Goal: Task Accomplishment & Management: Use online tool/utility

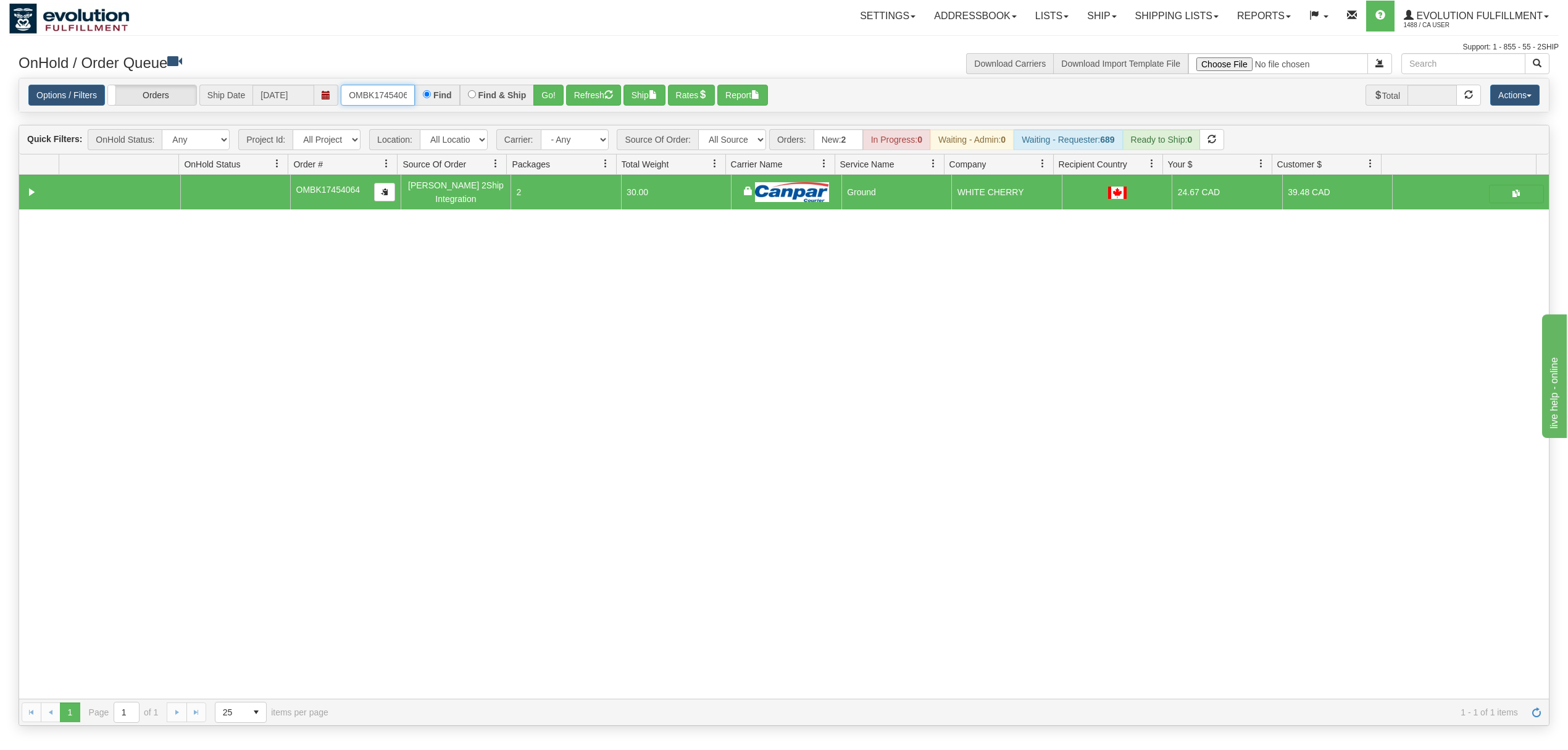
click at [358, 97] on input "OMBK17454064" at bounding box center [377, 95] width 74 height 21
type input "OGF317461256"
click at [544, 102] on button "Go!" at bounding box center [548, 95] width 31 height 21
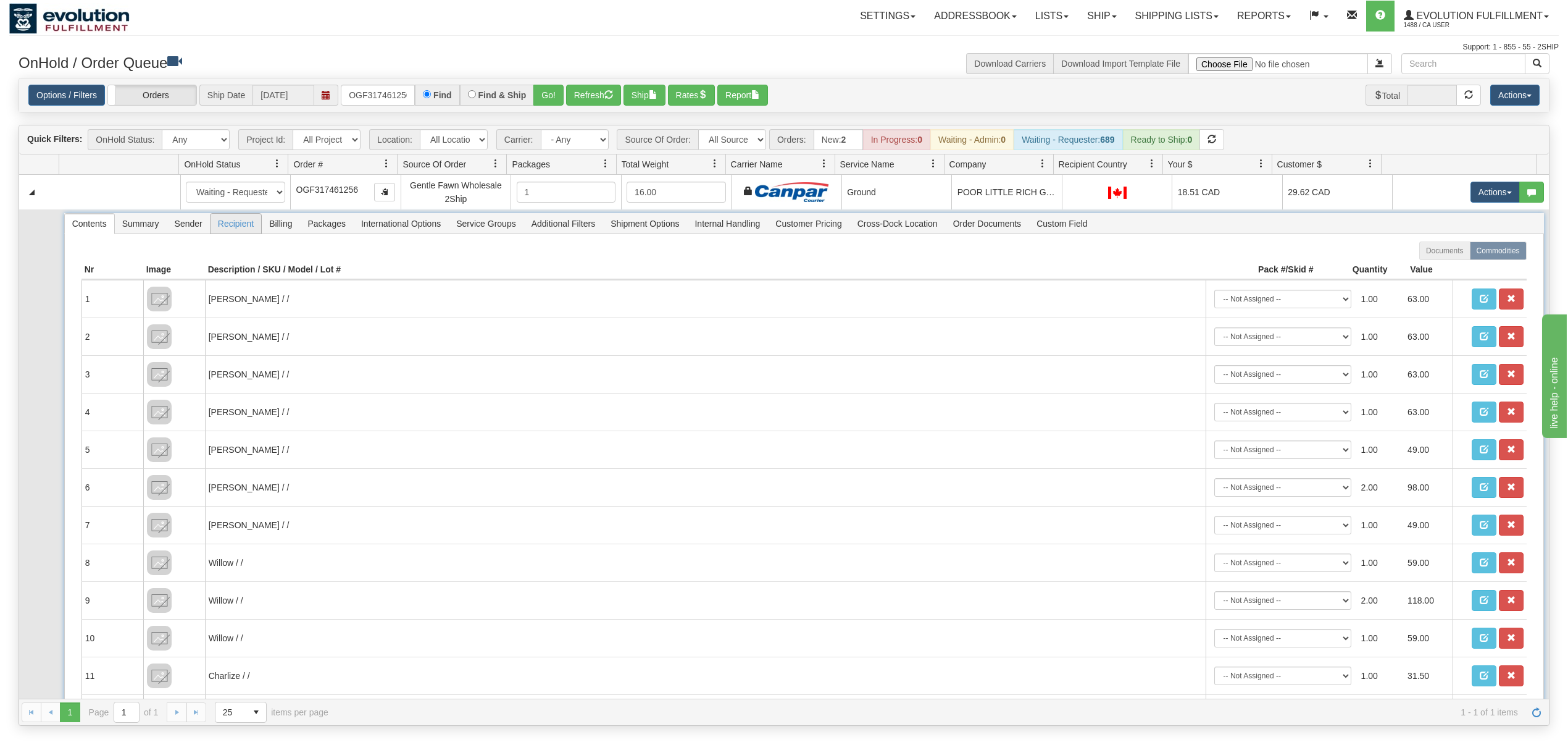
click at [243, 221] on span "Recipient" at bounding box center [236, 223] width 51 height 20
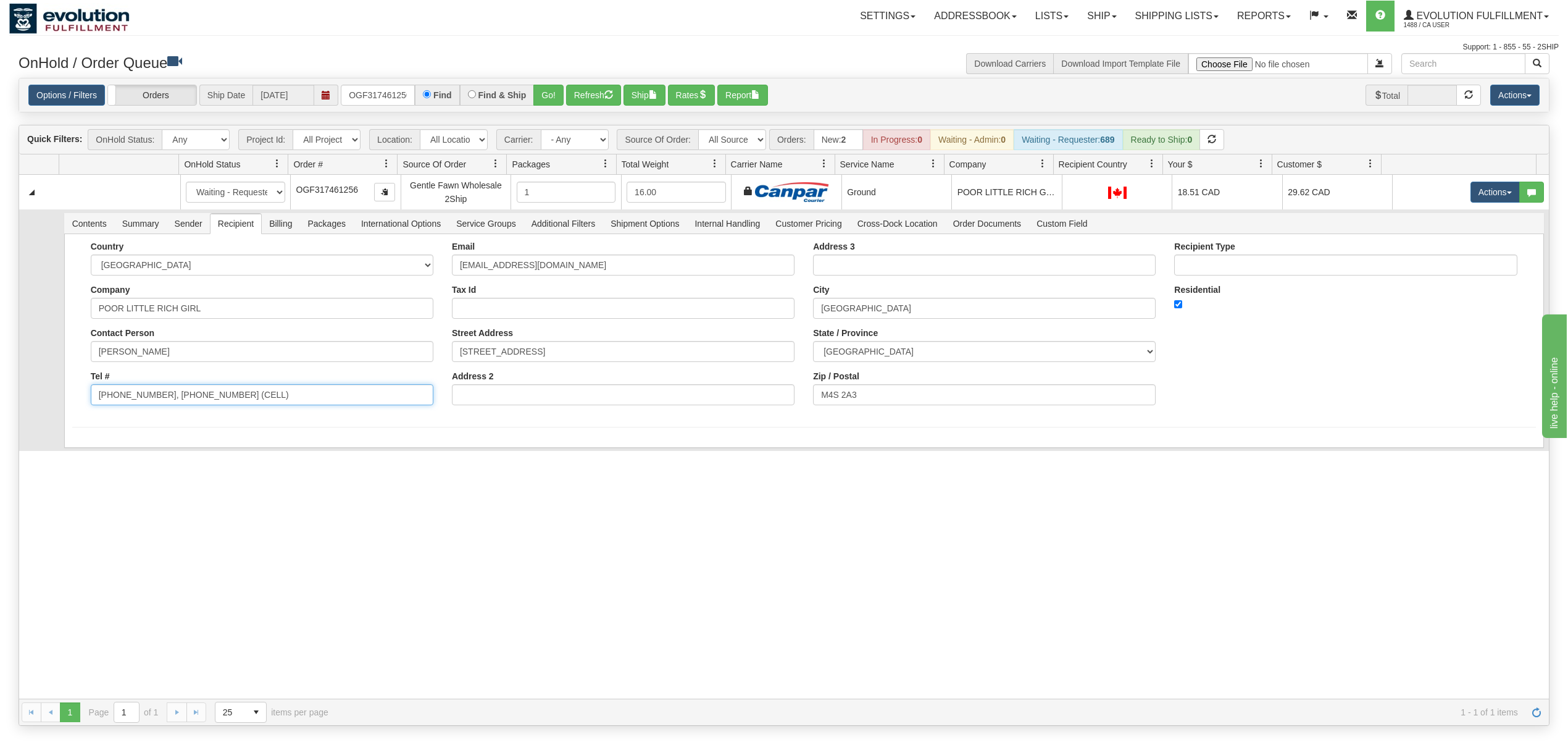
drag, startPoint x: 327, startPoint y: 401, endPoint x: 153, endPoint y: 417, distance: 174.7
click at [153, 417] on form "Country AFGHANISTAN ALAND ISLANDS ALBANIA ALGERIA AMERICAN SAMOA ANDORRA ANGOLA…" at bounding box center [804, 334] width 1464 height 186
type input "416-322-7574"
drag, startPoint x: 92, startPoint y: 487, endPoint x: 94, endPoint y: 464, distance: 23.1
click at [92, 487] on div "31580285 EVOLUTION V3 90995296 90995298 New In Progress Waiting - Admin Waiting…" at bounding box center [784, 436] width 1530 height 524
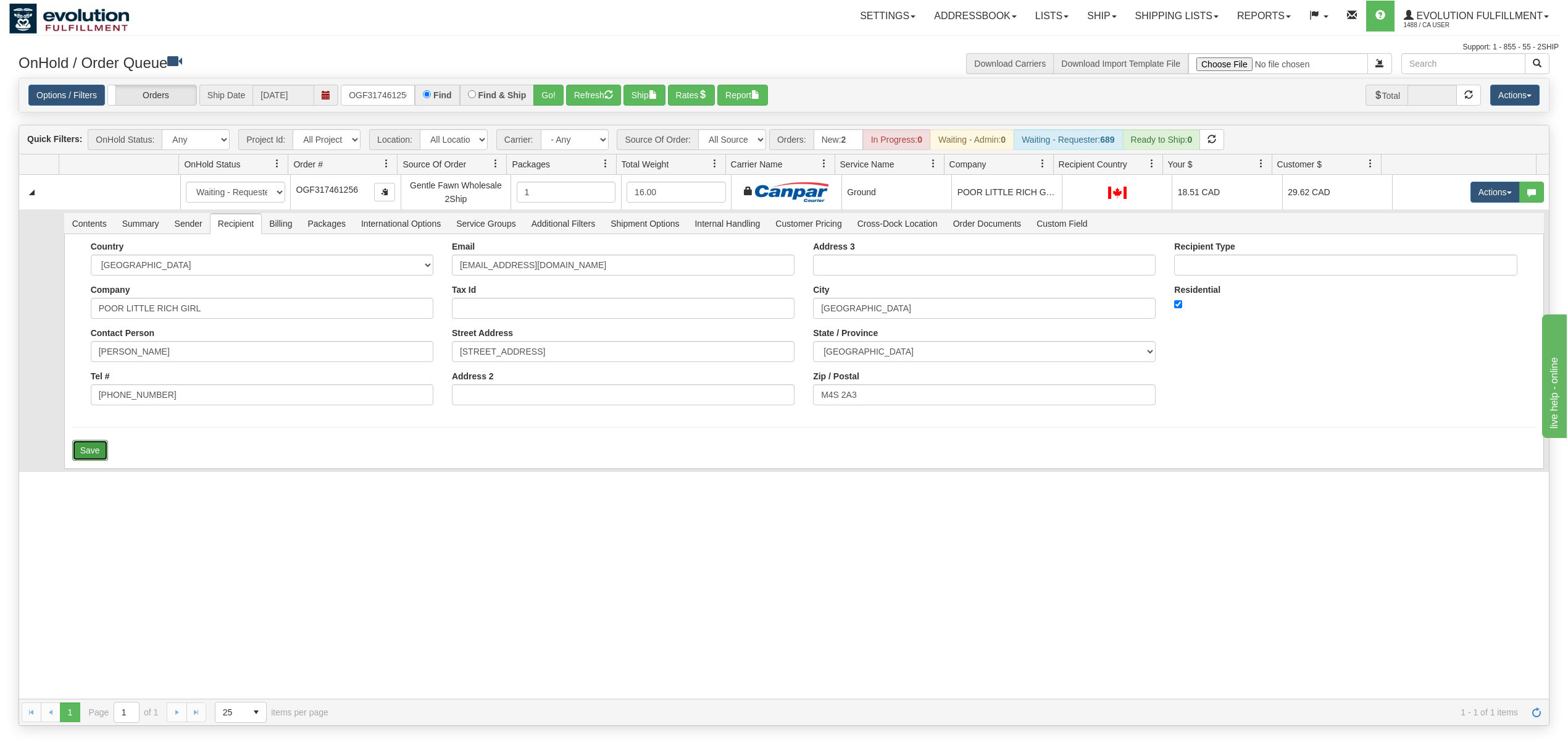
click at [92, 454] on button "Save" at bounding box center [90, 450] width 36 height 21
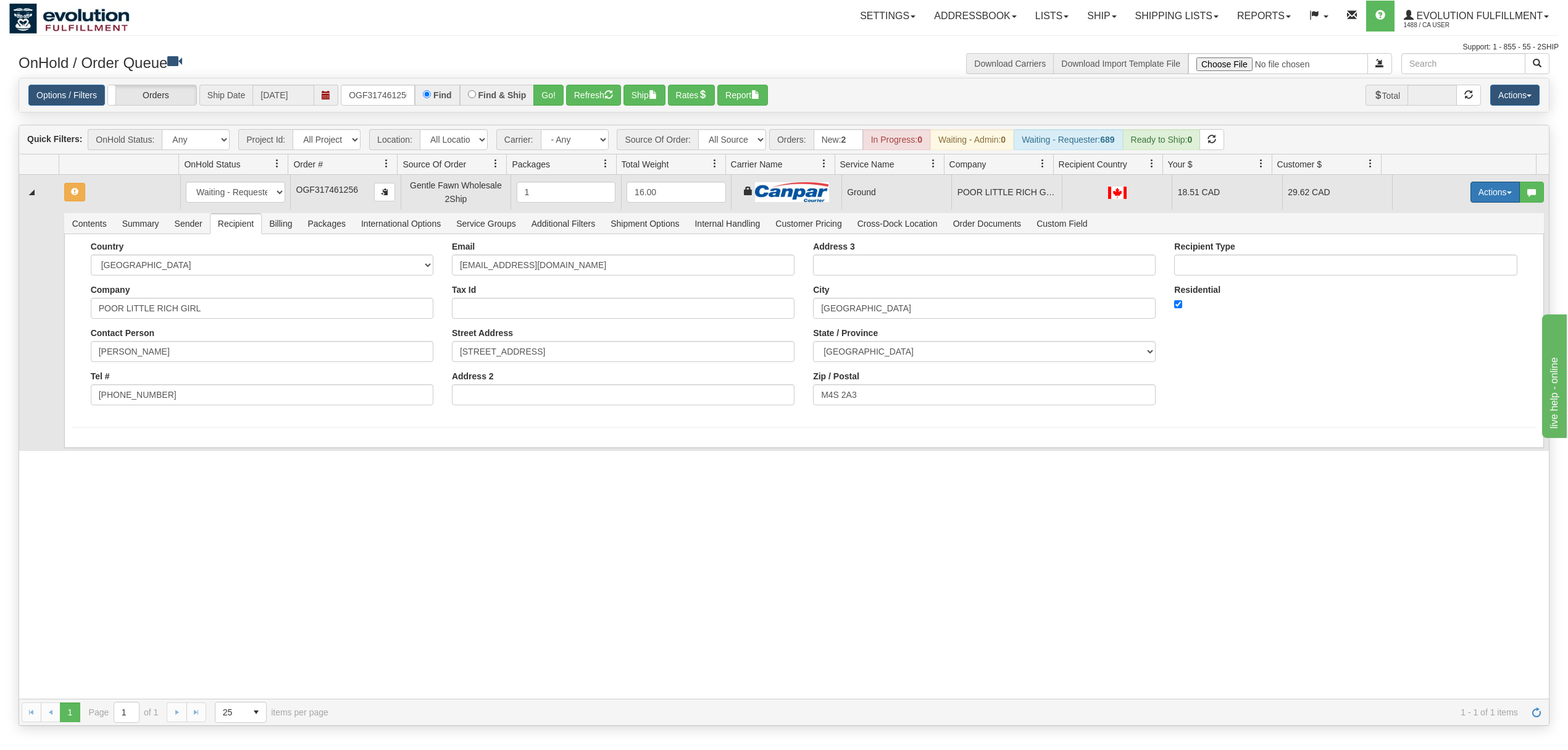
click at [1471, 196] on button "Actions" at bounding box center [1495, 192] width 49 height 21
click at [1433, 266] on span at bounding box center [1437, 263] width 9 height 9
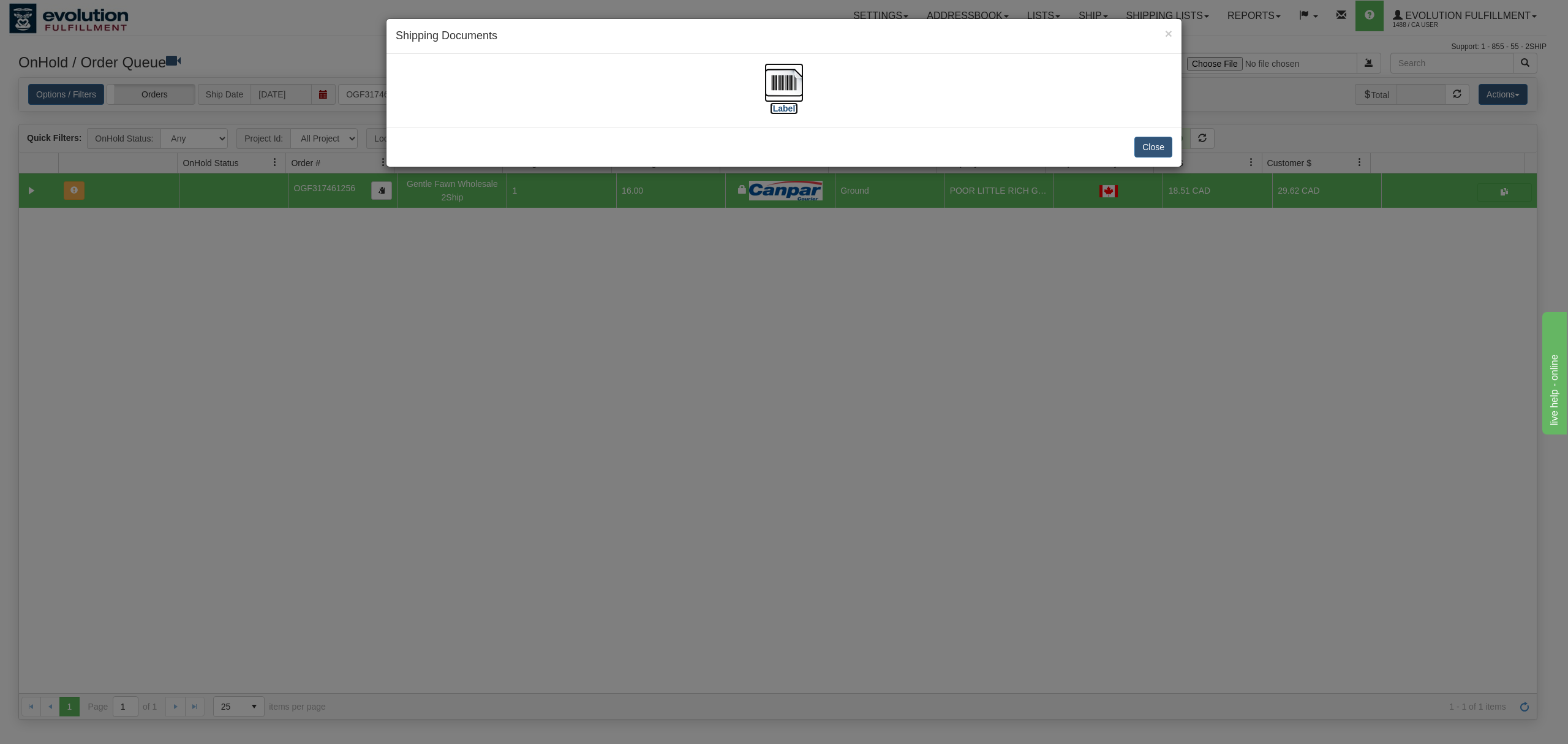
click at [780, 79] on img at bounding box center [783, 82] width 39 height 39
click at [1147, 152] on button "Close" at bounding box center [1153, 147] width 38 height 21
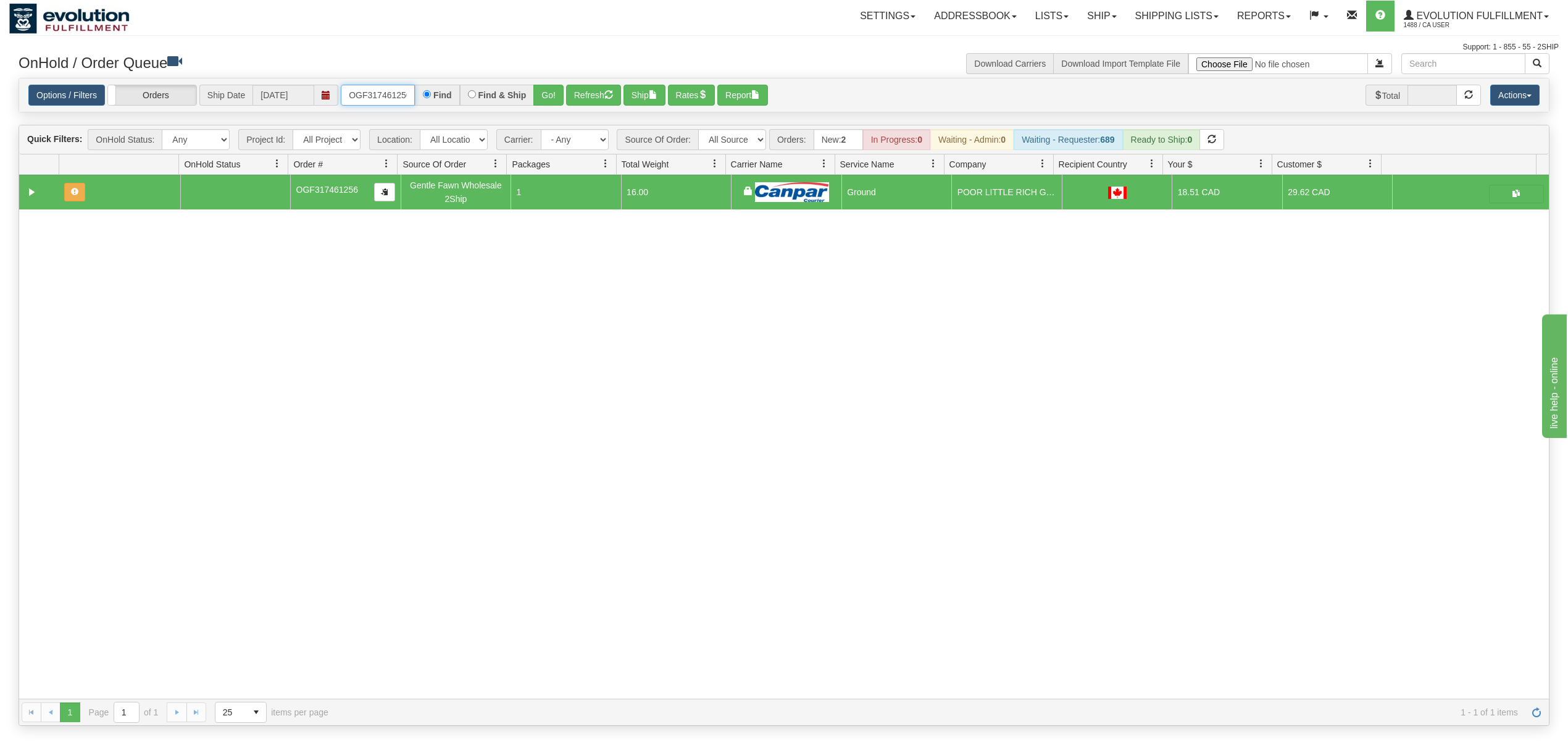
click at [381, 92] on input "OGF317461256" at bounding box center [377, 95] width 74 height 21
click at [551, 96] on button "Go!" at bounding box center [548, 95] width 31 height 21
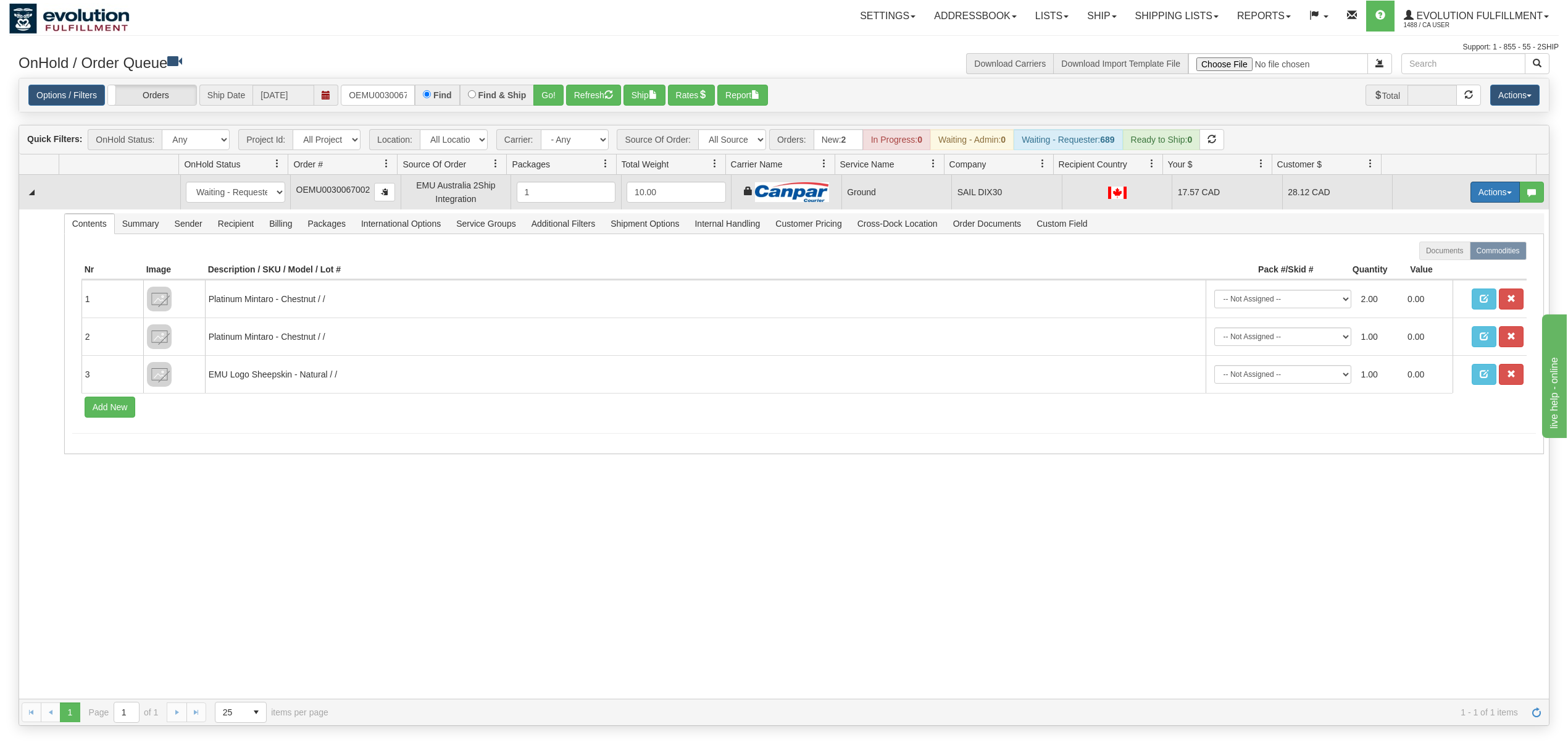
click at [1487, 195] on button "Actions" at bounding box center [1495, 192] width 49 height 21
click at [1435, 269] on span "Ship" at bounding box center [1446, 264] width 26 height 10
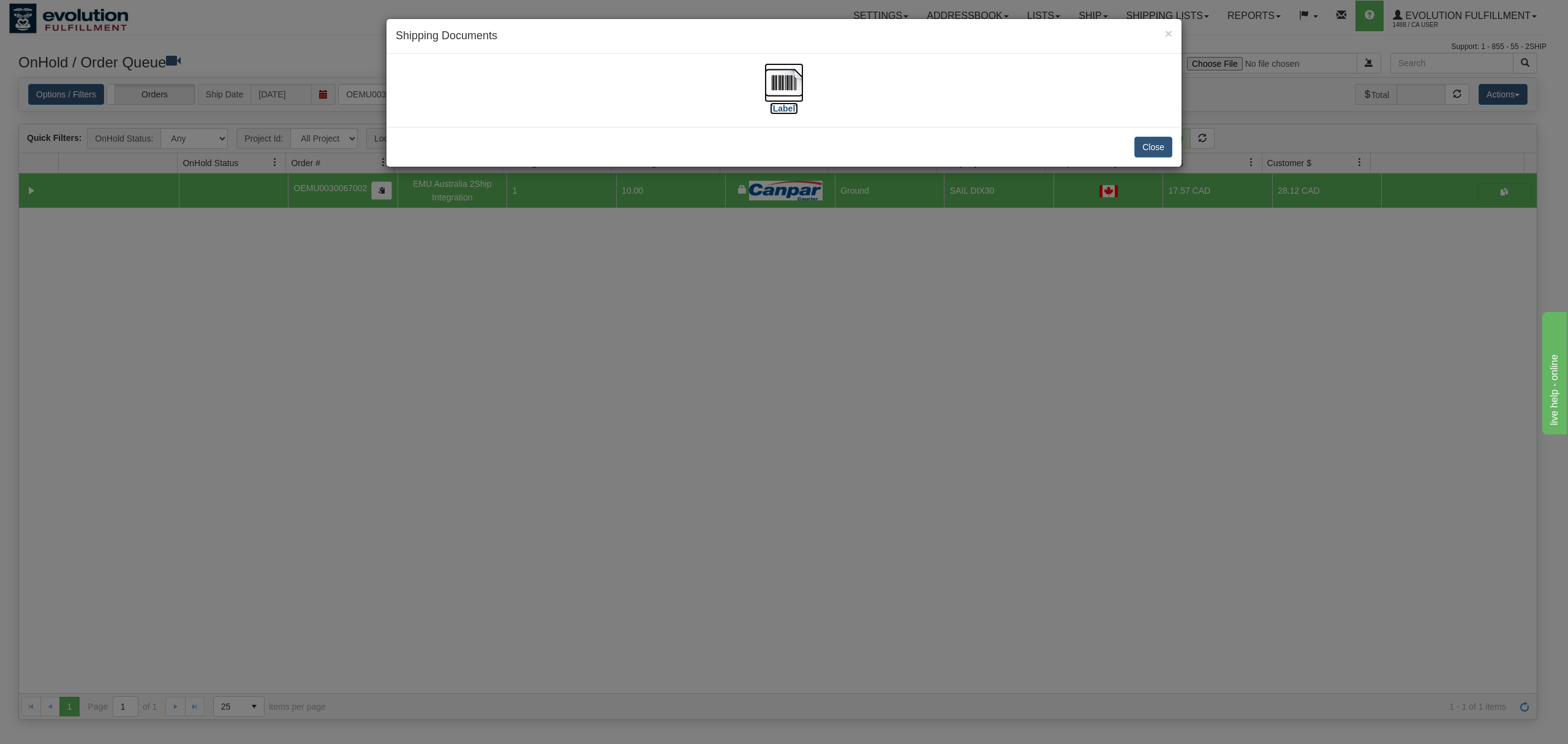
click at [793, 84] on img at bounding box center [783, 82] width 39 height 39
click at [1132, 147] on div "Close" at bounding box center [784, 147] width 795 height 40
click at [1144, 146] on button "Close" at bounding box center [1153, 147] width 38 height 21
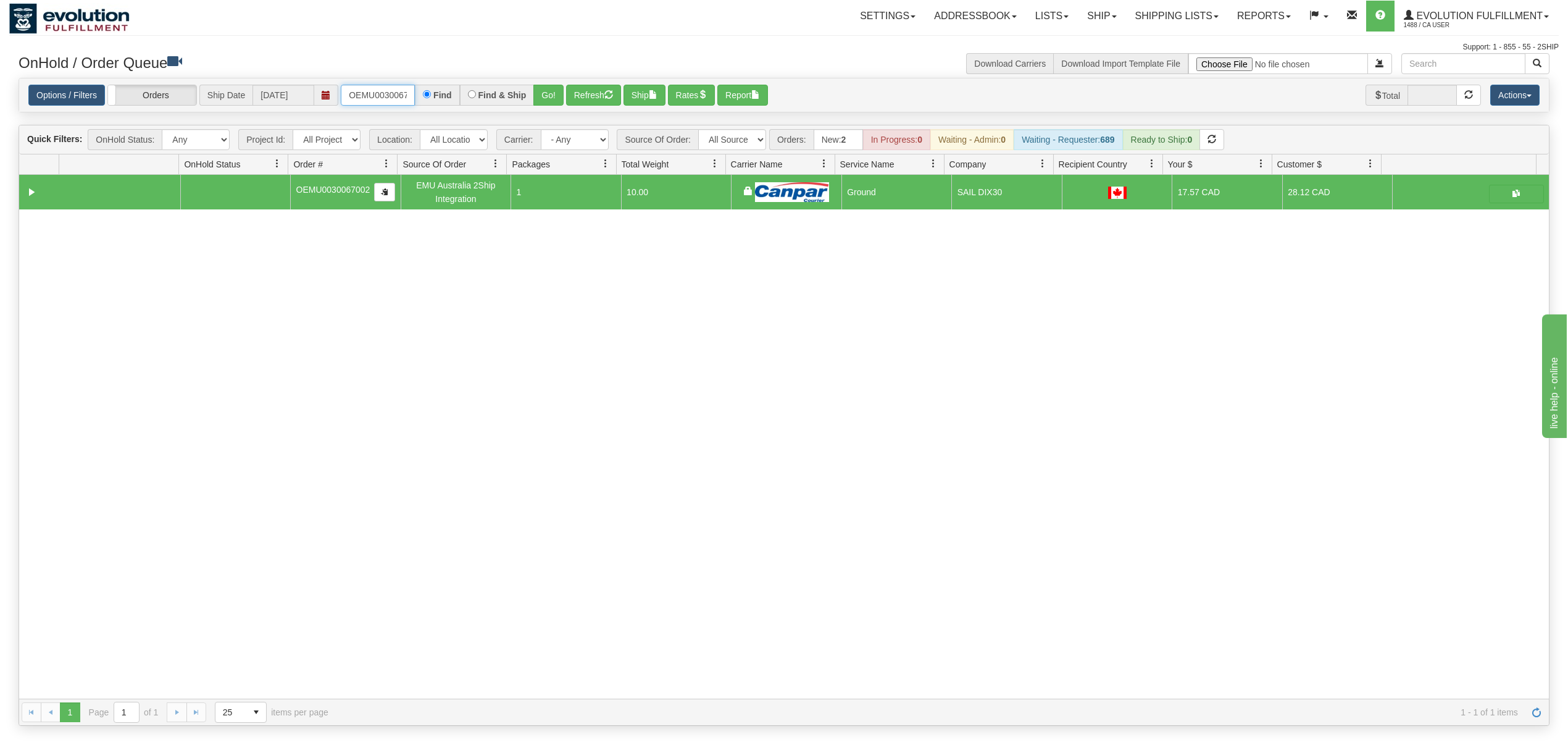
click at [384, 104] on input "OEMU0030067002" at bounding box center [377, 95] width 74 height 21
click at [551, 97] on button "Go!" at bounding box center [548, 95] width 31 height 21
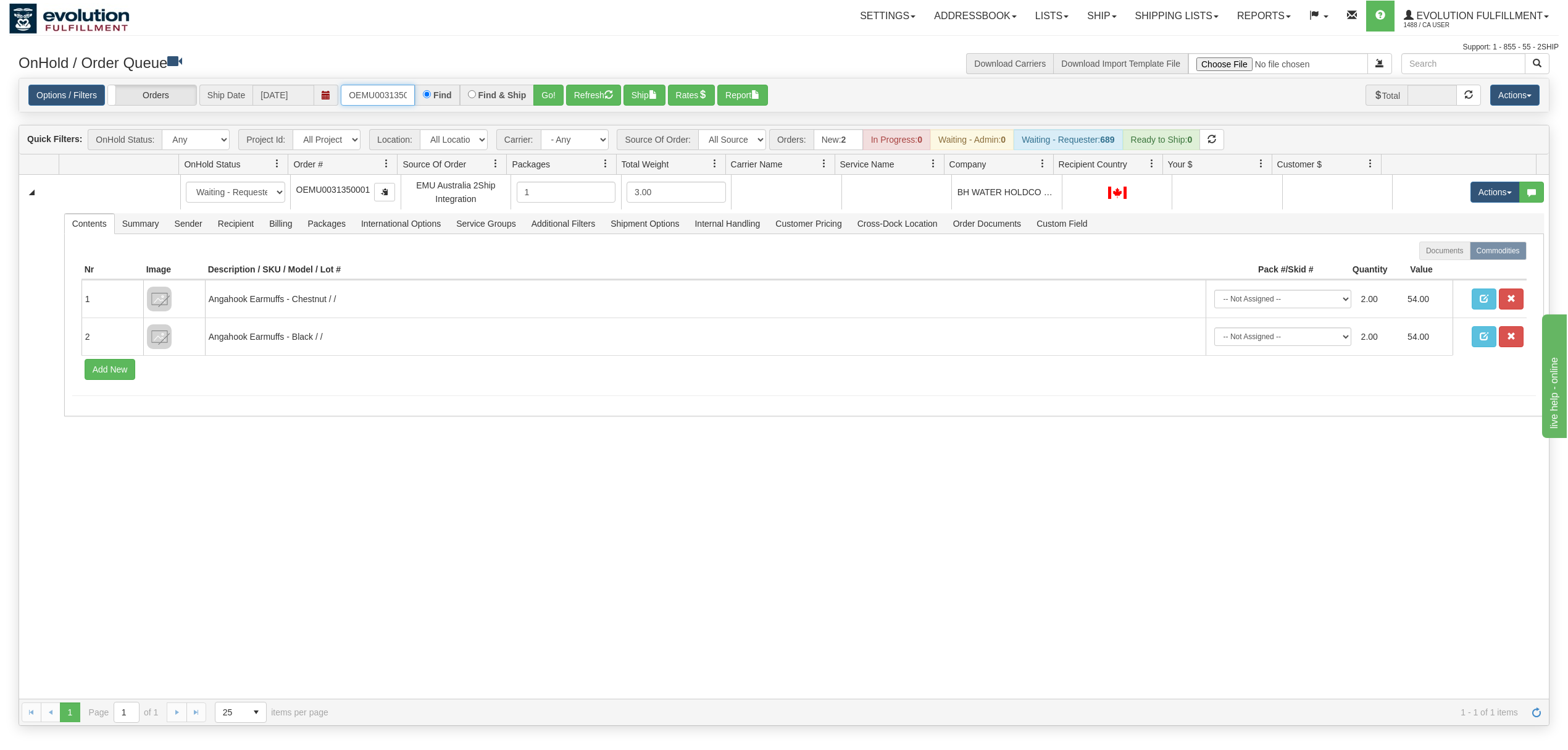
scroll to position [0, 16]
drag, startPoint x: 348, startPoint y: 94, endPoint x: 426, endPoint y: 94, distance: 78.0
click at [426, 94] on div "OEMU0031350001 Find Find & Ship Go!" at bounding box center [452, 95] width 223 height 21
type input "6652"
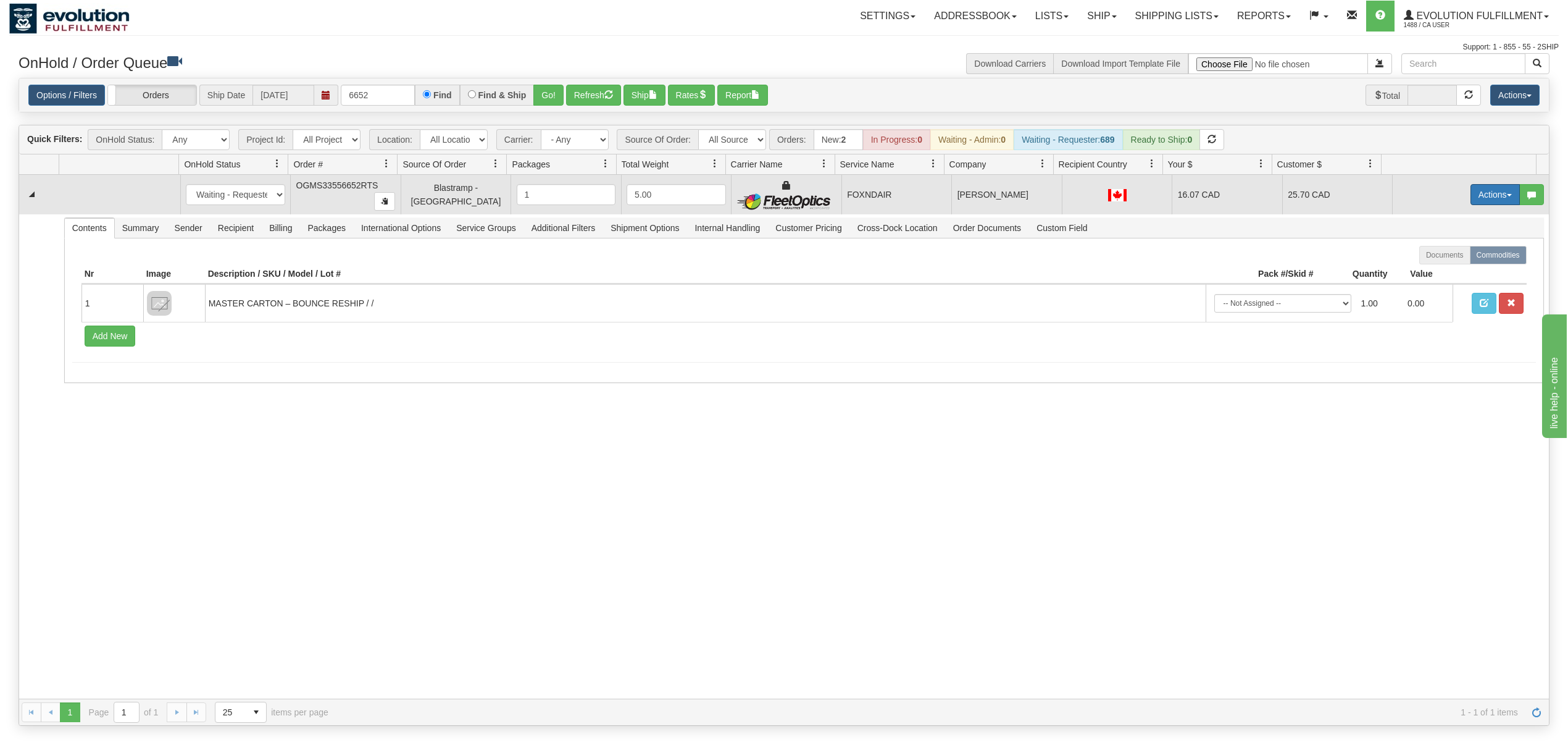
click at [1472, 202] on button "Actions" at bounding box center [1495, 195] width 49 height 21
click at [1442, 251] on span "Rate All Services" at bounding box center [1469, 250] width 74 height 10
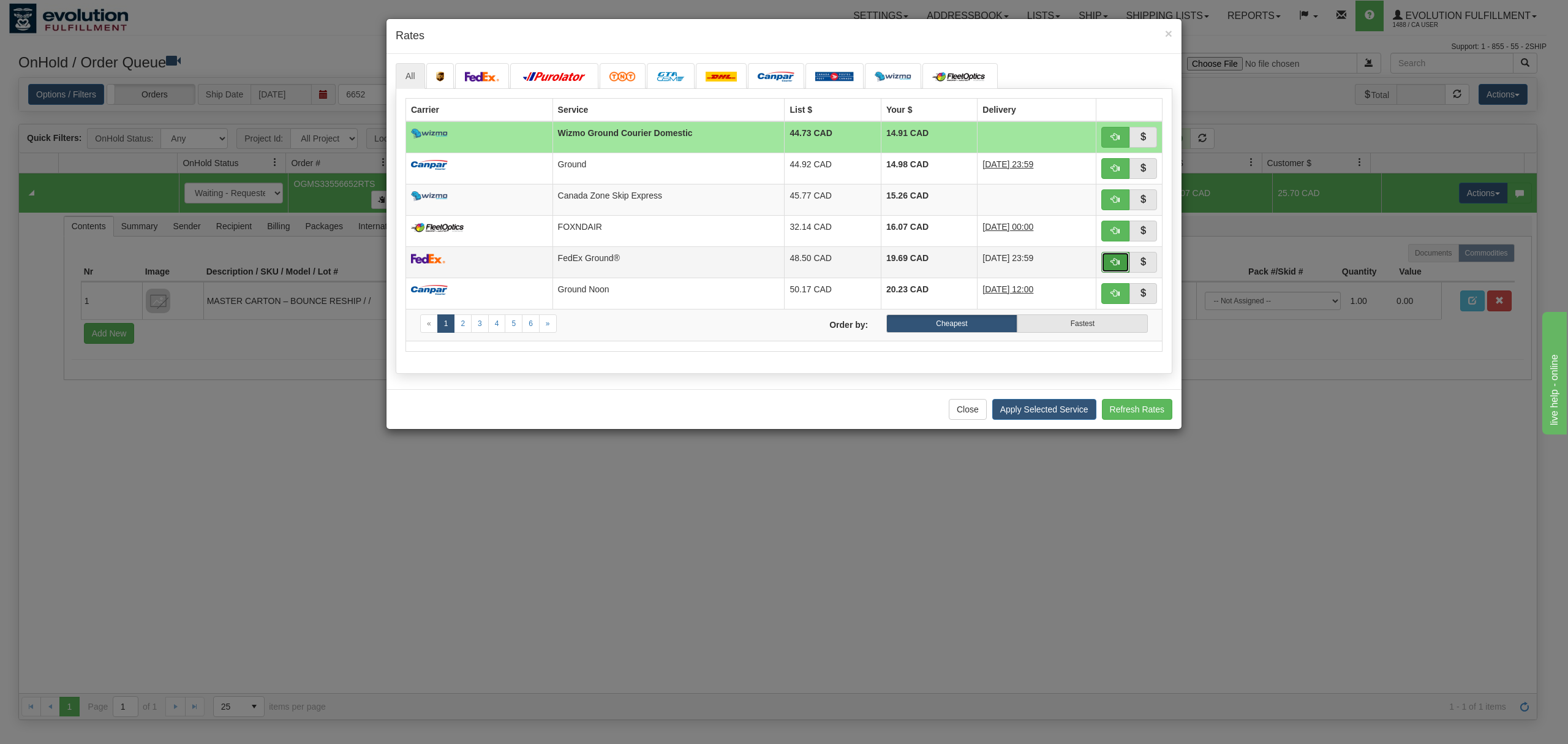
click at [1115, 266] on span "button" at bounding box center [1116, 262] width 9 height 9
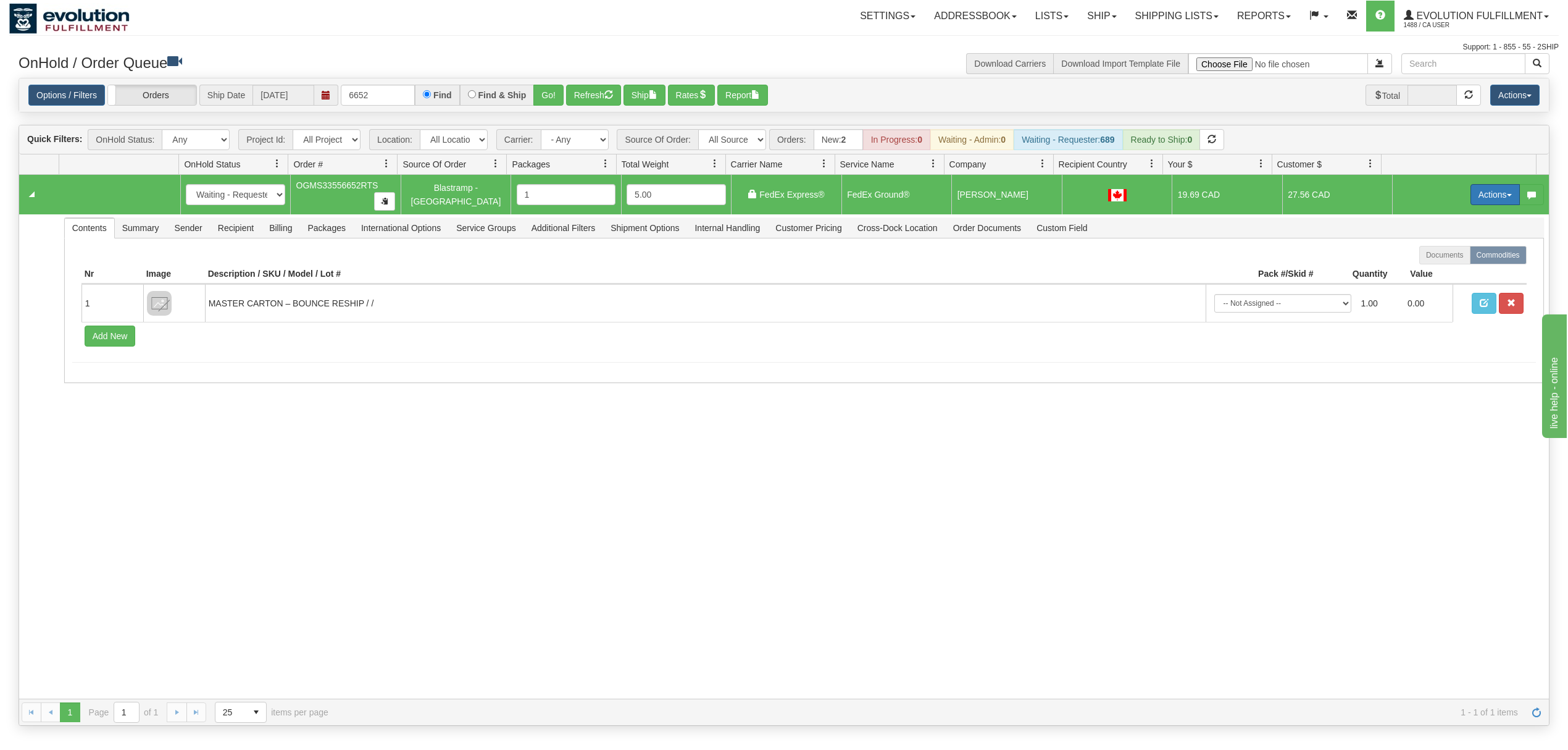
click at [1475, 195] on button "Actions" at bounding box center [1495, 195] width 49 height 21
click at [1433, 266] on span "Ship" at bounding box center [1446, 266] width 26 height 10
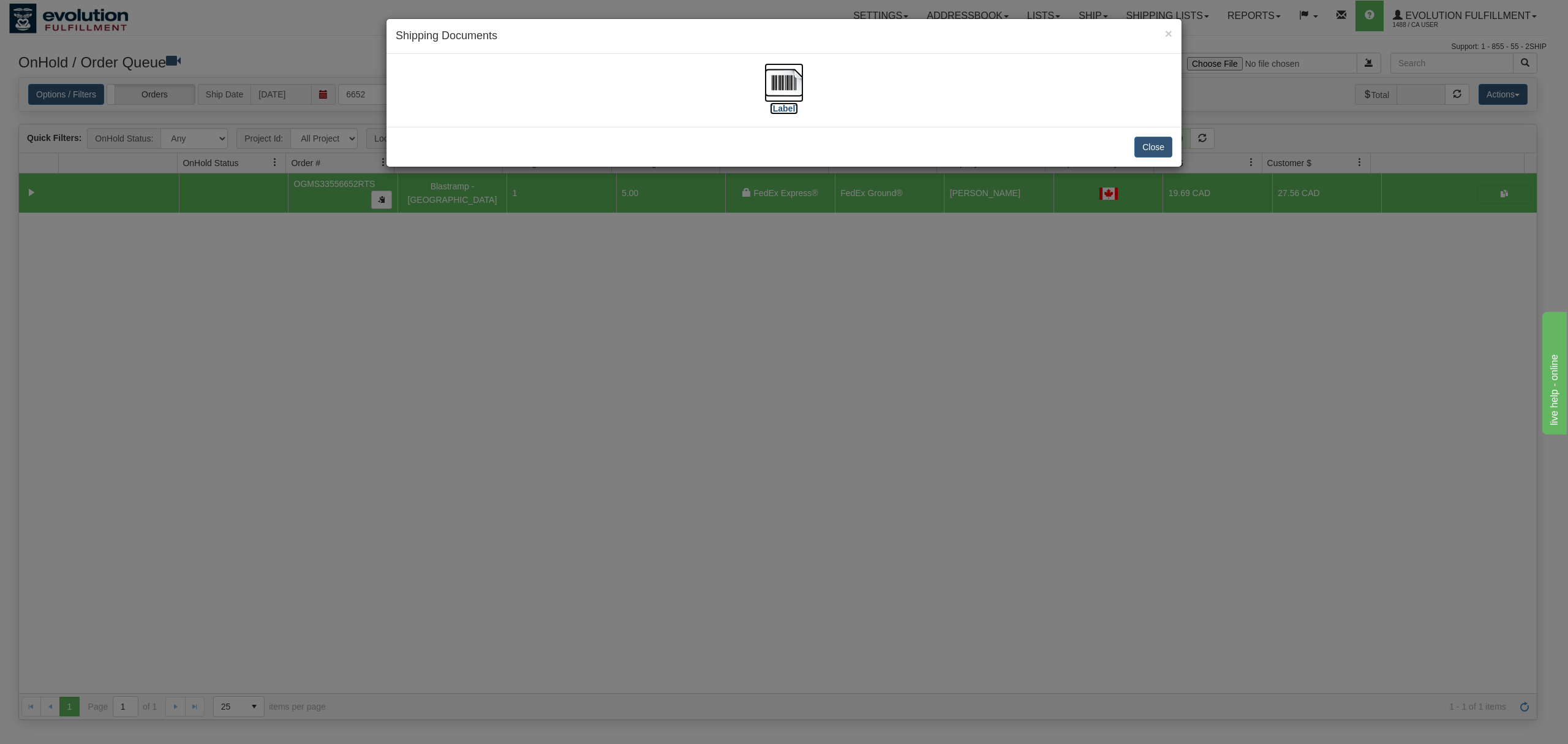
click at [787, 84] on img at bounding box center [783, 82] width 39 height 39
click at [1139, 159] on div "Close" at bounding box center [784, 147] width 795 height 40
click at [1147, 155] on button "Close" at bounding box center [1153, 147] width 38 height 21
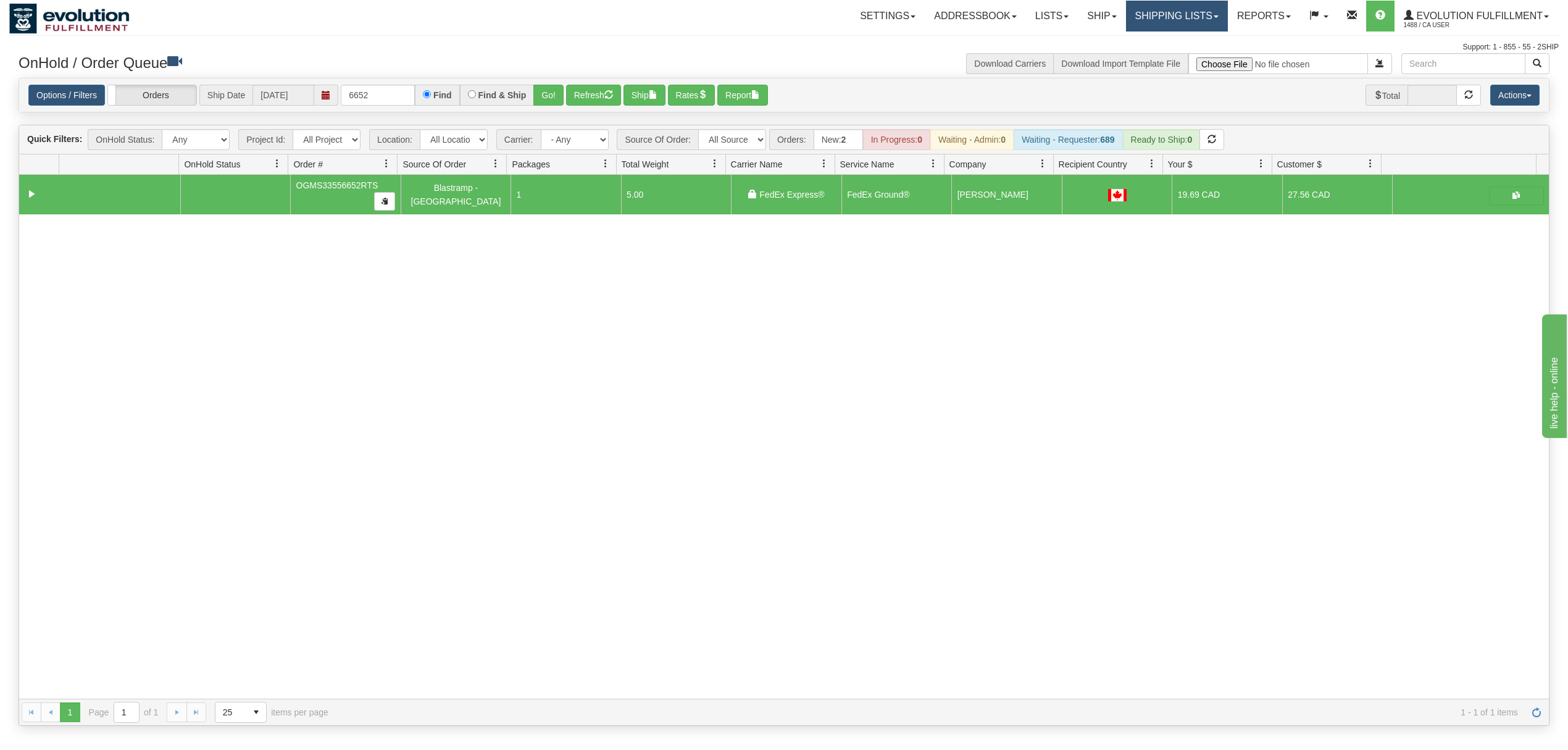
click at [1168, 30] on link "Shipping lists" at bounding box center [1177, 16] width 102 height 31
click at [1167, 39] on span "Current Shipments" at bounding box center [1156, 43] width 72 height 10
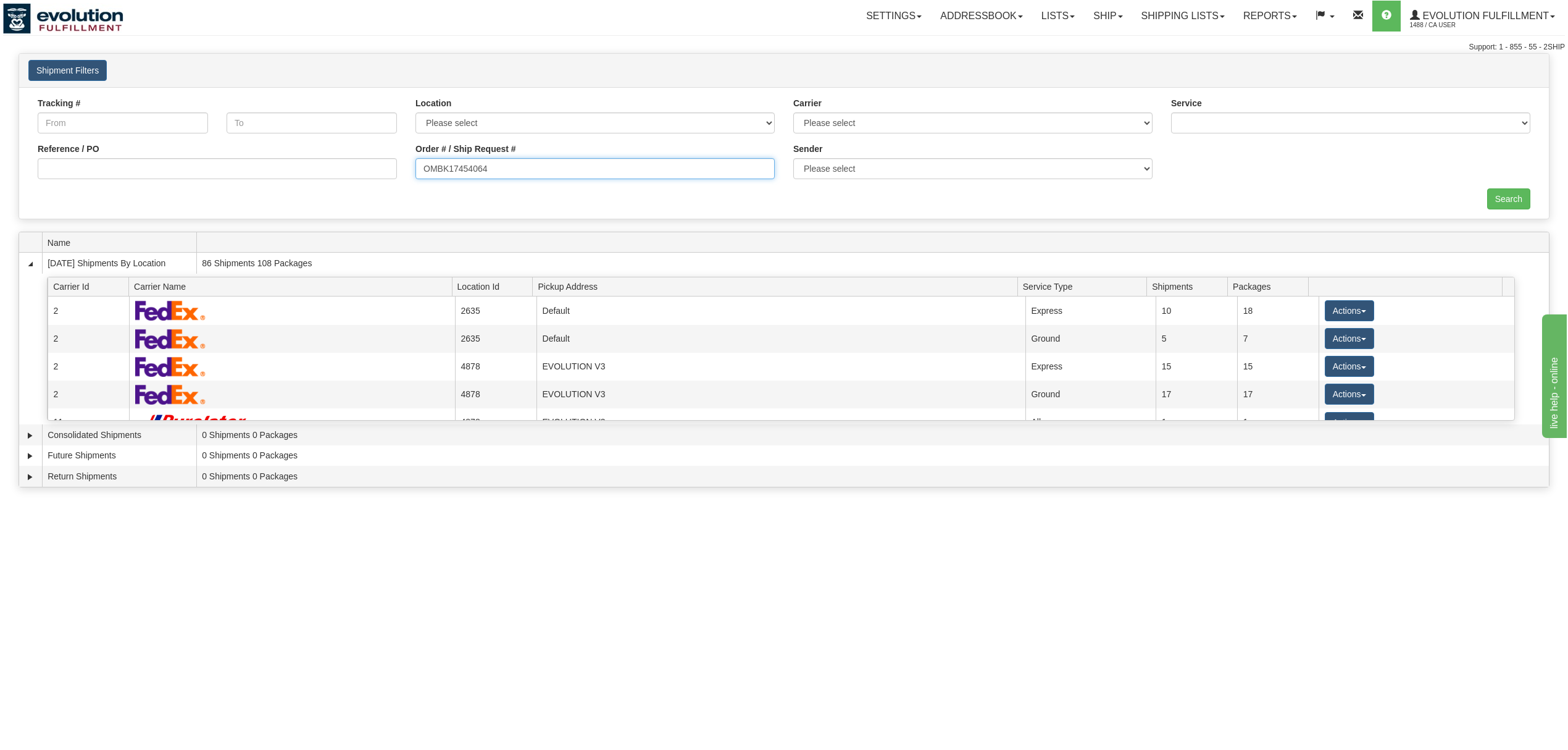
drag, startPoint x: 450, startPoint y: 173, endPoint x: 405, endPoint y: 173, distance: 45.0
click at [405, 97] on div "Reference / PO Order # / Ship Request # OMBK17454064 Sender Please select Evolu…" at bounding box center [784, 97] width 1511 height 0
type input "17454064"
click at [1505, 198] on input "Search" at bounding box center [1509, 199] width 43 height 21
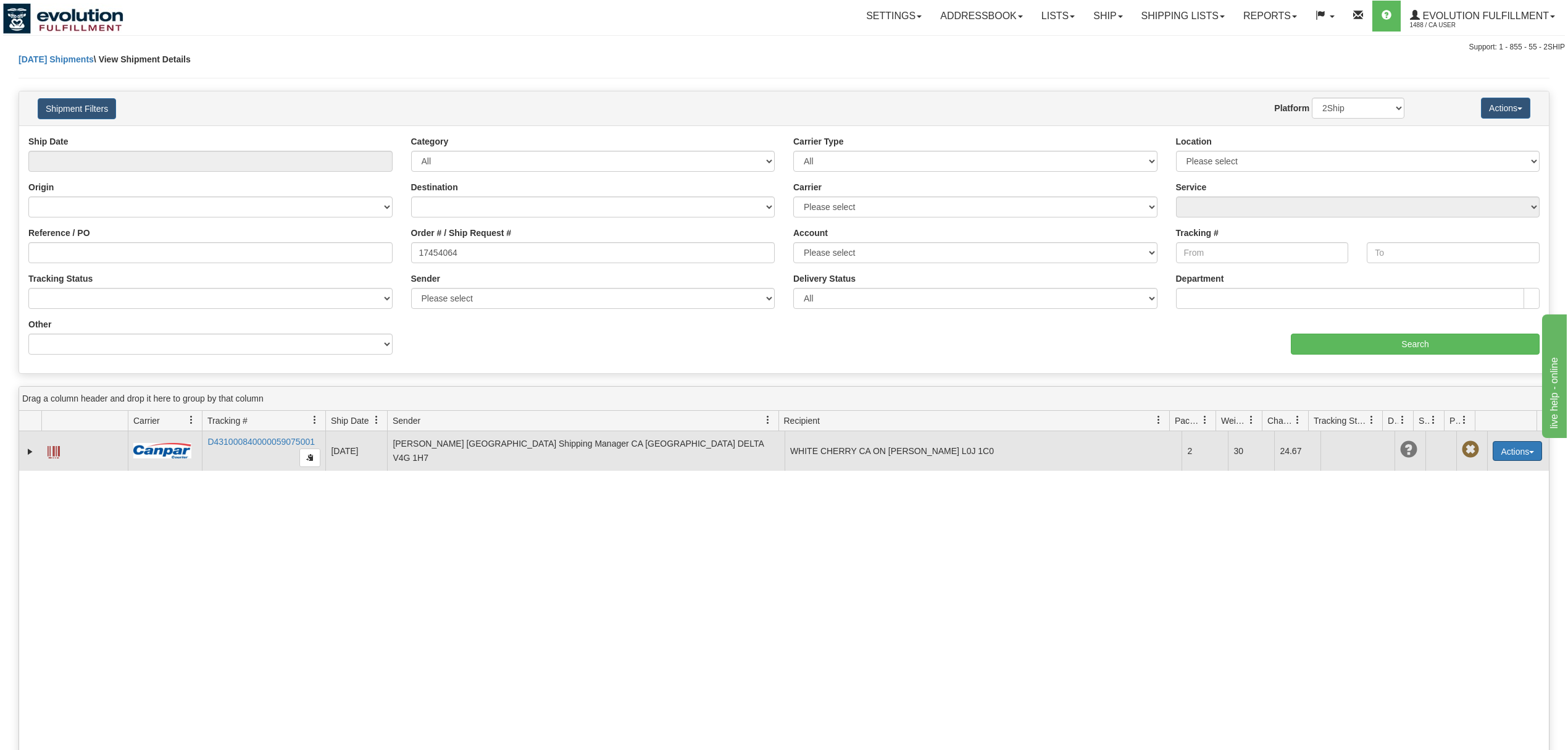
click at [1511, 450] on button "Actions" at bounding box center [1517, 451] width 49 height 20
click at [1446, 522] on link "Delete" at bounding box center [1478, 522] width 128 height 16
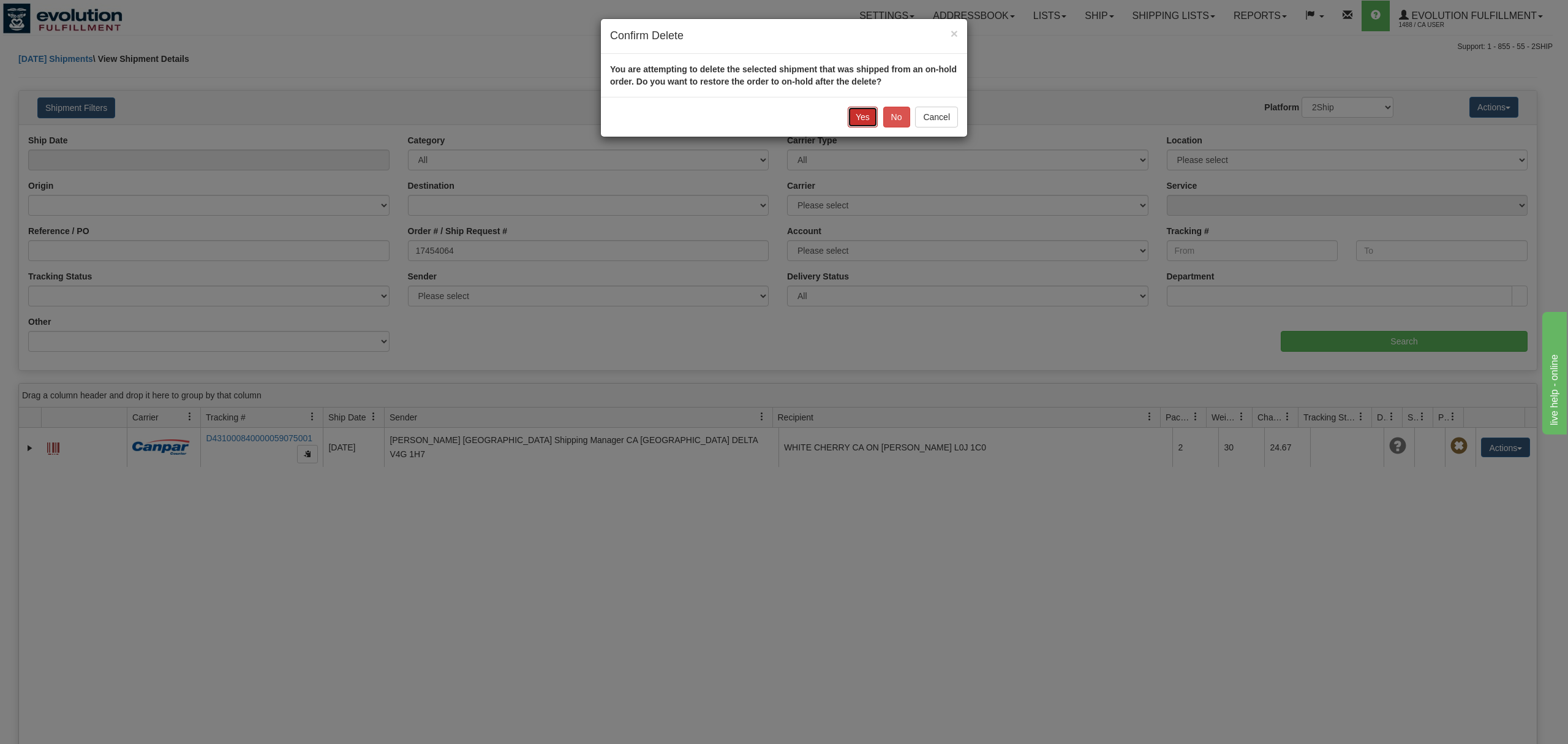
click at [851, 115] on button "Yes" at bounding box center [863, 117] width 30 height 21
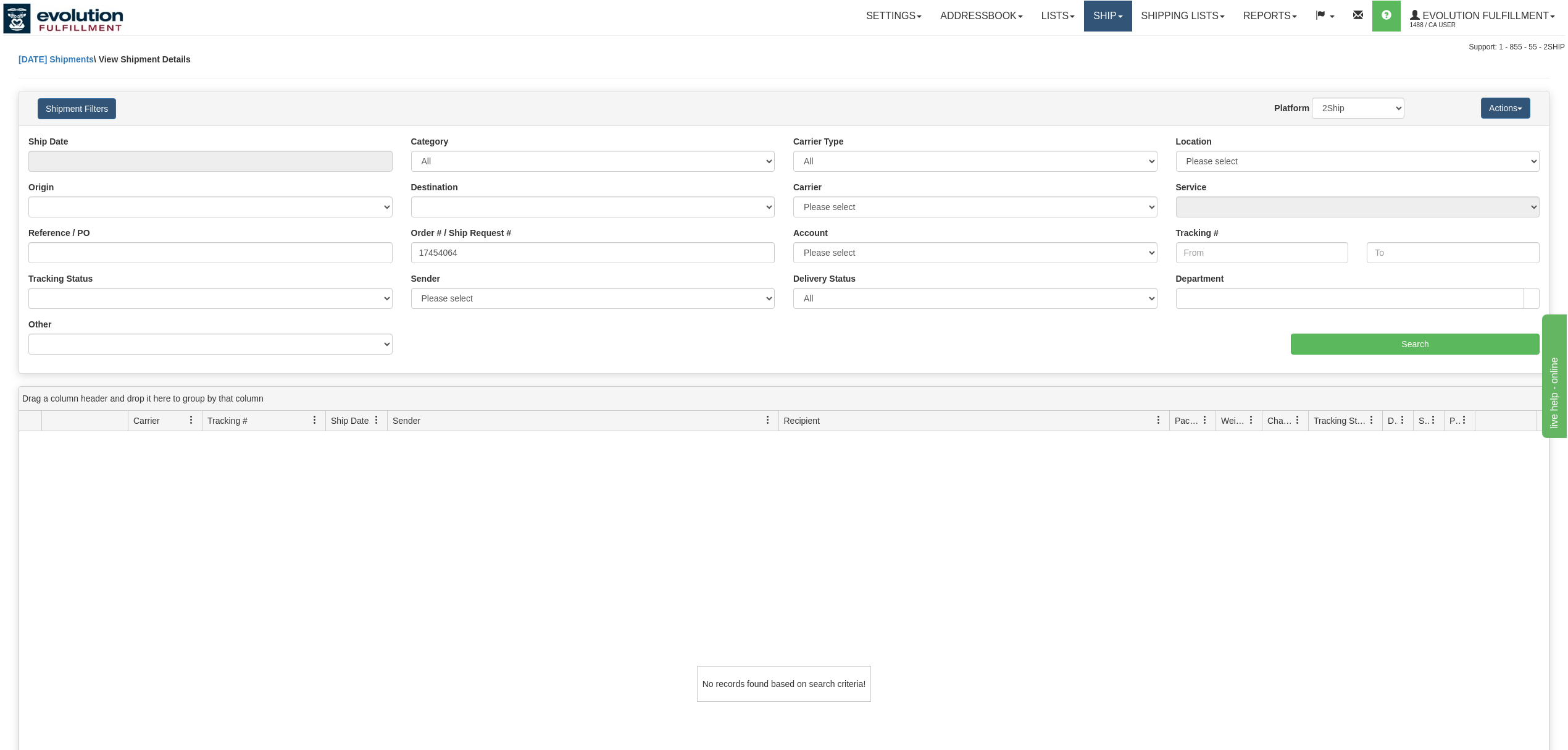
click at [1090, 24] on link "Ship" at bounding box center [1108, 16] width 47 height 31
click at [1048, 64] on link "OnHold / Order Queue" at bounding box center [1075, 59] width 112 height 16
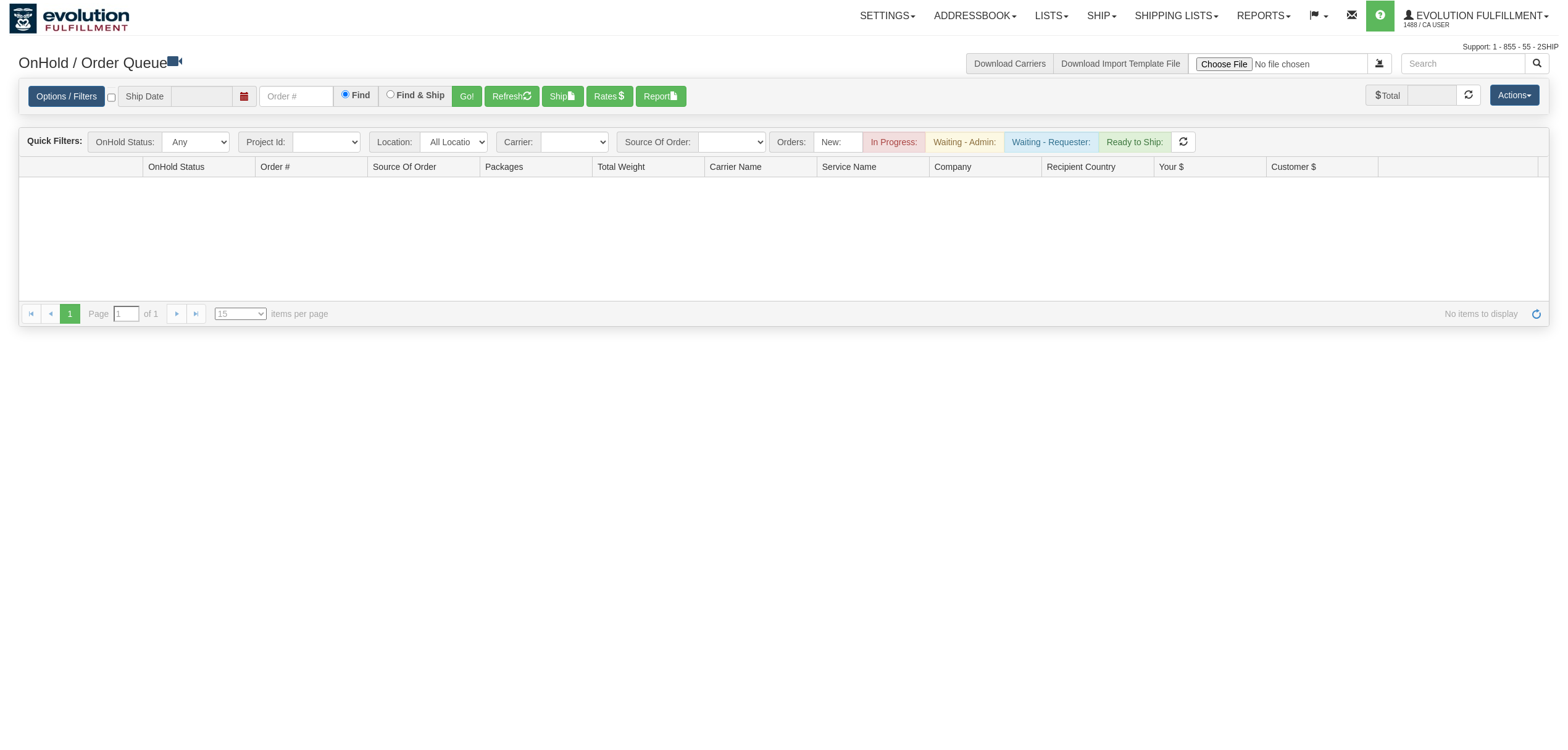
type input "[DATE]"
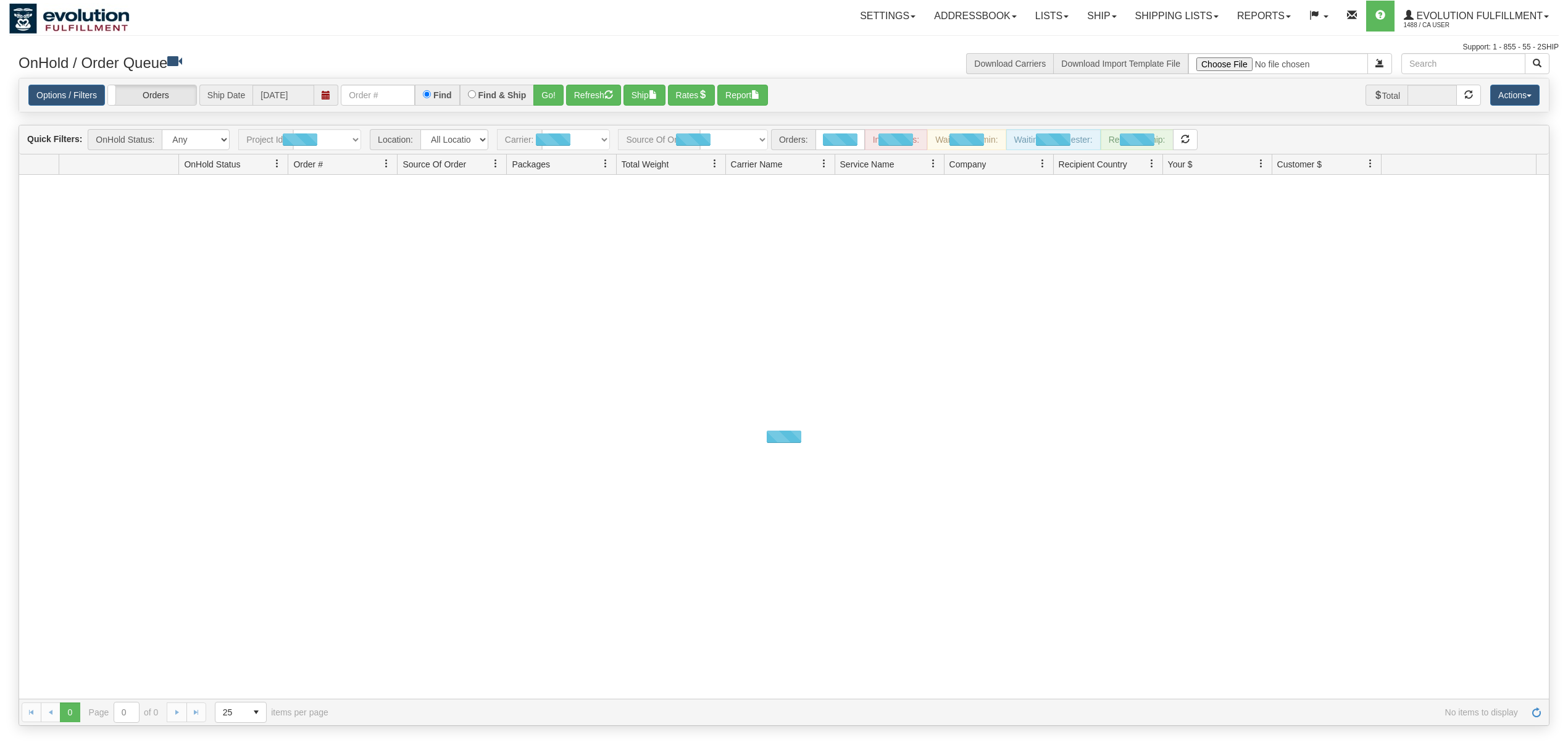
click at [327, 94] on span at bounding box center [326, 95] width 9 height 9
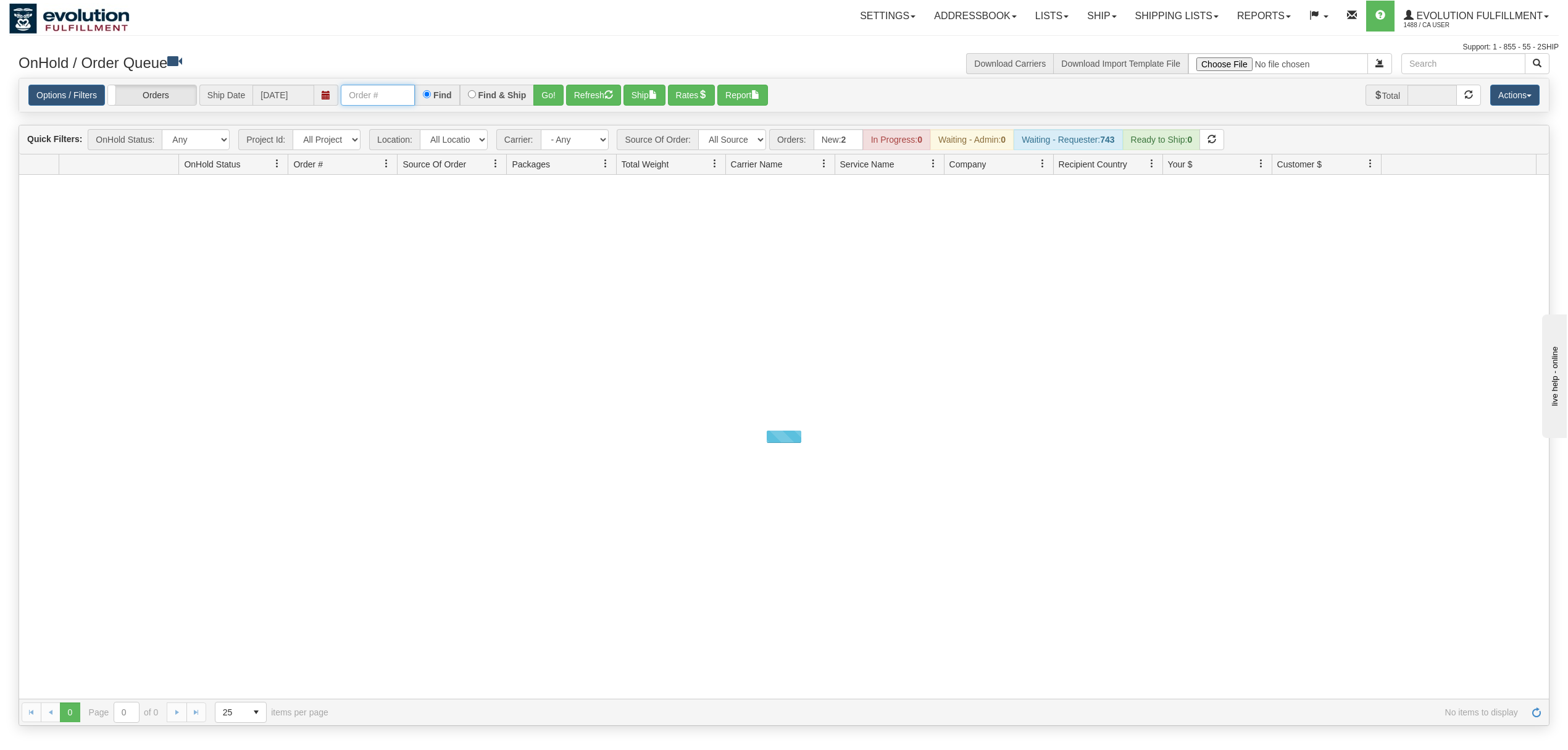
click at [369, 94] on input "text" at bounding box center [377, 95] width 74 height 21
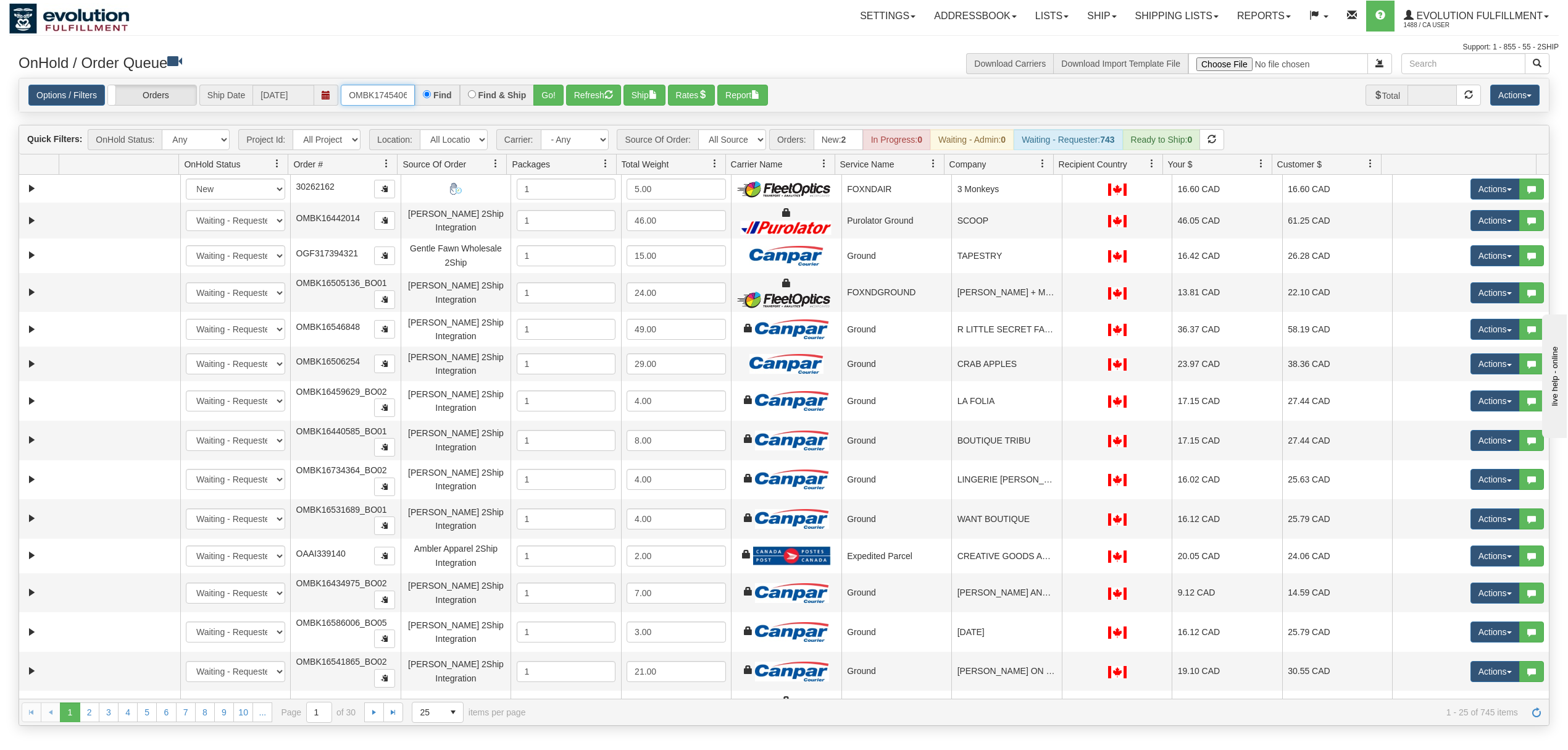
type input "OMBK17454064"
click at [554, 91] on button "Go!" at bounding box center [548, 95] width 31 height 21
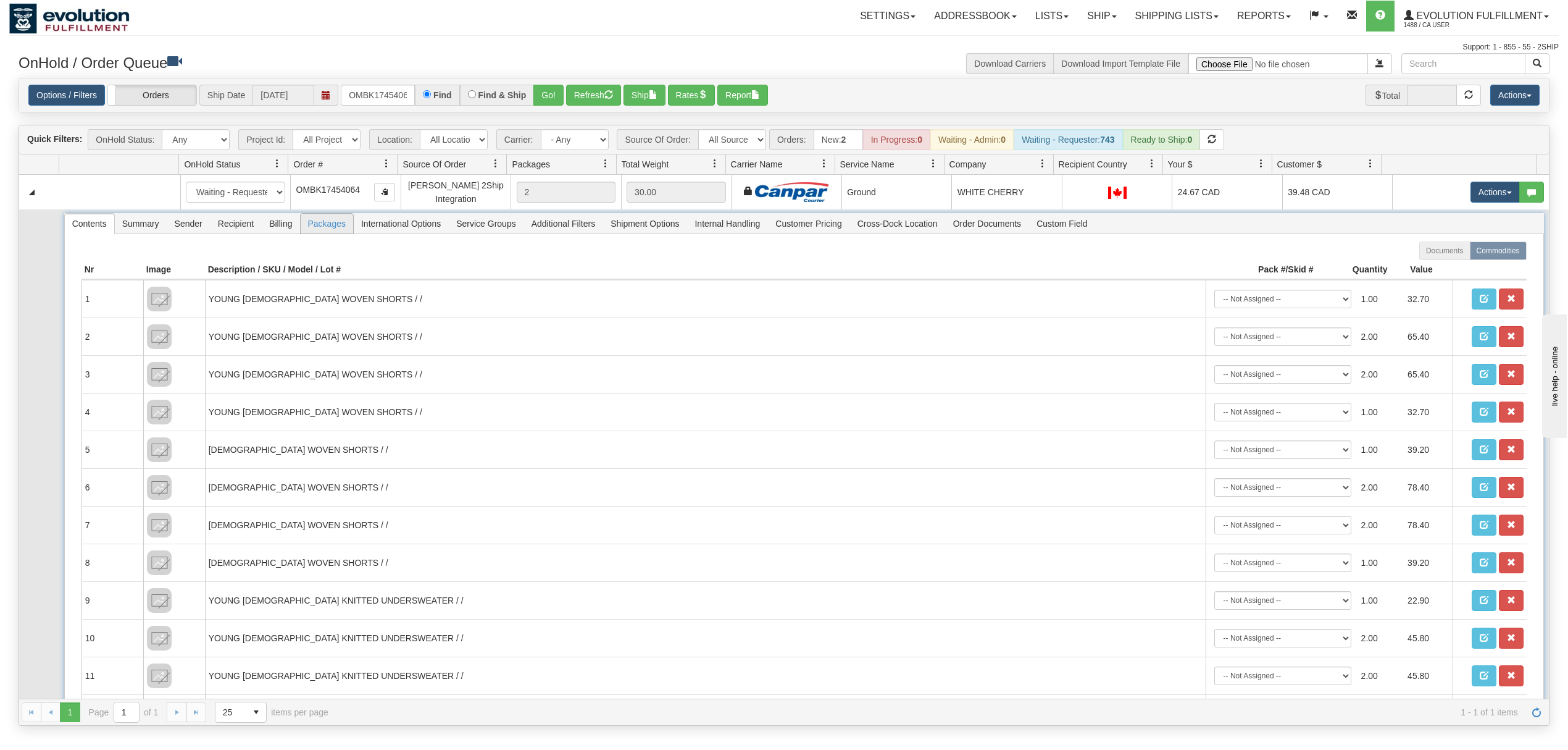
click at [316, 228] on span "Packages" at bounding box center [327, 223] width 52 height 20
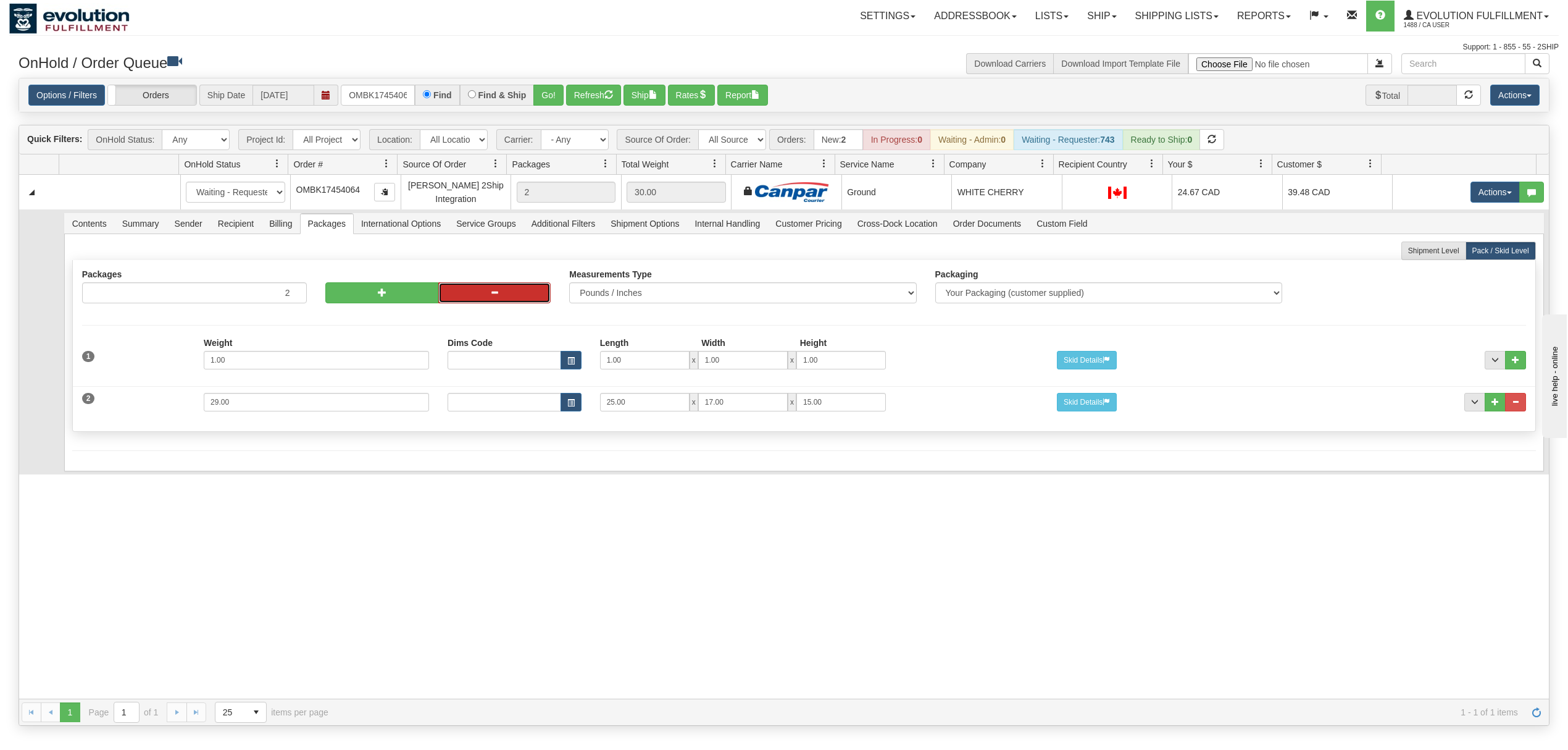
click at [479, 303] on button "button" at bounding box center [495, 293] width 112 height 21
type input "1"
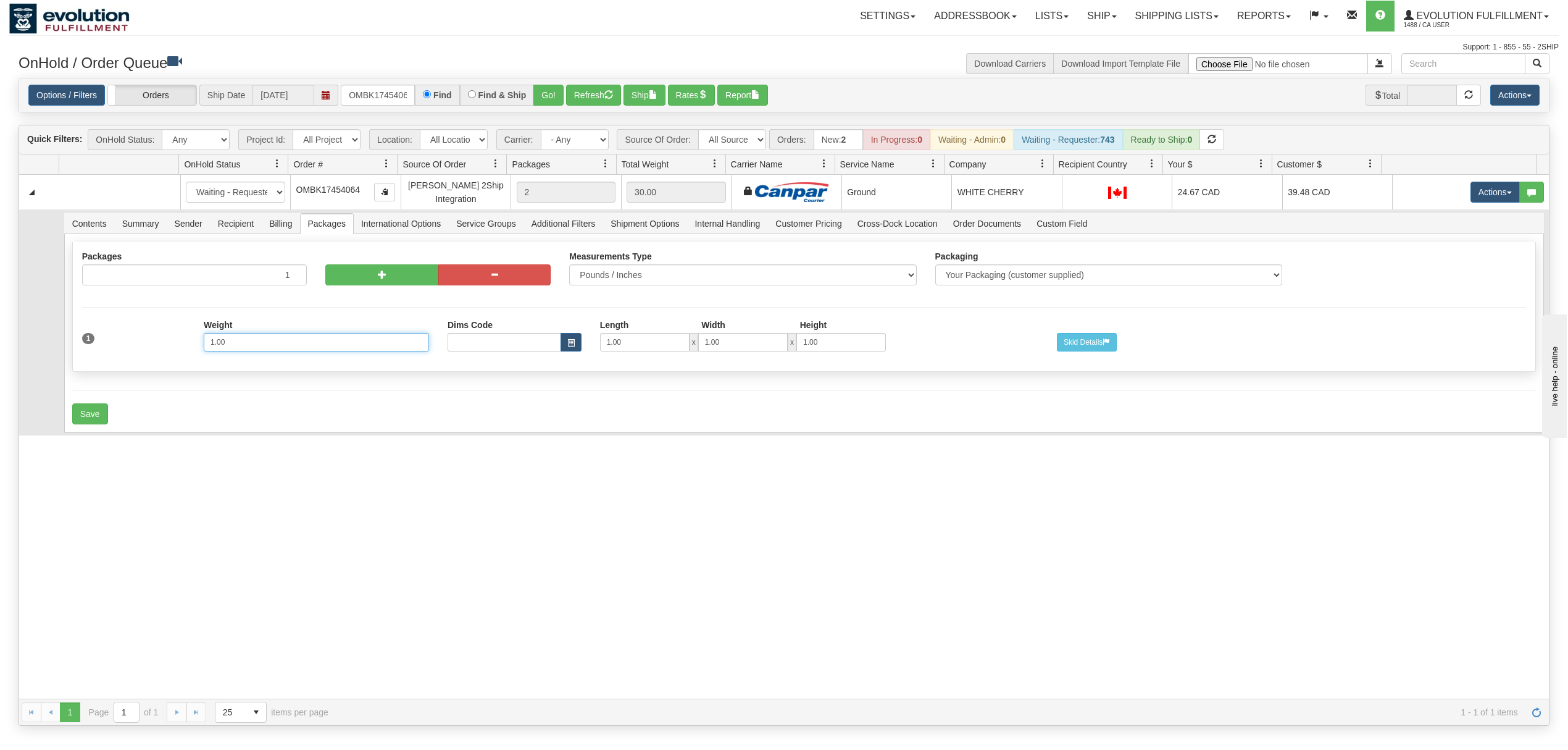
drag, startPoint x: 170, startPoint y: 344, endPoint x: 47, endPoint y: 346, distance: 123.0
click at [47, 346] on tr "Contents Summary Sender Recipient Billing Packages International Options Servic…" at bounding box center [784, 323] width 1530 height 226
type input "29"
type input "25"
type input "17"
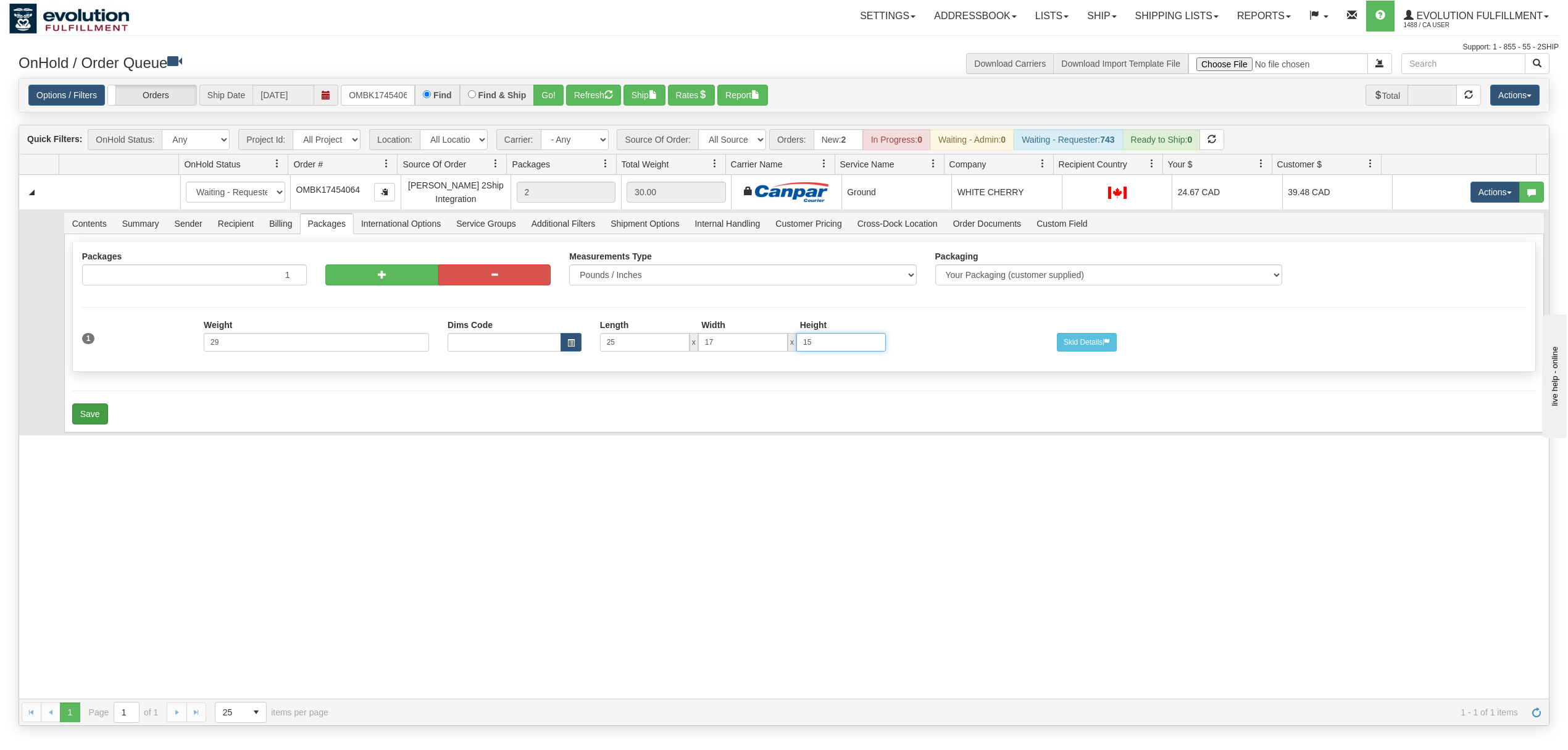
type input "15"
click at [104, 419] on button "Save" at bounding box center [90, 414] width 36 height 21
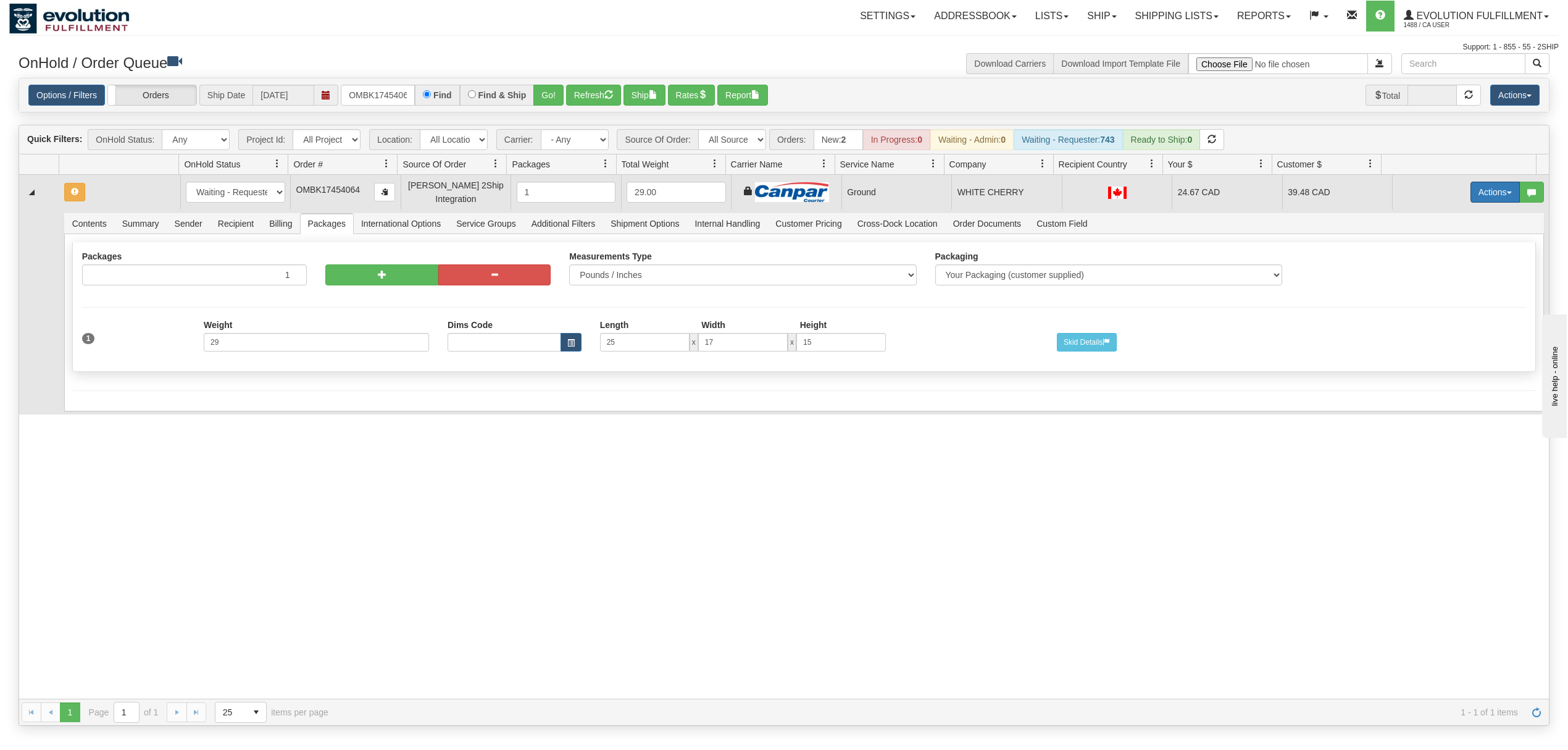
click at [1486, 188] on button "Actions" at bounding box center [1495, 192] width 49 height 21
click at [1453, 245] on span "Rate All Services" at bounding box center [1469, 248] width 74 height 10
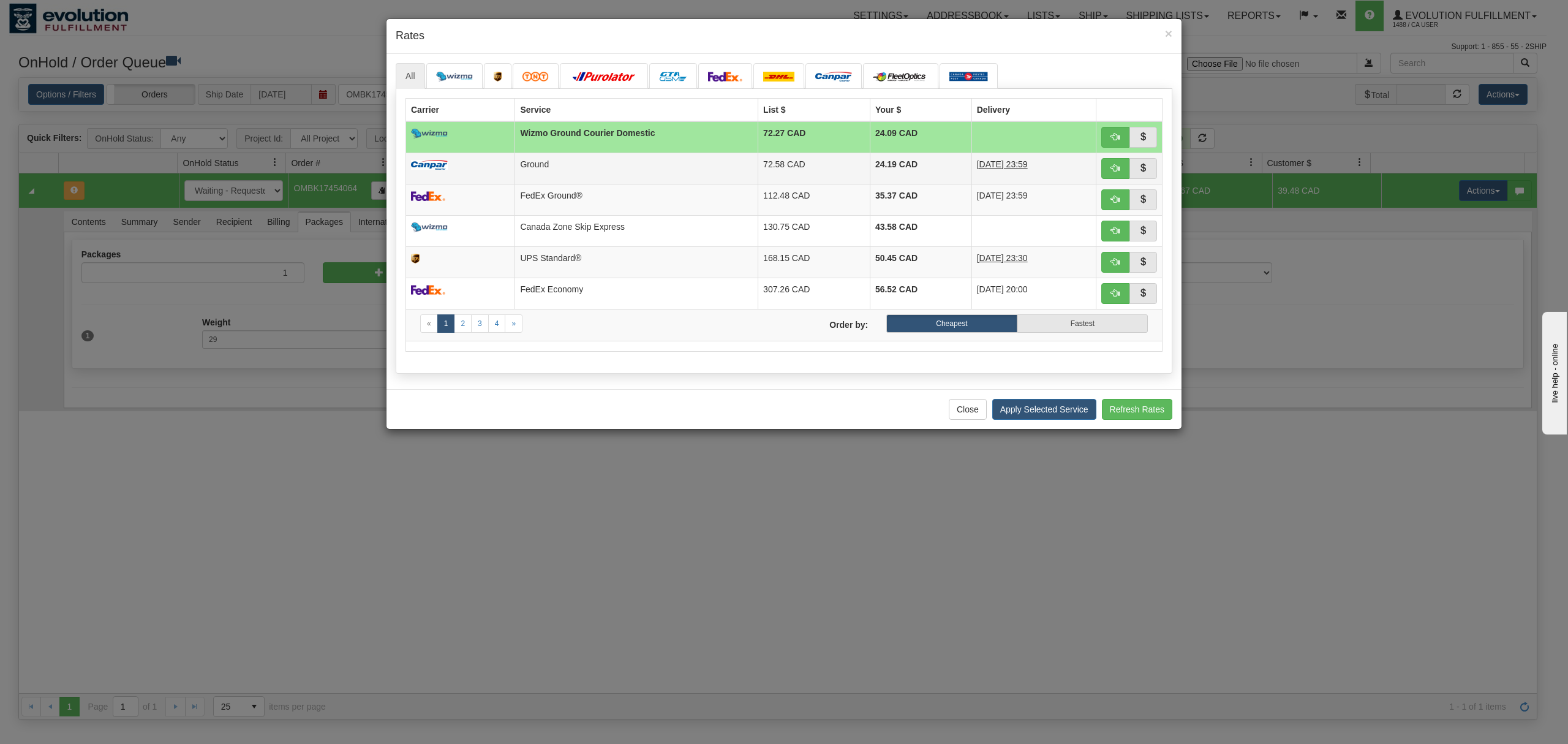
click at [877, 160] on td "24.19 CAD" at bounding box center [921, 168] width 101 height 31
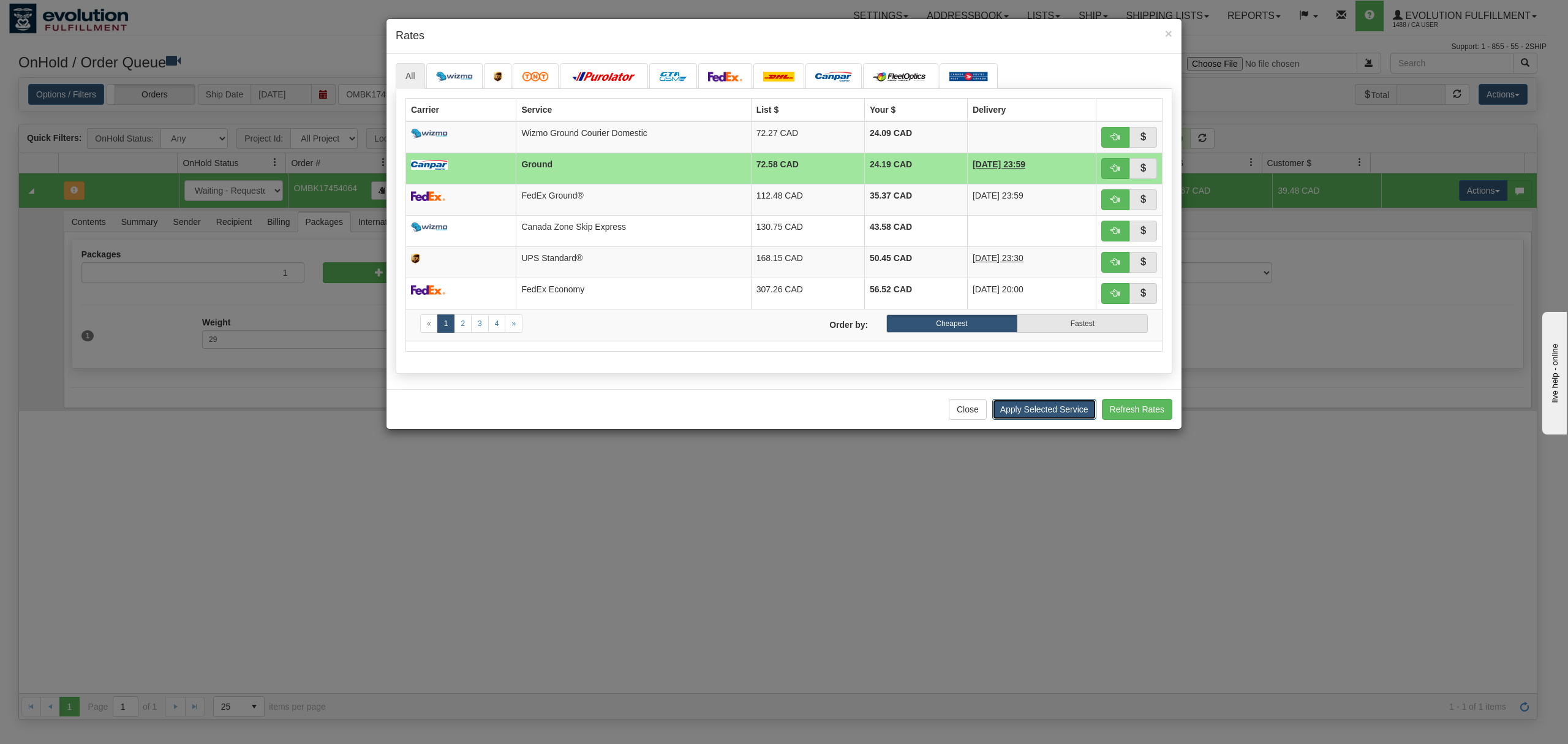
click at [1032, 412] on button "Apply Selected Service" at bounding box center [1045, 409] width 104 height 21
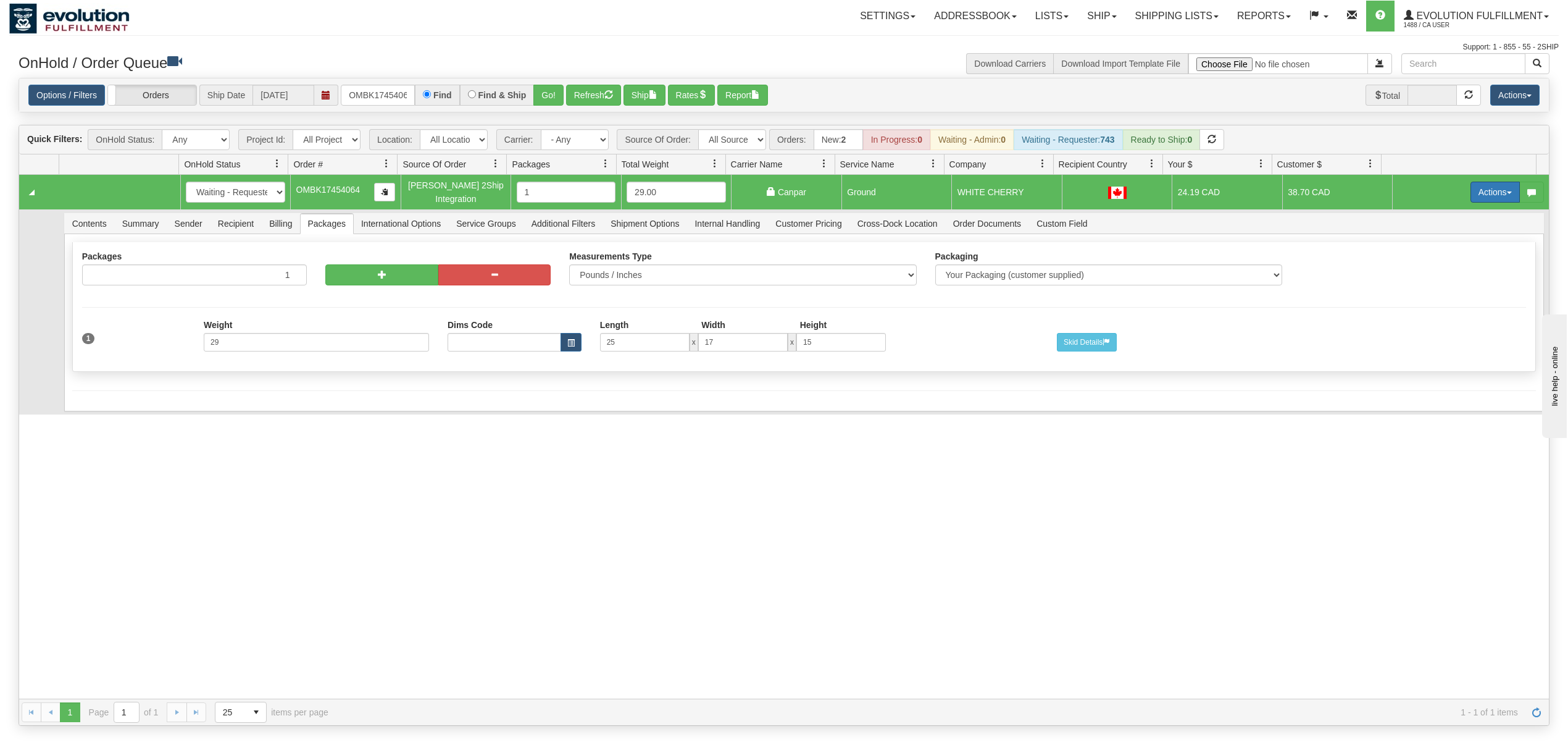
click at [1483, 198] on button "Actions" at bounding box center [1495, 192] width 49 height 21
click at [1433, 263] on span "Ship" at bounding box center [1446, 264] width 26 height 10
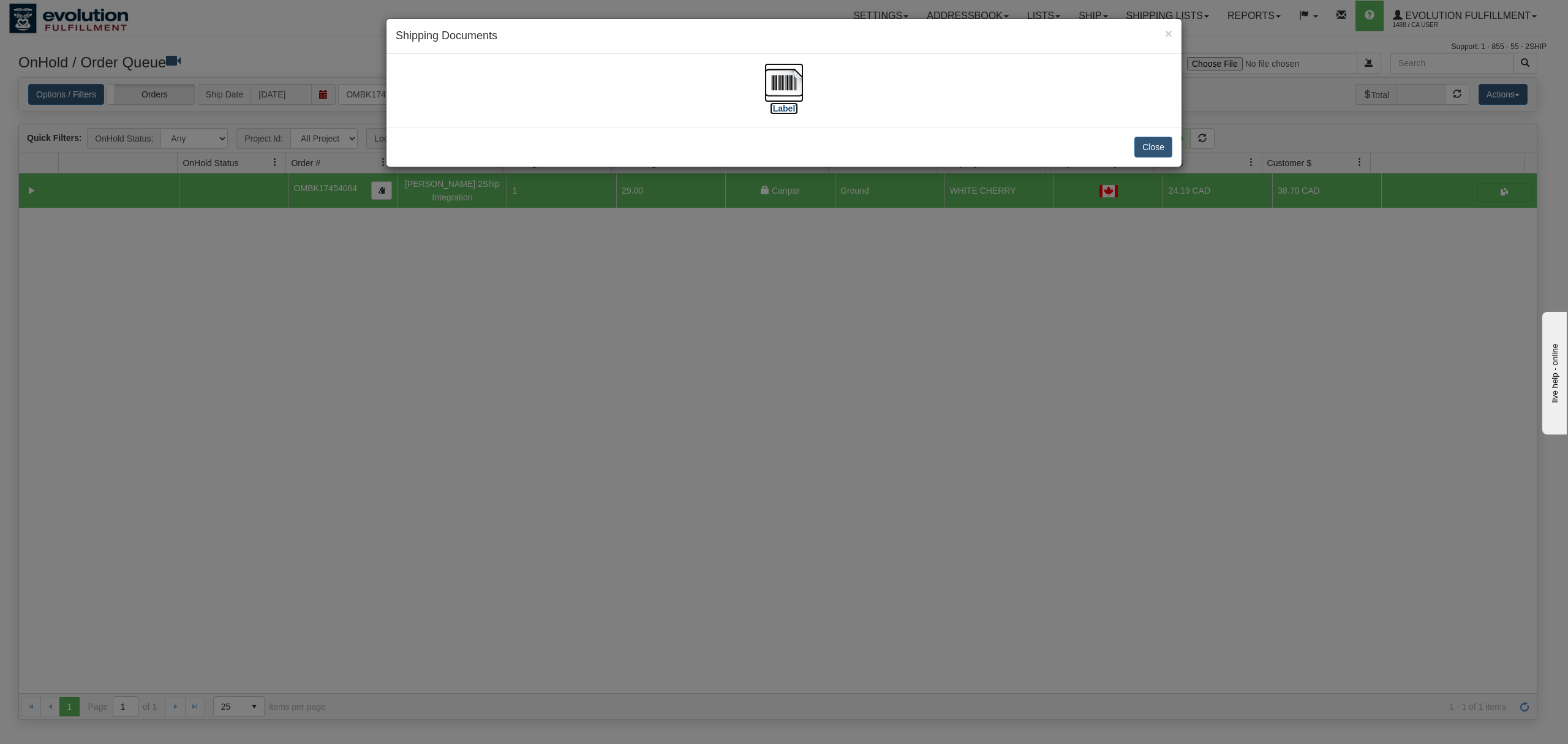
click at [790, 70] on img at bounding box center [783, 82] width 39 height 39
drag, startPoint x: 1147, startPoint y: 139, endPoint x: 1150, endPoint y: 146, distance: 7.6
click at [1150, 145] on button "Close" at bounding box center [1153, 147] width 38 height 21
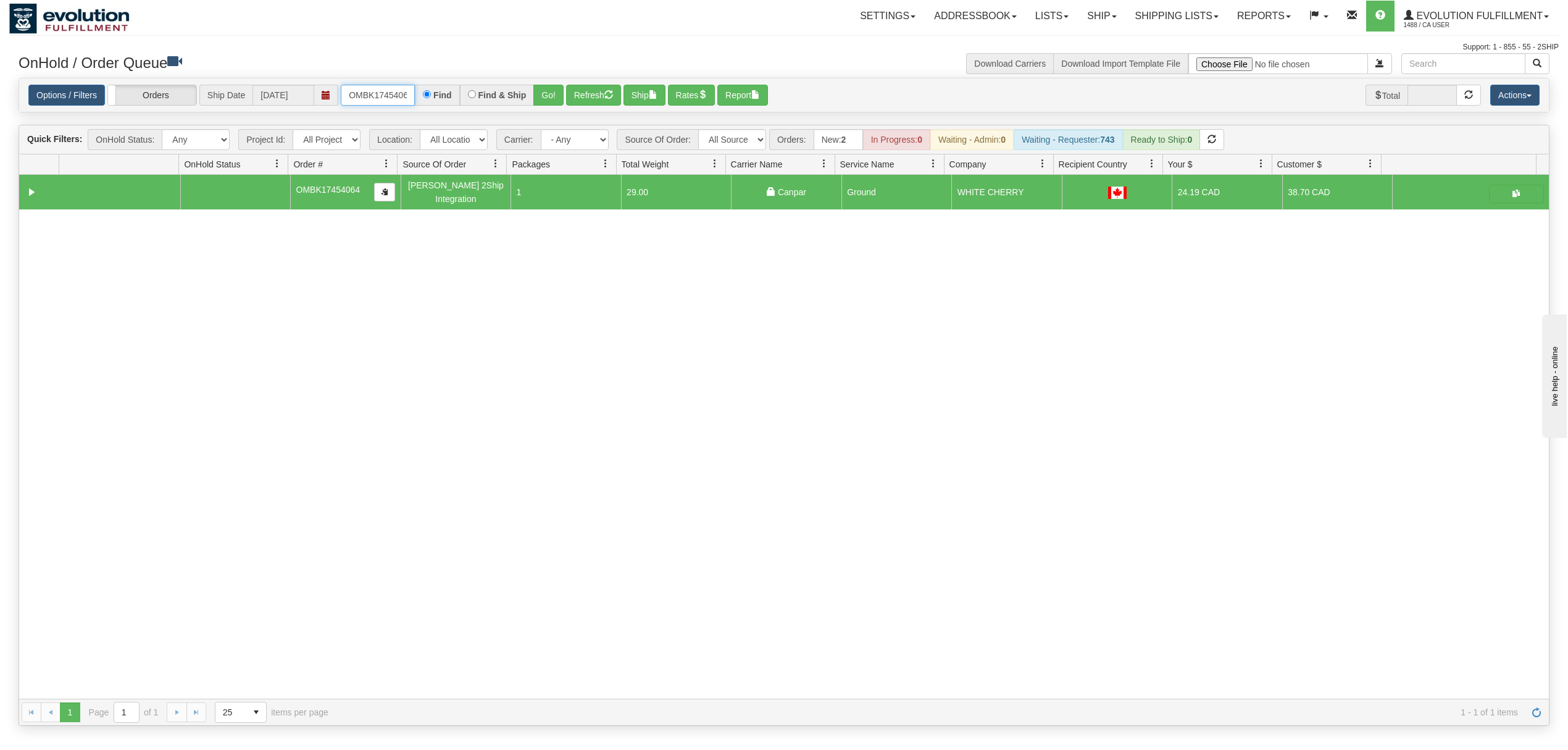
click at [396, 101] on input "OMBK17454064" at bounding box center [377, 95] width 74 height 21
click at [551, 109] on div "Options / Filters Group Shipments Orders Ship Date 09/09/2025 OEMU0030651001 Fi…" at bounding box center [784, 95] width 1530 height 34
click at [551, 94] on button "Go!" at bounding box center [548, 95] width 31 height 21
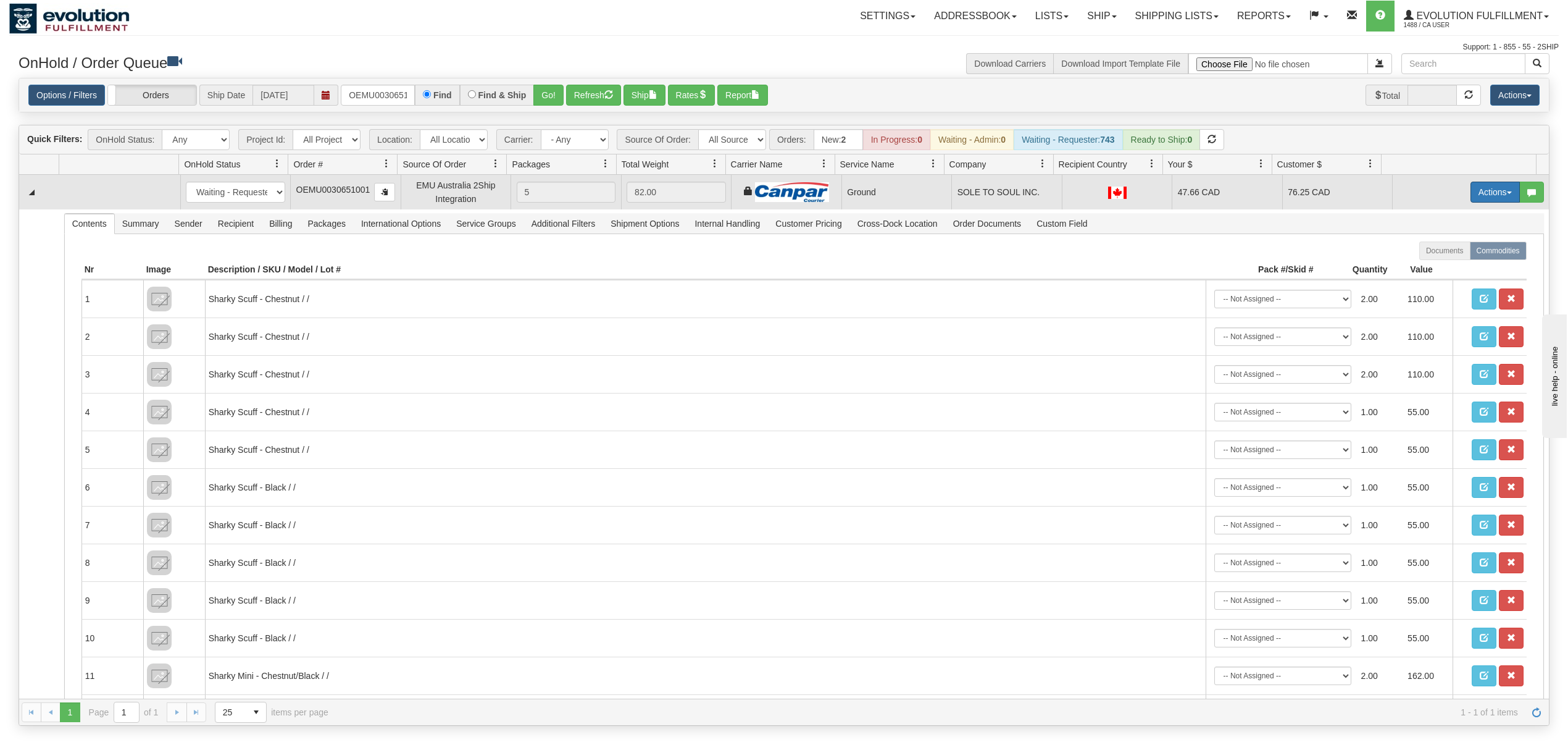
click at [1488, 192] on button "Actions" at bounding box center [1495, 192] width 49 height 21
click at [1433, 263] on span "Ship" at bounding box center [1446, 264] width 26 height 10
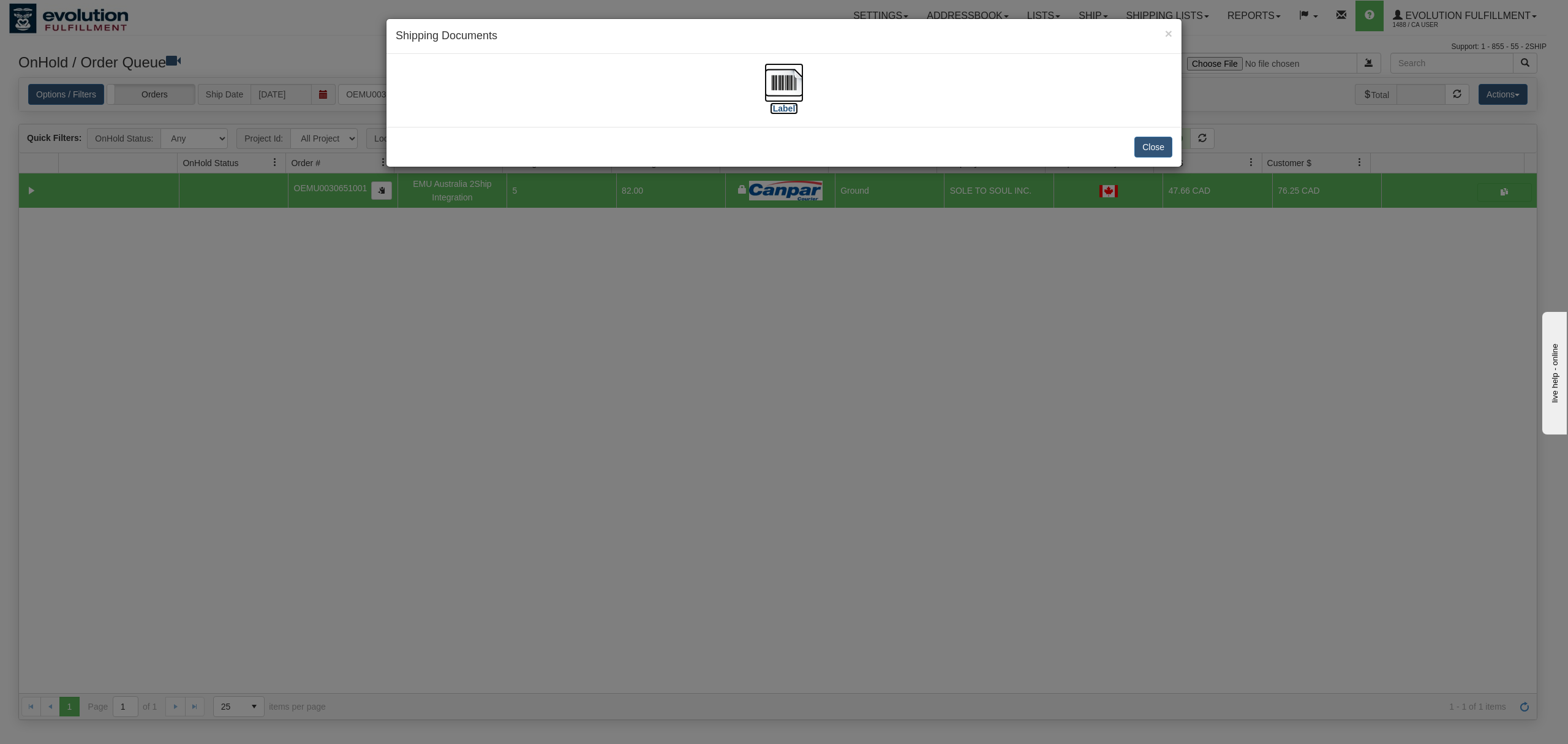
click at [772, 79] on img at bounding box center [783, 82] width 39 height 39
click at [1150, 155] on button "Close" at bounding box center [1153, 147] width 38 height 21
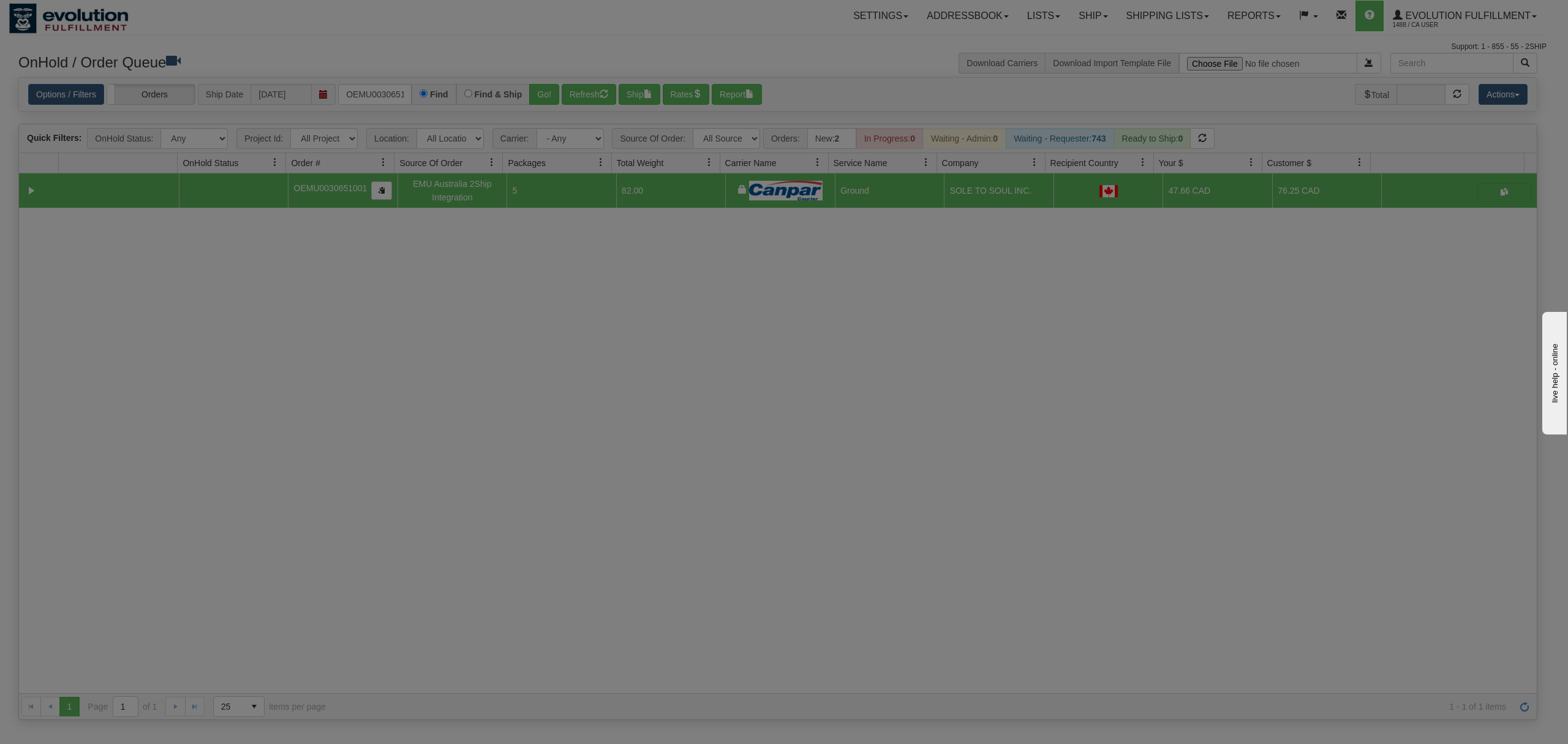
click at [1153, 146] on body "Toggle navigation Settings Shipping Preferences Fields Preferences" at bounding box center [784, 372] width 1568 height 744
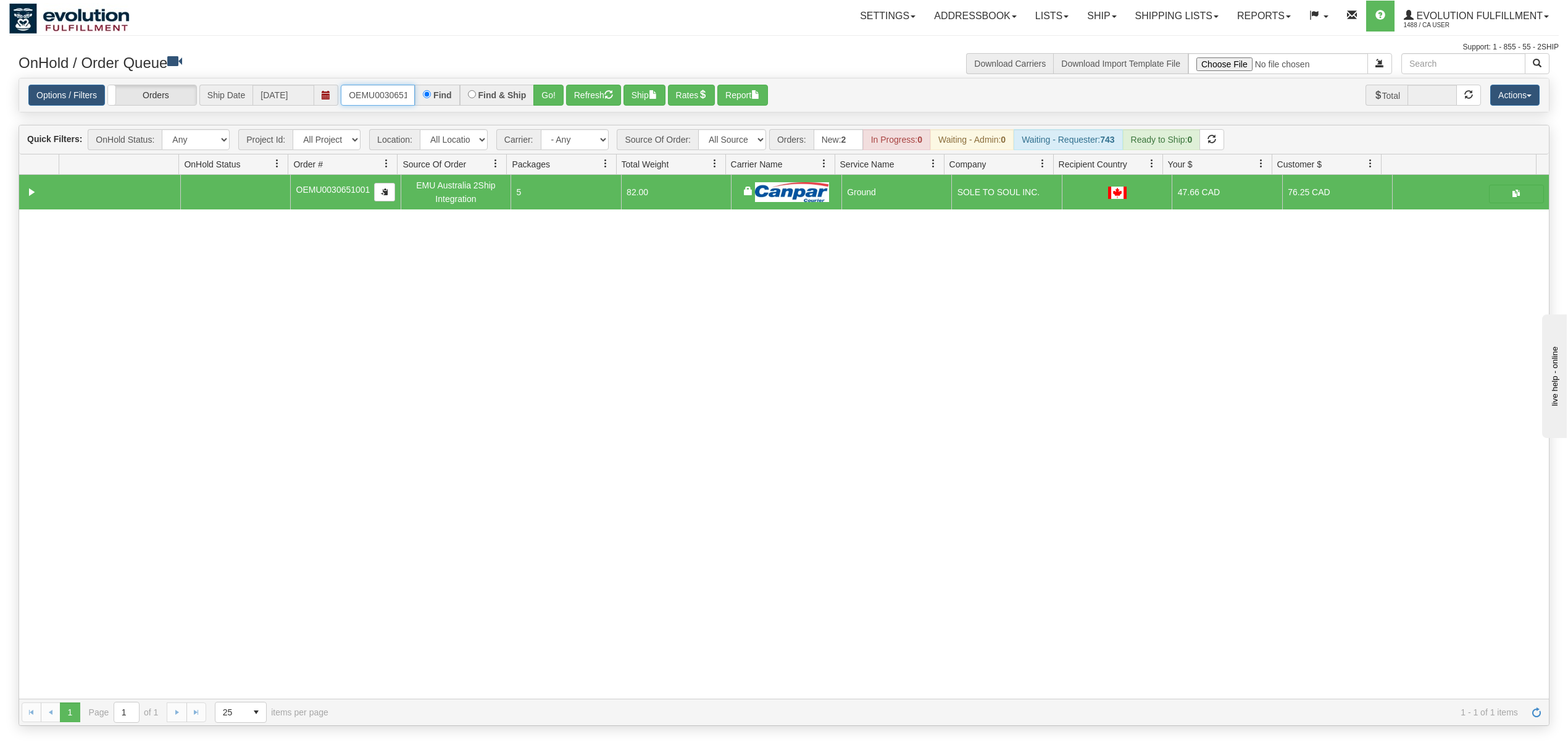
click at [351, 94] on input "OEMU0030651001" at bounding box center [377, 95] width 74 height 21
click at [541, 92] on button "Go!" at bounding box center [548, 95] width 31 height 21
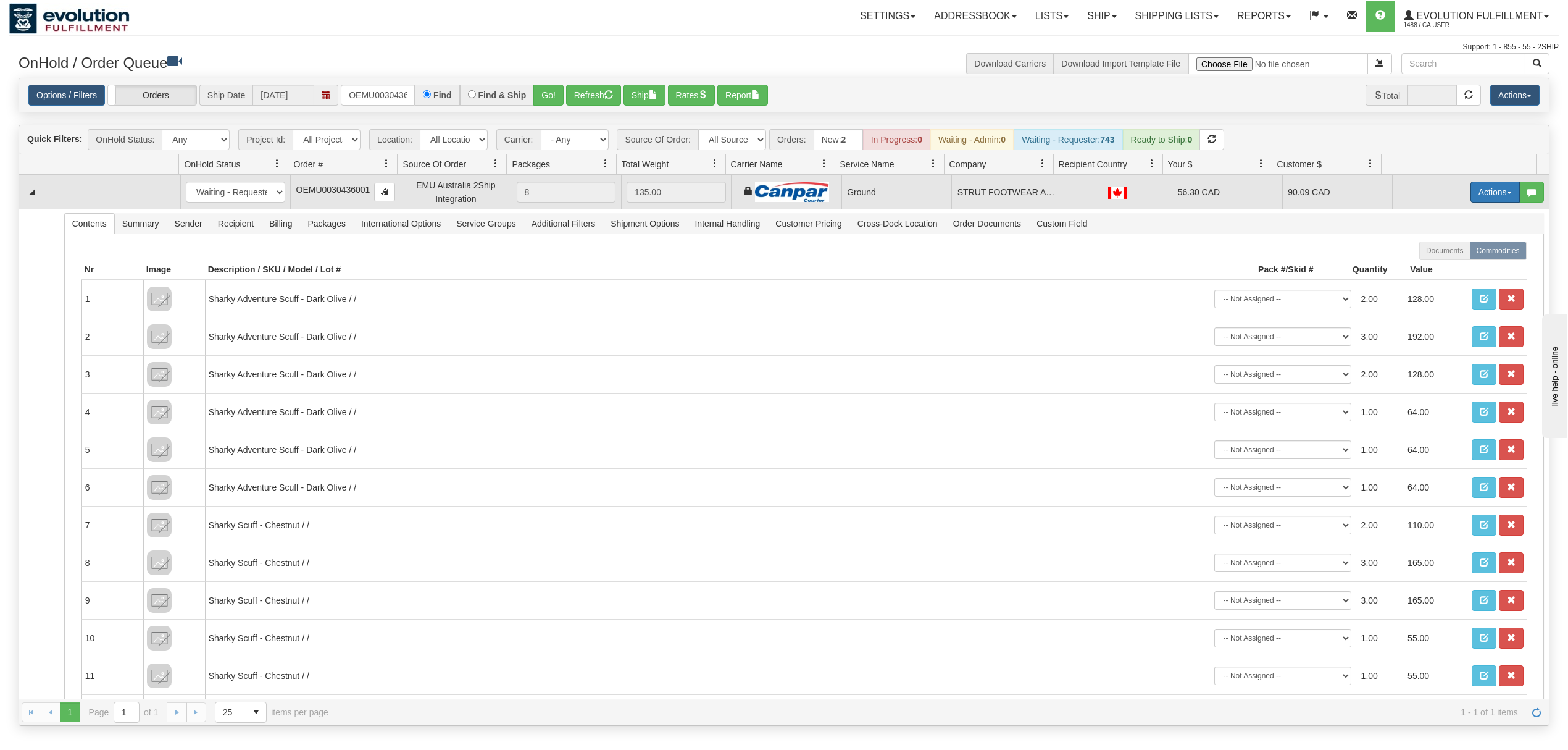
click at [1476, 197] on button "Actions" at bounding box center [1495, 192] width 49 height 21
click at [1421, 272] on link "Ship" at bounding box center [1470, 264] width 99 height 16
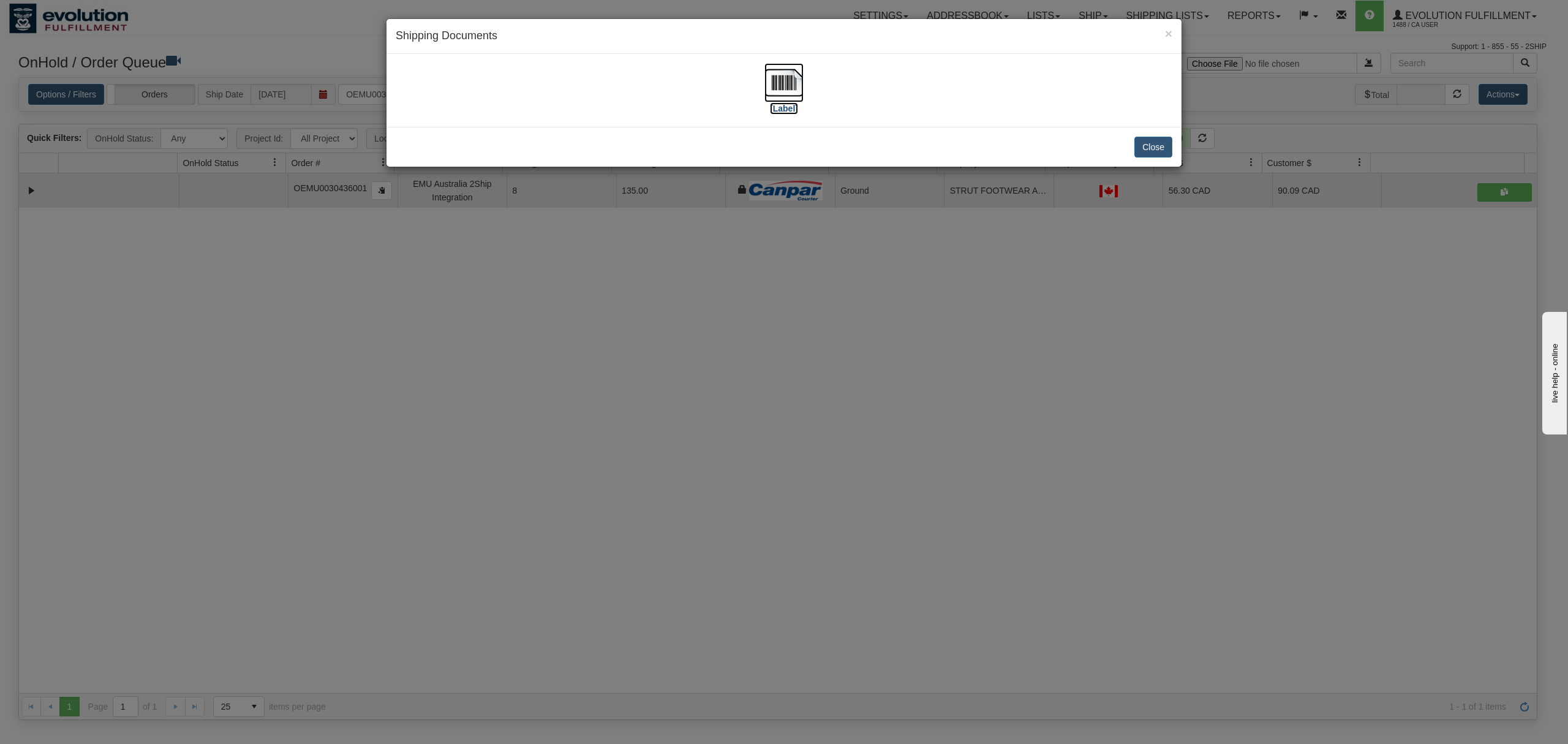
click at [790, 81] on img at bounding box center [783, 82] width 39 height 39
click at [1154, 152] on button "Close" at bounding box center [1153, 147] width 38 height 21
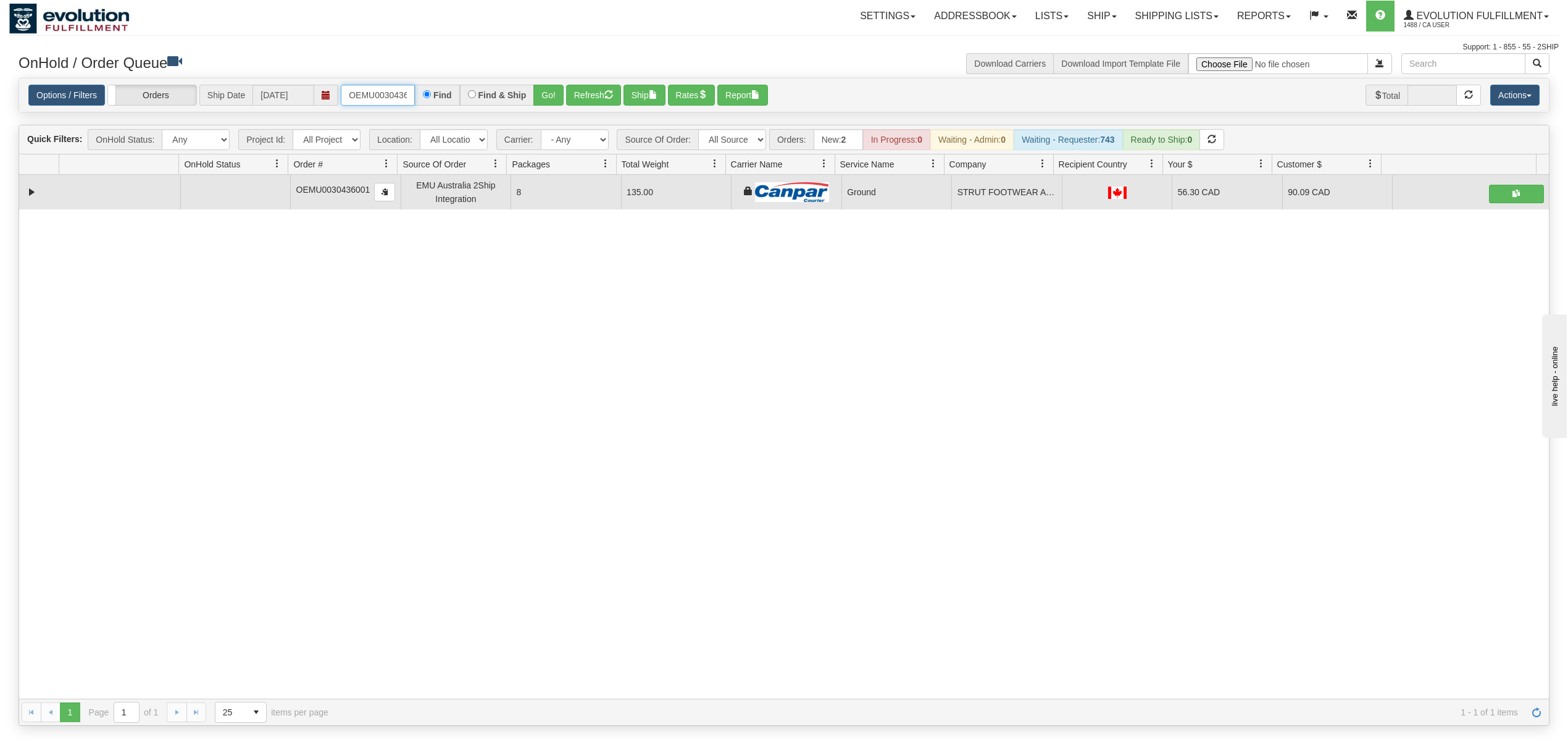
click at [372, 96] on input "OEMU0030436001" at bounding box center [377, 95] width 74 height 21
click at [374, 96] on input "OEMU0030436001" at bounding box center [377, 95] width 74 height 21
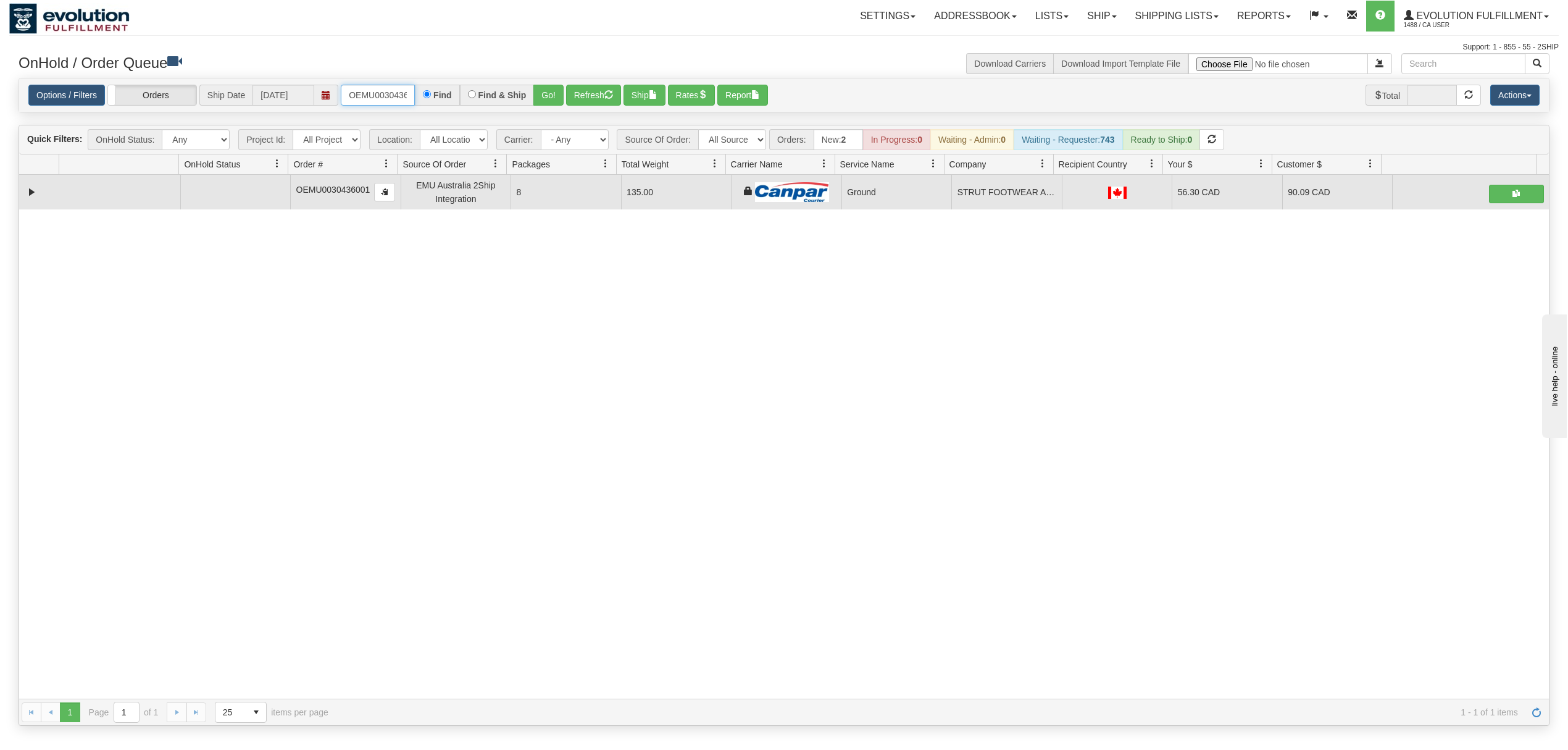
click at [374, 96] on input "OEMU0030436001" at bounding box center [377, 95] width 74 height 21
click at [549, 99] on button "Go!" at bounding box center [548, 95] width 31 height 21
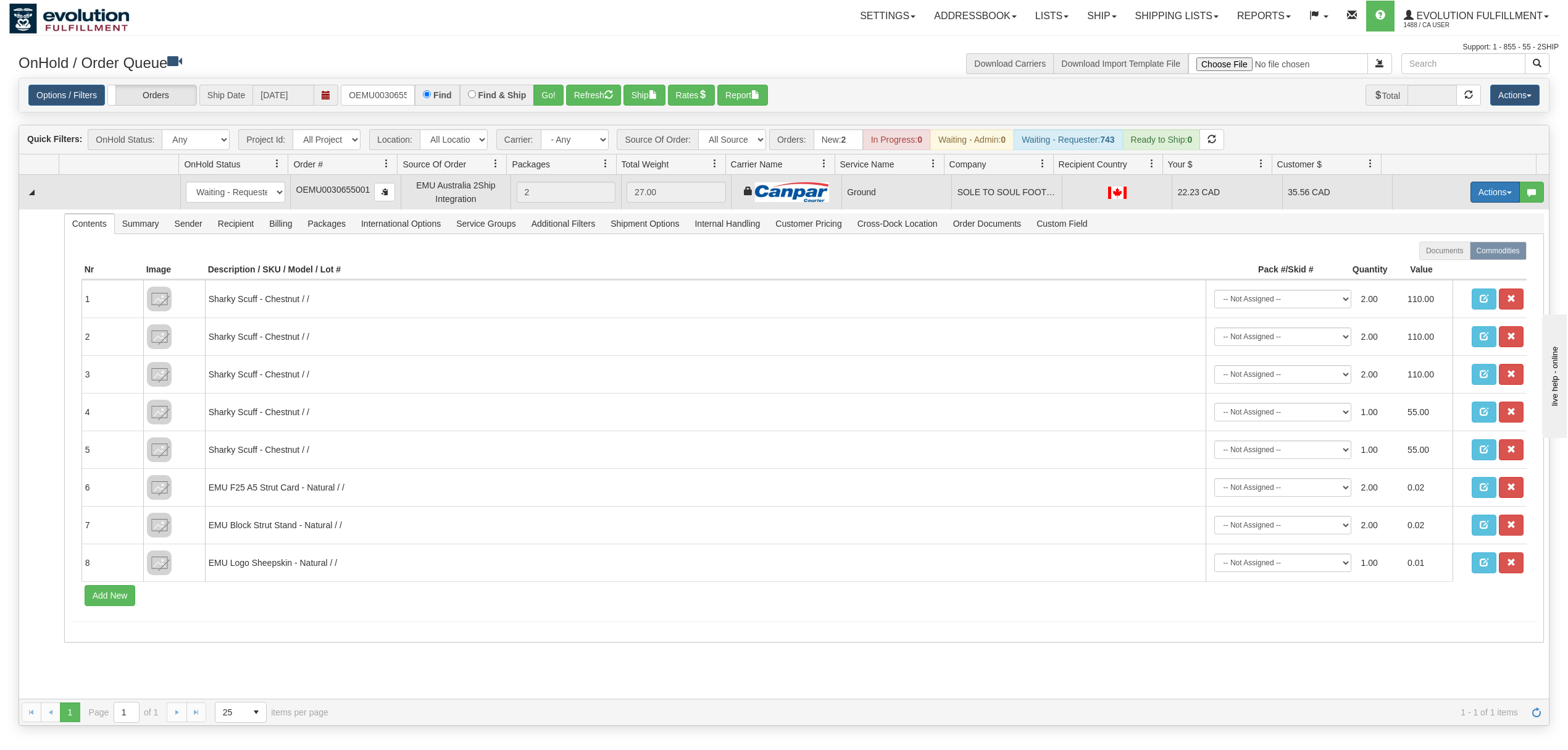
click at [1479, 194] on button "Actions" at bounding box center [1495, 192] width 49 height 21
click at [1433, 265] on span "Ship" at bounding box center [1446, 264] width 26 height 10
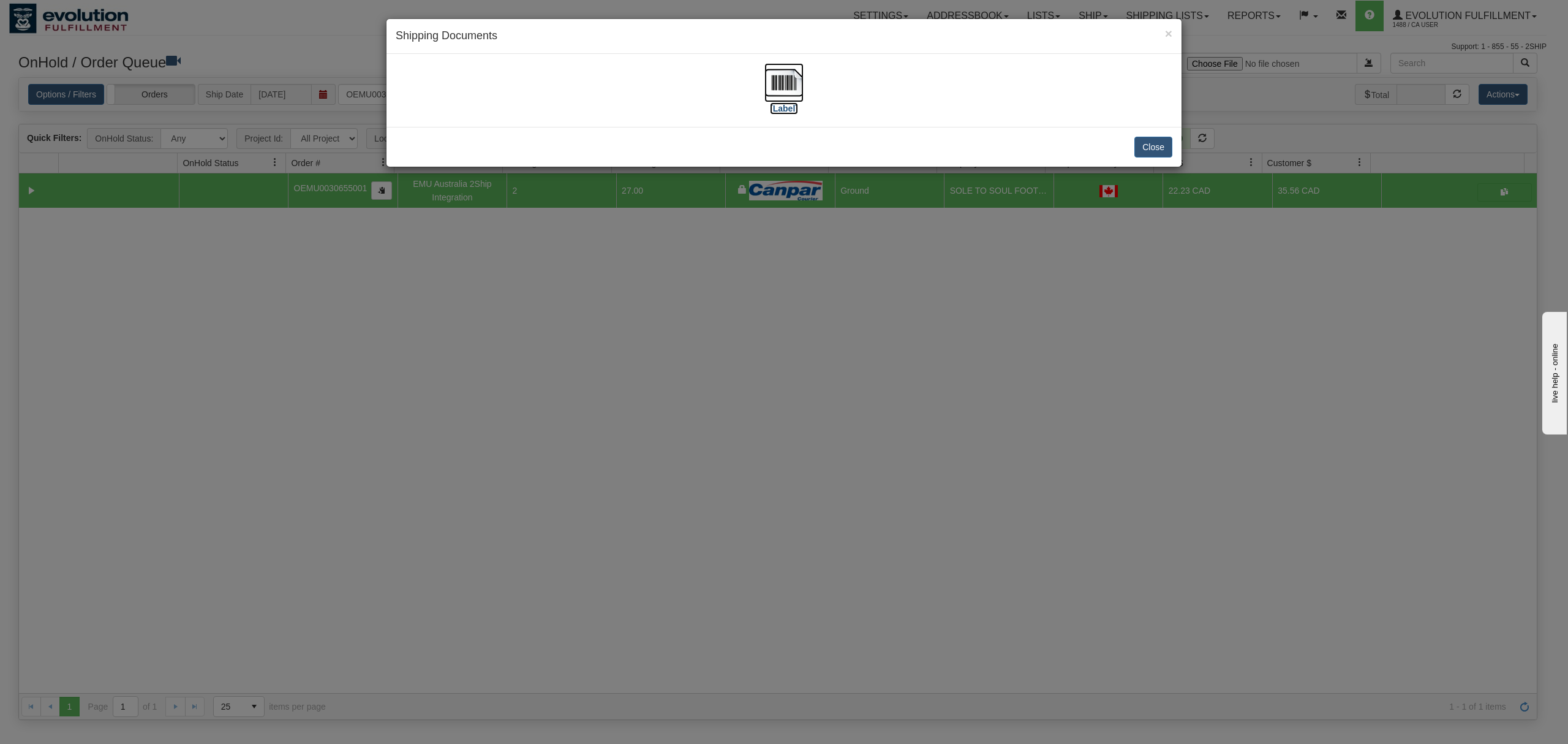
click at [777, 79] on img at bounding box center [783, 82] width 39 height 39
click at [1152, 136] on div "Close" at bounding box center [784, 147] width 795 height 40
click at [1152, 145] on button "Close" at bounding box center [1153, 147] width 38 height 21
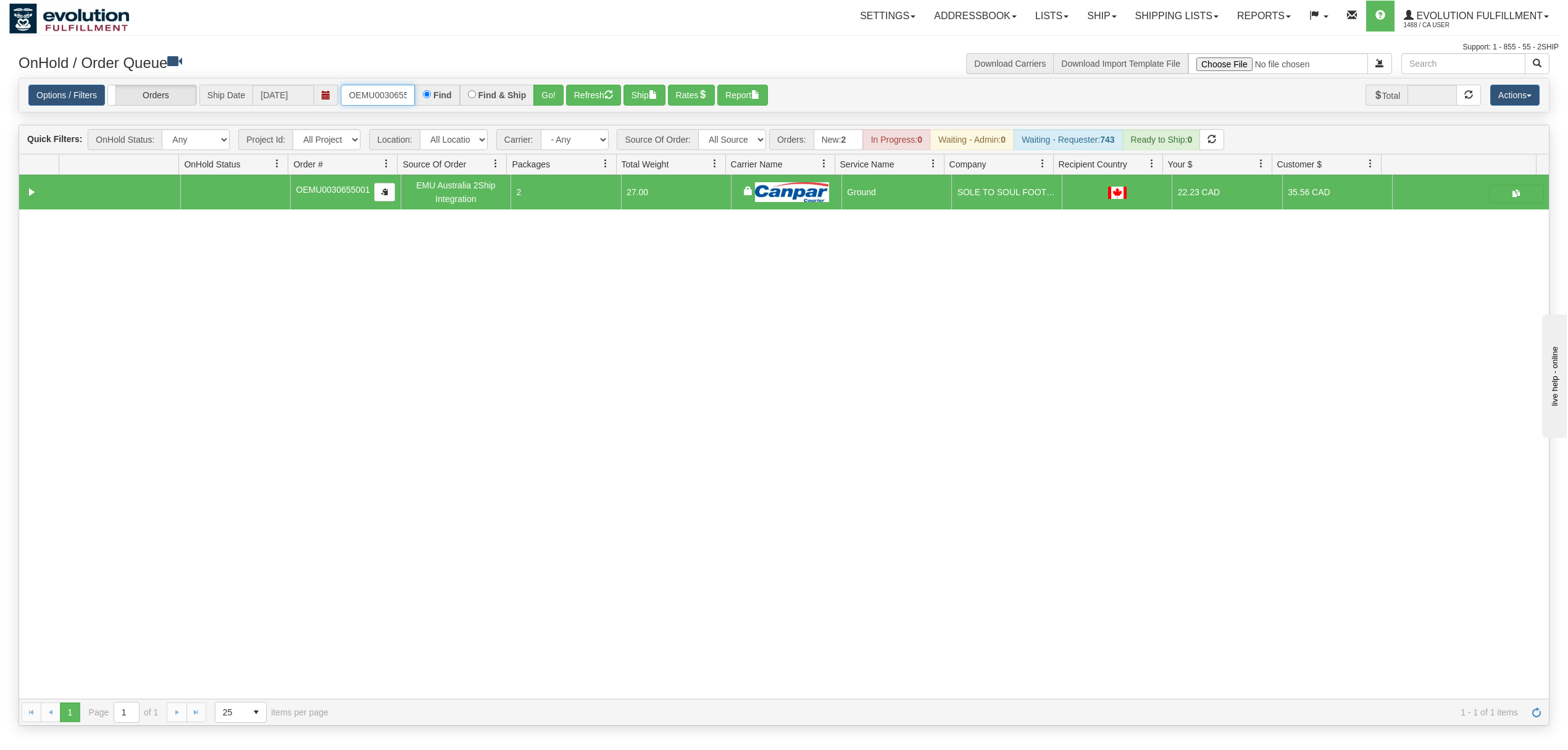
click at [379, 94] on input "OEMU0030655001" at bounding box center [377, 95] width 74 height 21
click at [544, 97] on button "Go!" at bounding box center [548, 95] width 31 height 21
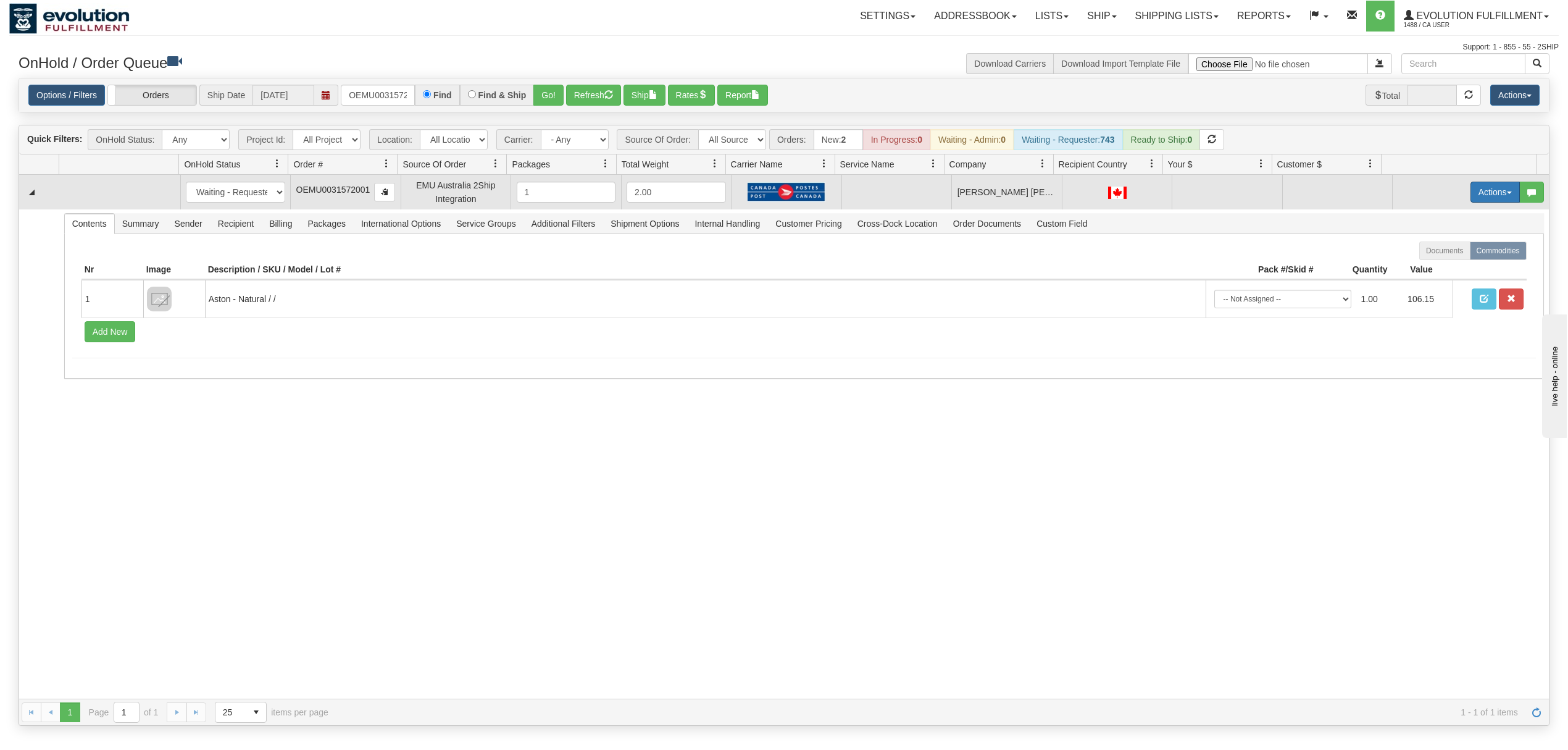
click at [1486, 203] on button "Actions" at bounding box center [1495, 192] width 49 height 21
click at [1445, 253] on span "Rate All Services" at bounding box center [1469, 248] width 74 height 10
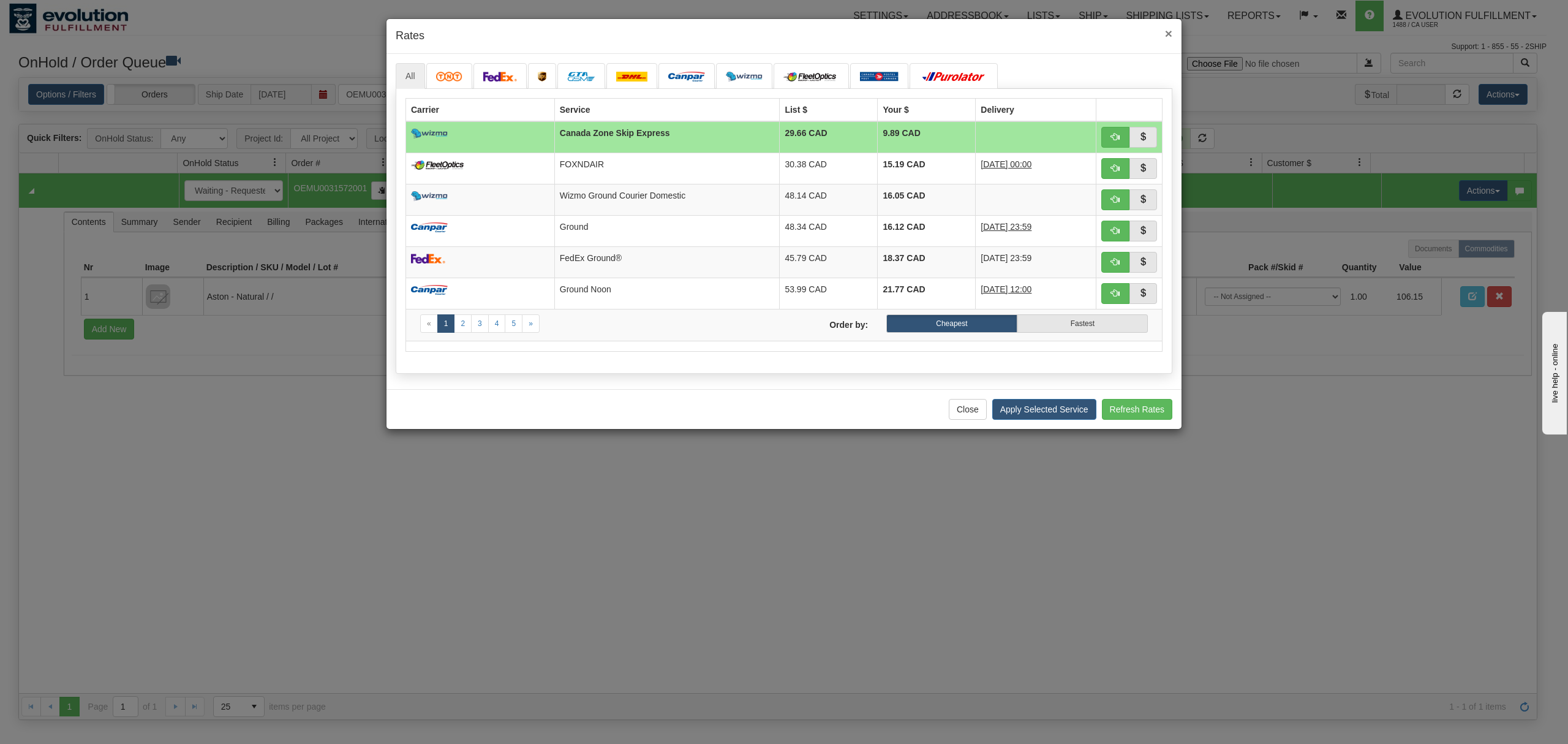
click at [1169, 28] on span "×" at bounding box center [1169, 33] width 7 height 14
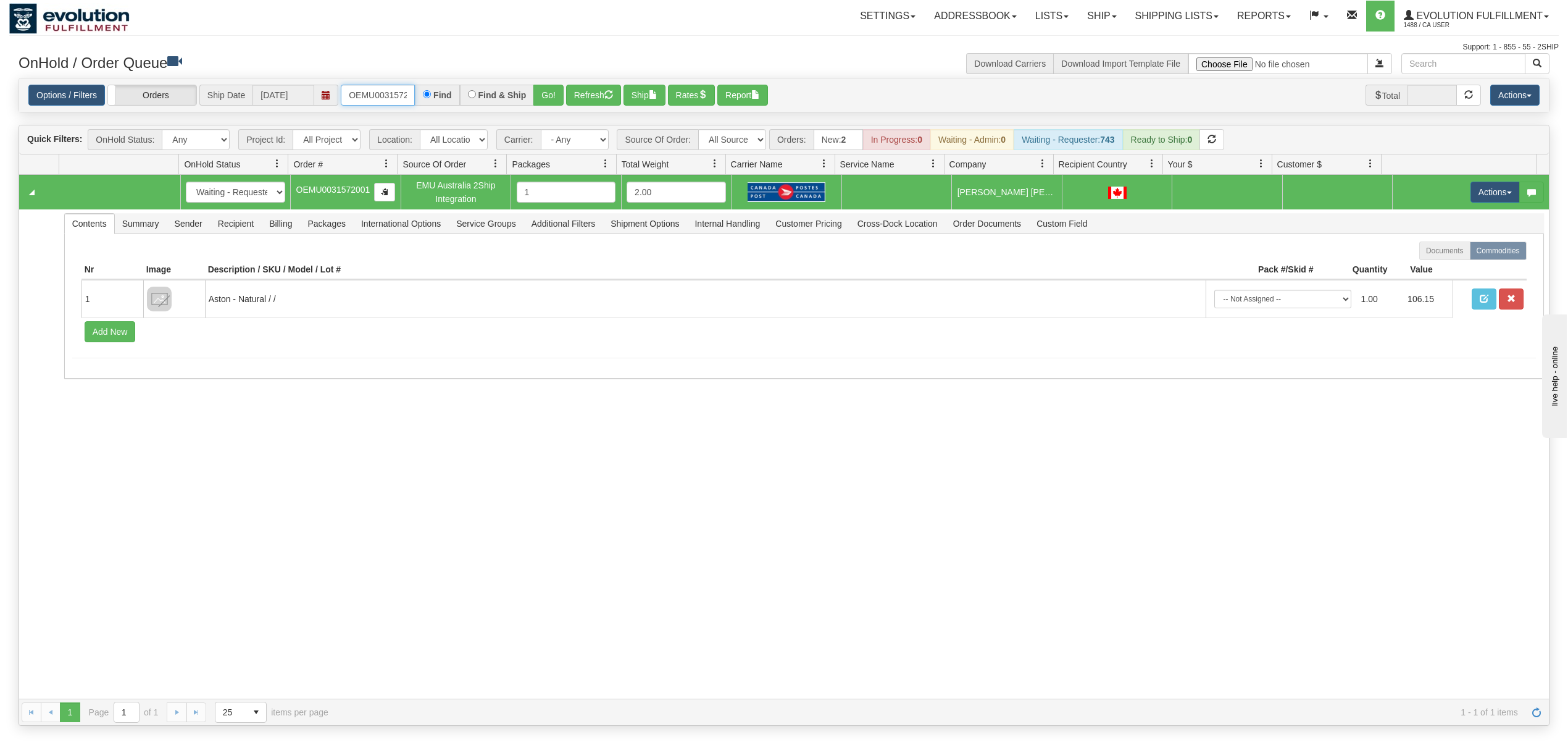
click at [380, 92] on input "OEMU0031572001" at bounding box center [377, 95] width 74 height 21
type input "OAAI339269"
click at [541, 92] on button "Go!" at bounding box center [548, 95] width 31 height 21
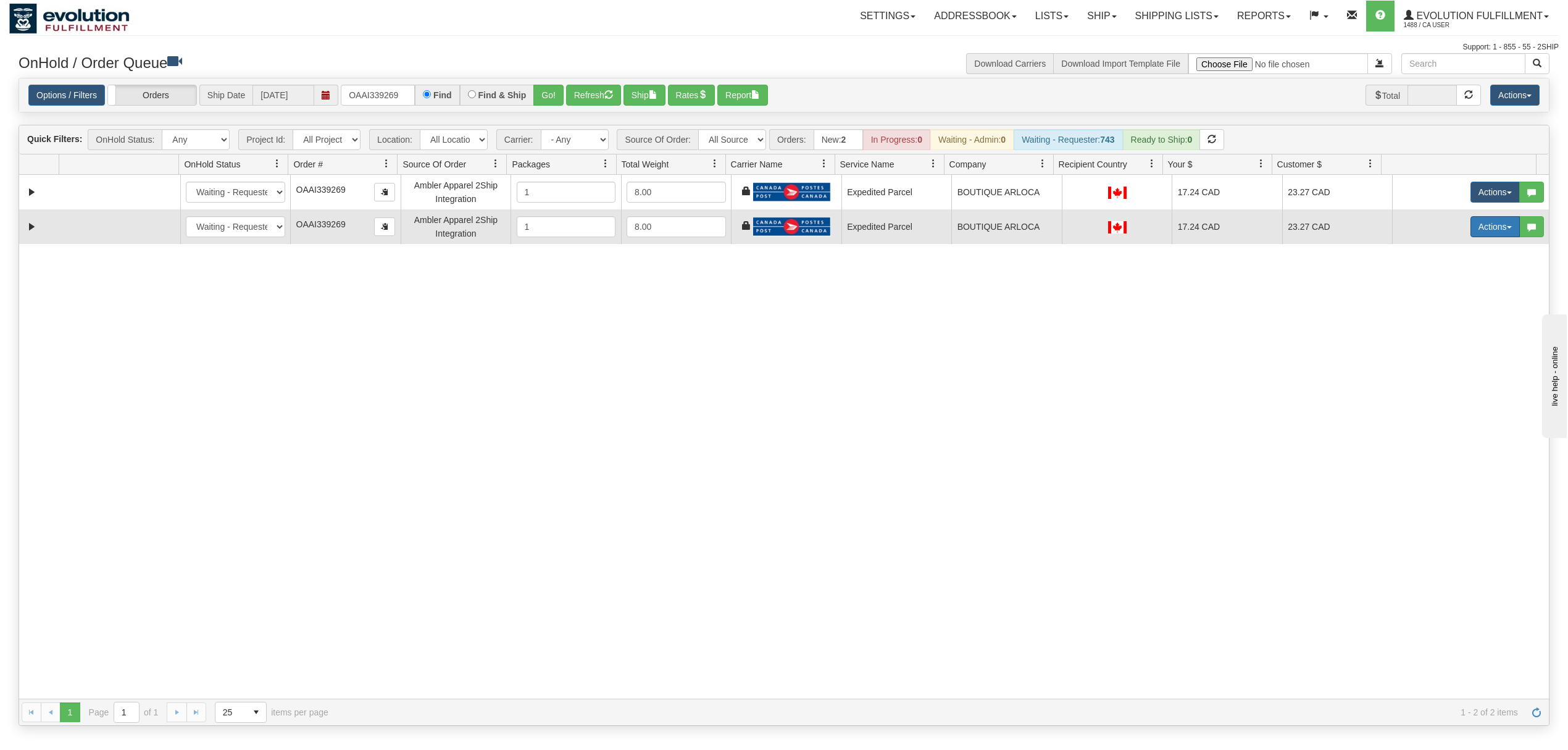
click at [1481, 222] on button "Actions" at bounding box center [1495, 226] width 49 height 21
click at [1433, 315] on span "Delete" at bounding box center [1449, 314] width 33 height 10
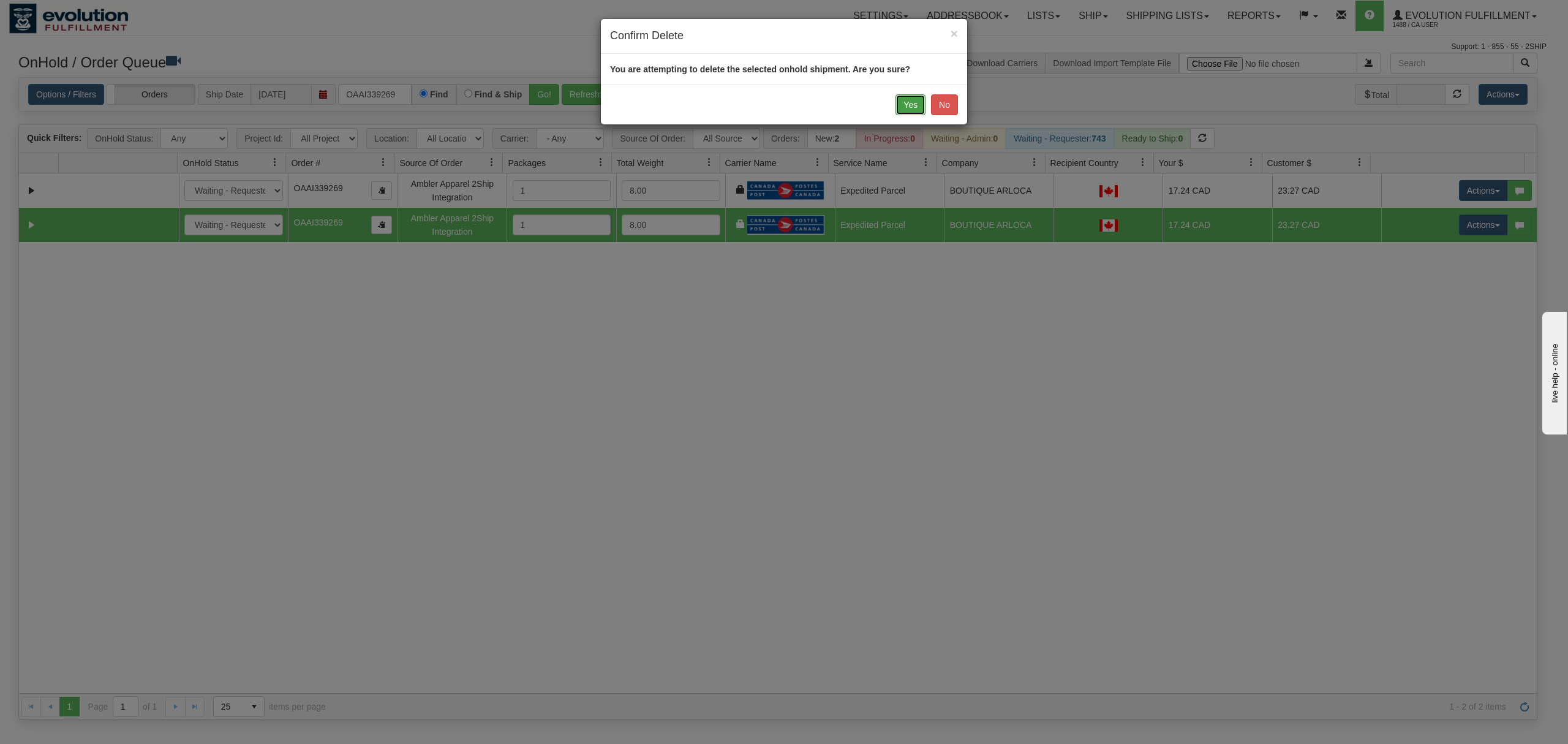
click at [912, 105] on button "Yes" at bounding box center [910, 105] width 30 height 21
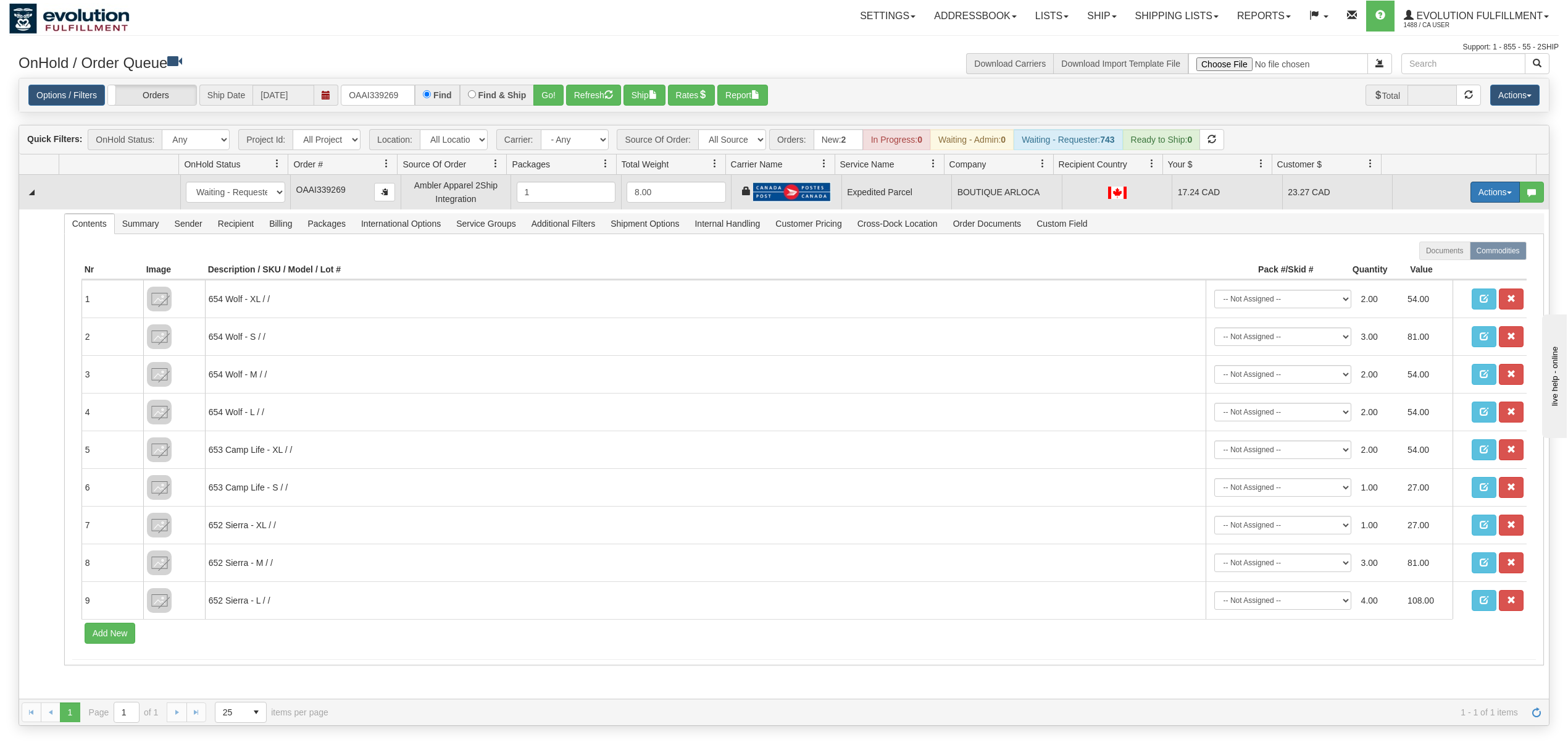
click at [1482, 189] on button "Actions" at bounding box center [1495, 192] width 49 height 21
click at [1438, 250] on span "Rate All Services" at bounding box center [1469, 248] width 74 height 10
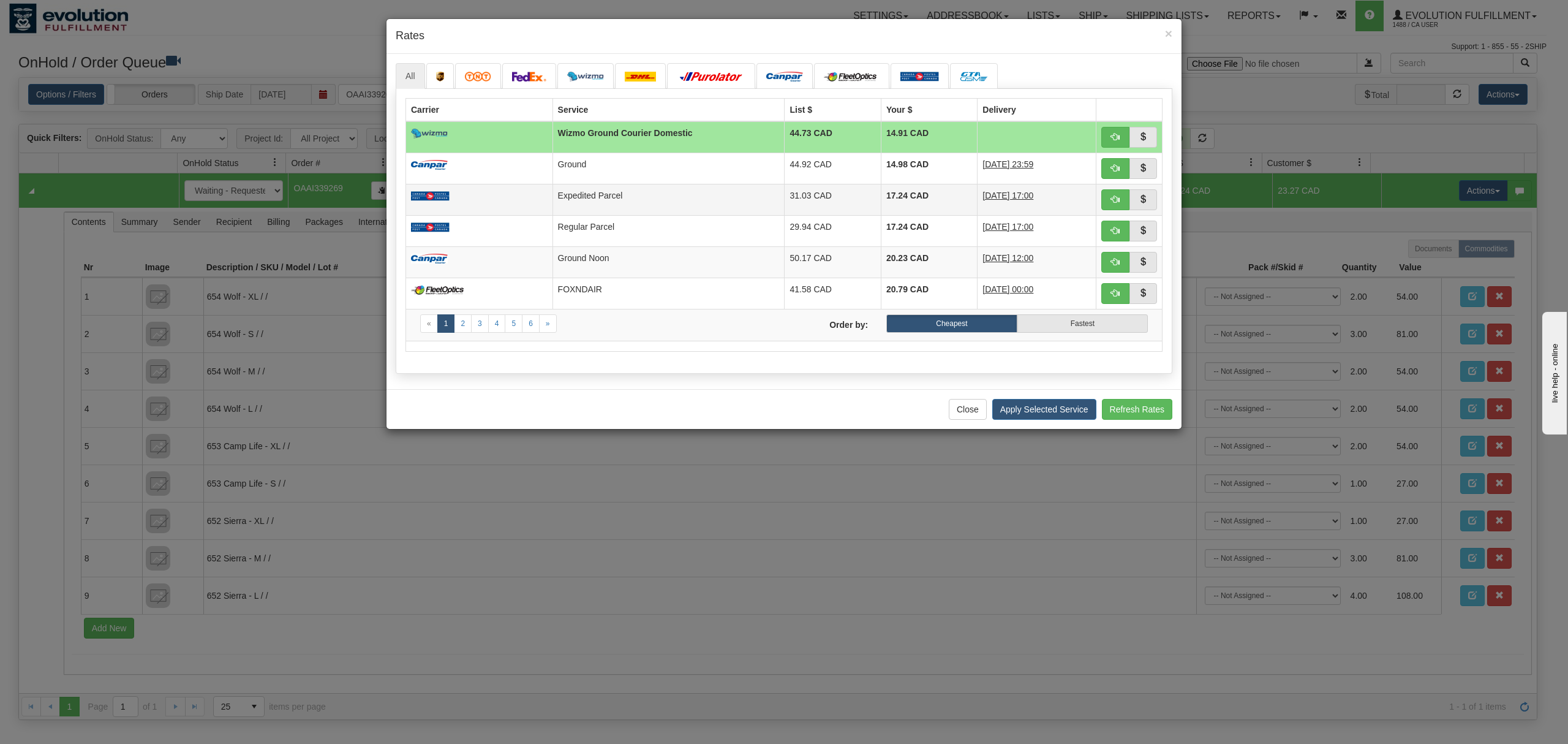
click at [765, 196] on td "Expedited Parcel" at bounding box center [668, 199] width 232 height 31
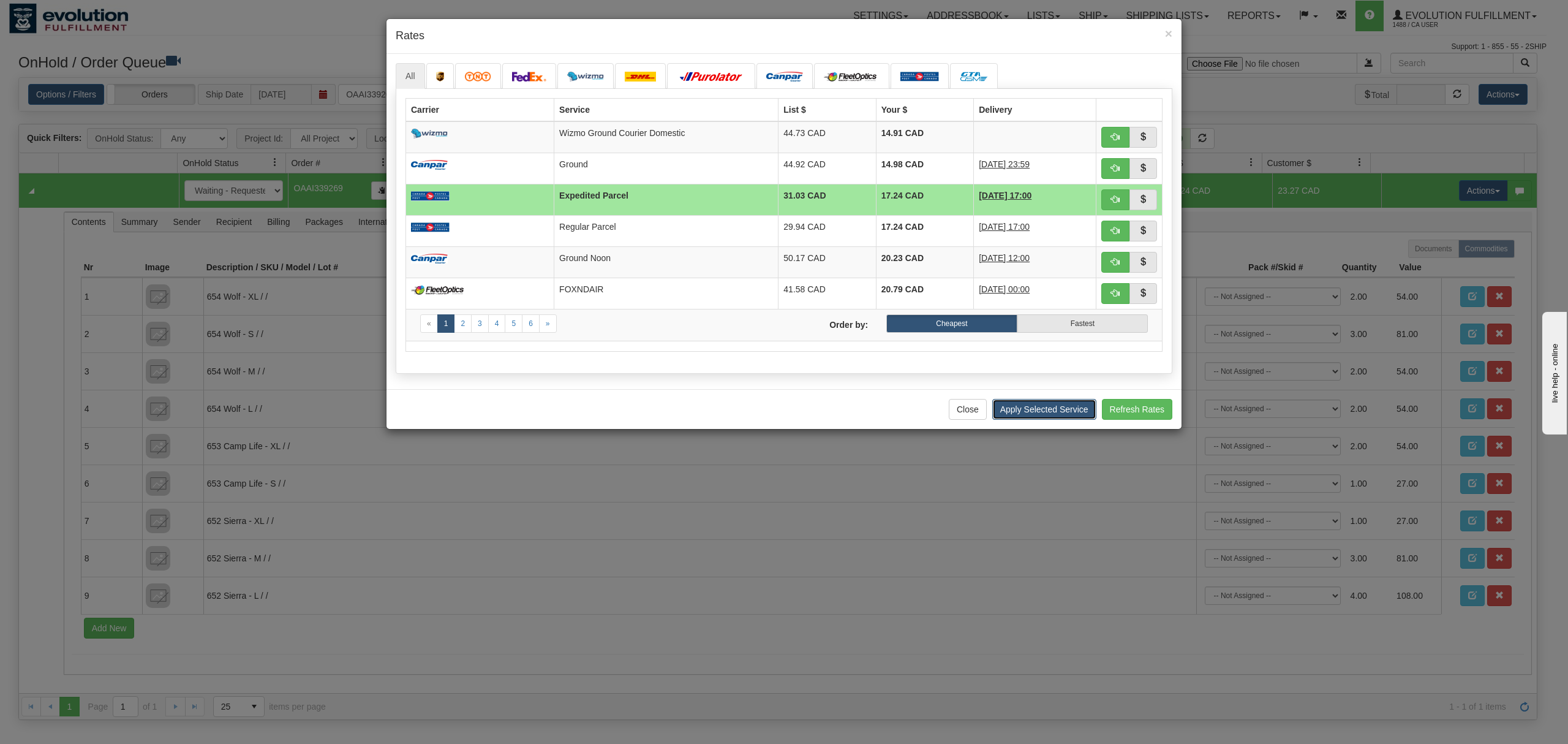
click at [1050, 415] on button "Apply Selected Service" at bounding box center [1045, 409] width 104 height 21
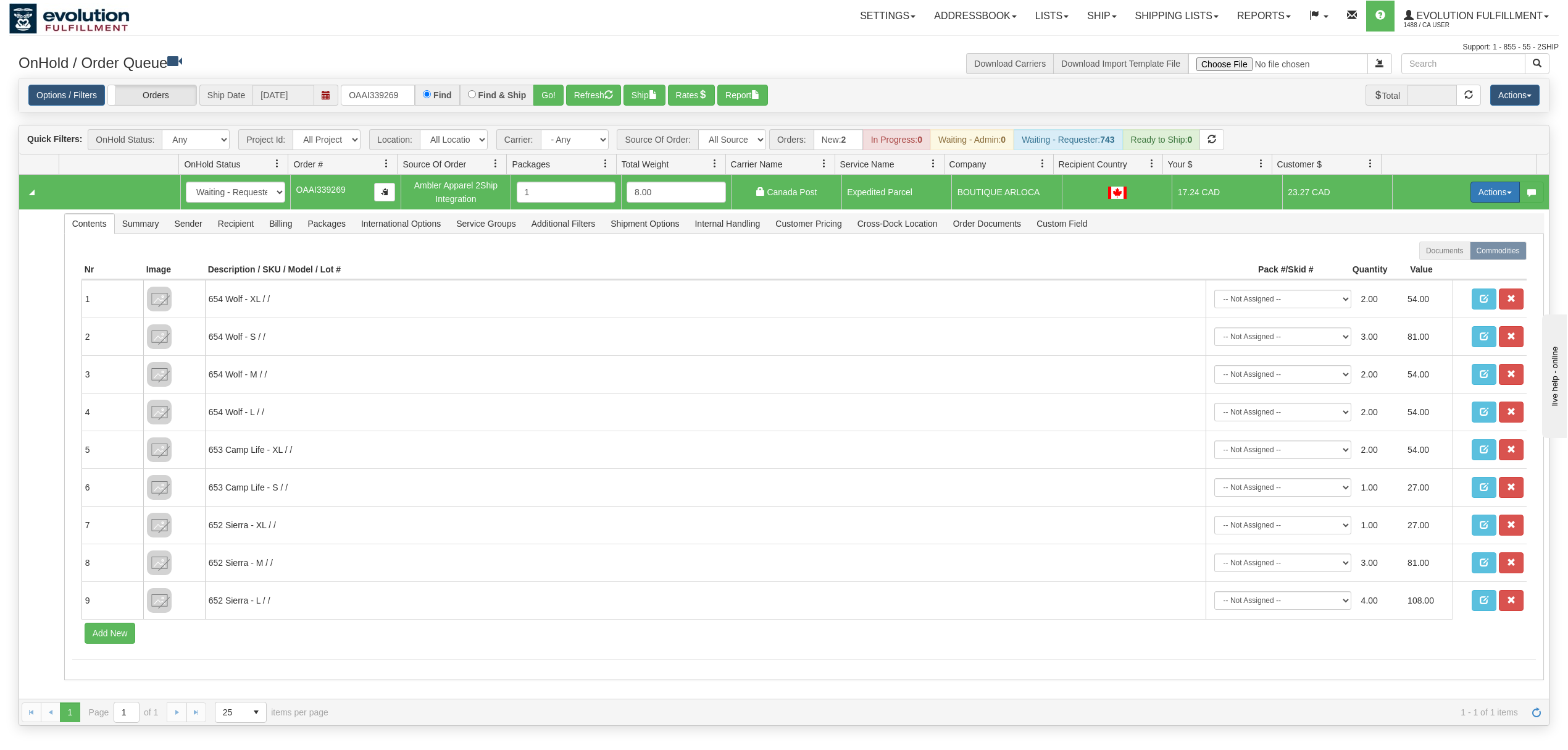
click at [1471, 198] on button "Actions" at bounding box center [1495, 192] width 49 height 21
click at [1433, 268] on span "Ship" at bounding box center [1446, 264] width 26 height 10
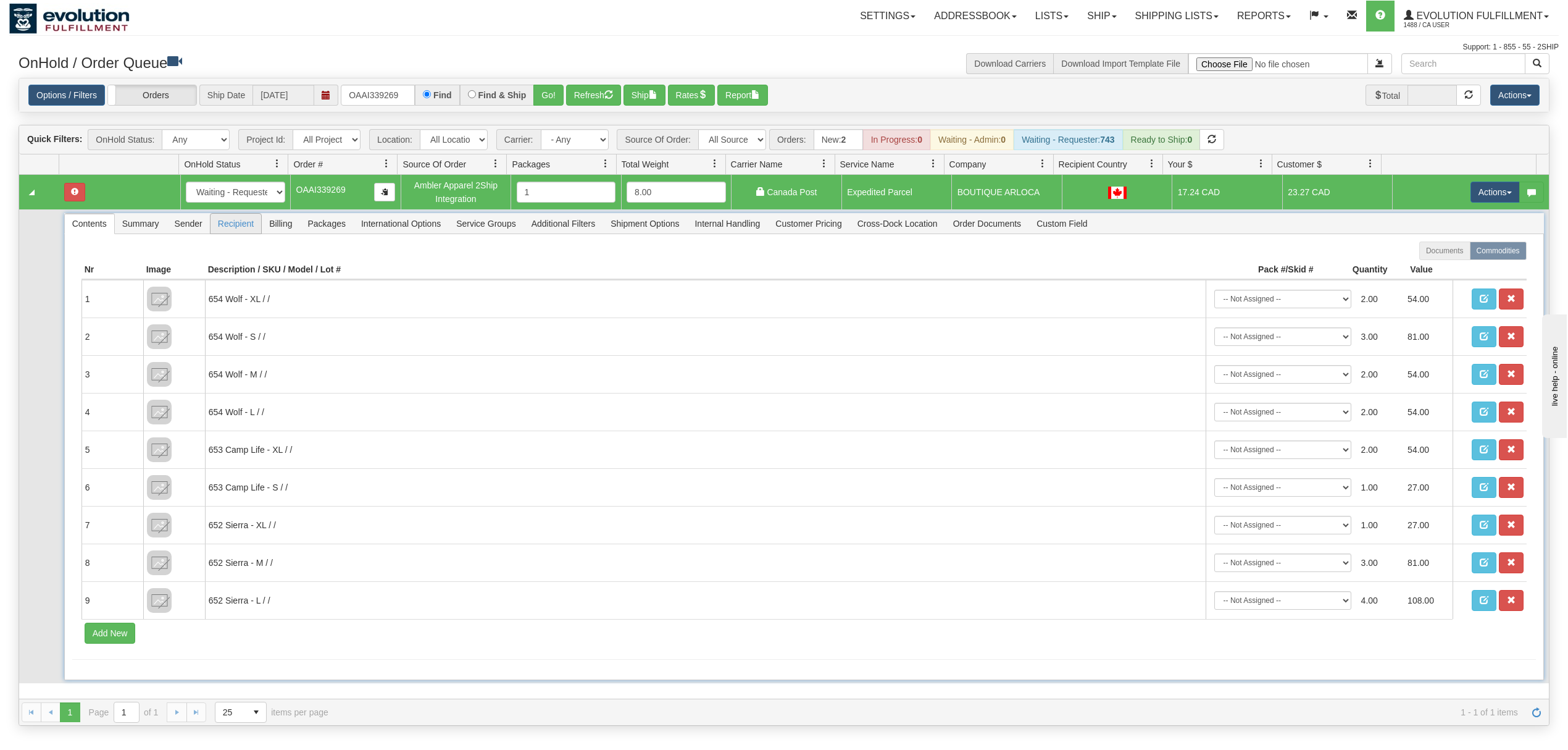
click at [225, 233] on span "Recipient" at bounding box center [236, 223] width 51 height 20
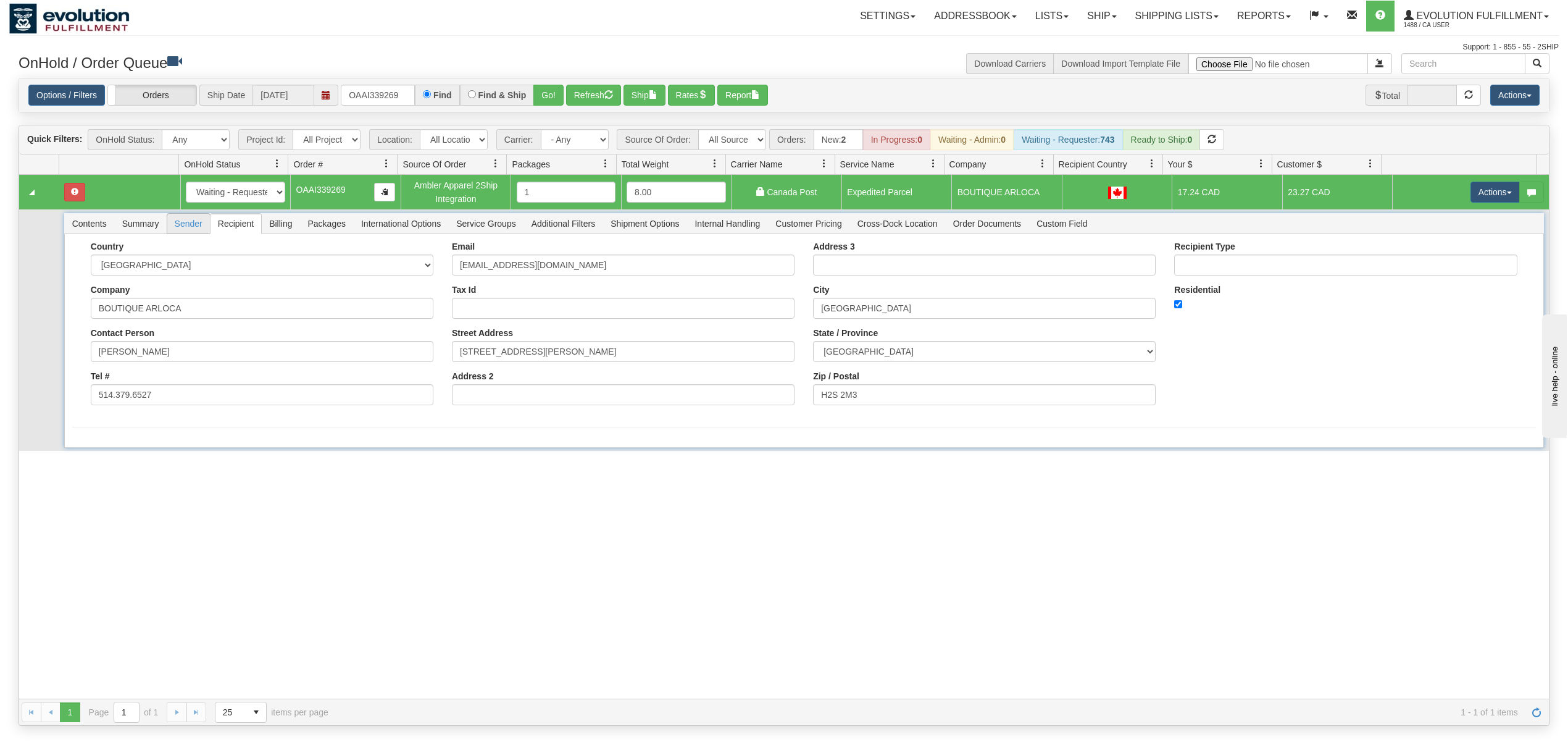
click at [184, 228] on span "Sender" at bounding box center [188, 223] width 42 height 20
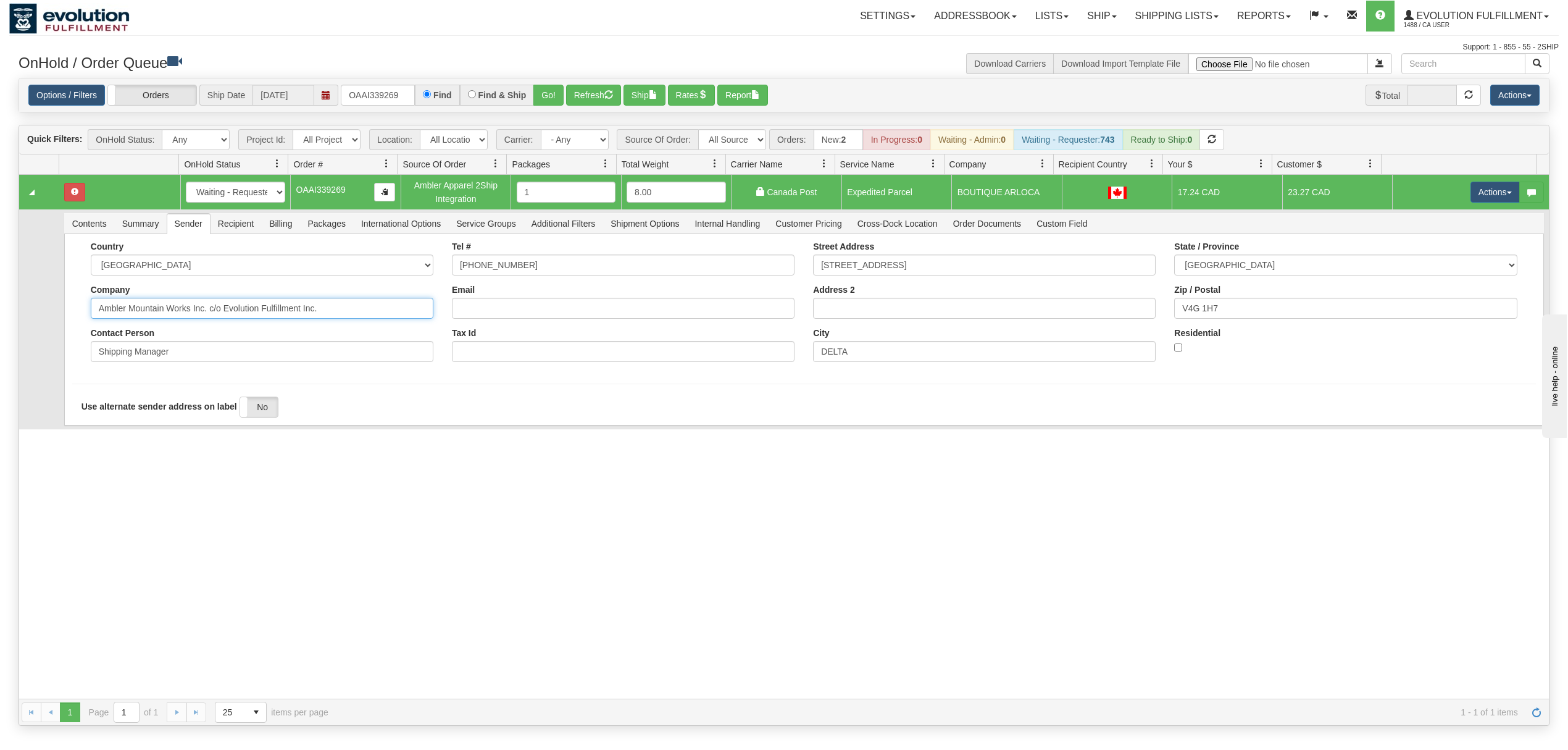
drag, startPoint x: 344, startPoint y: 318, endPoint x: 191, endPoint y: 336, distance: 154.1
click at [191, 336] on div "Country AFGHANISTAN ALAND ISLANDS ALBANIA ALGERIA AMERICAN SAMOA ANDORRA ANGOLA…" at bounding box center [262, 306] width 361 height 130
type input "Ambler Mountain Works"
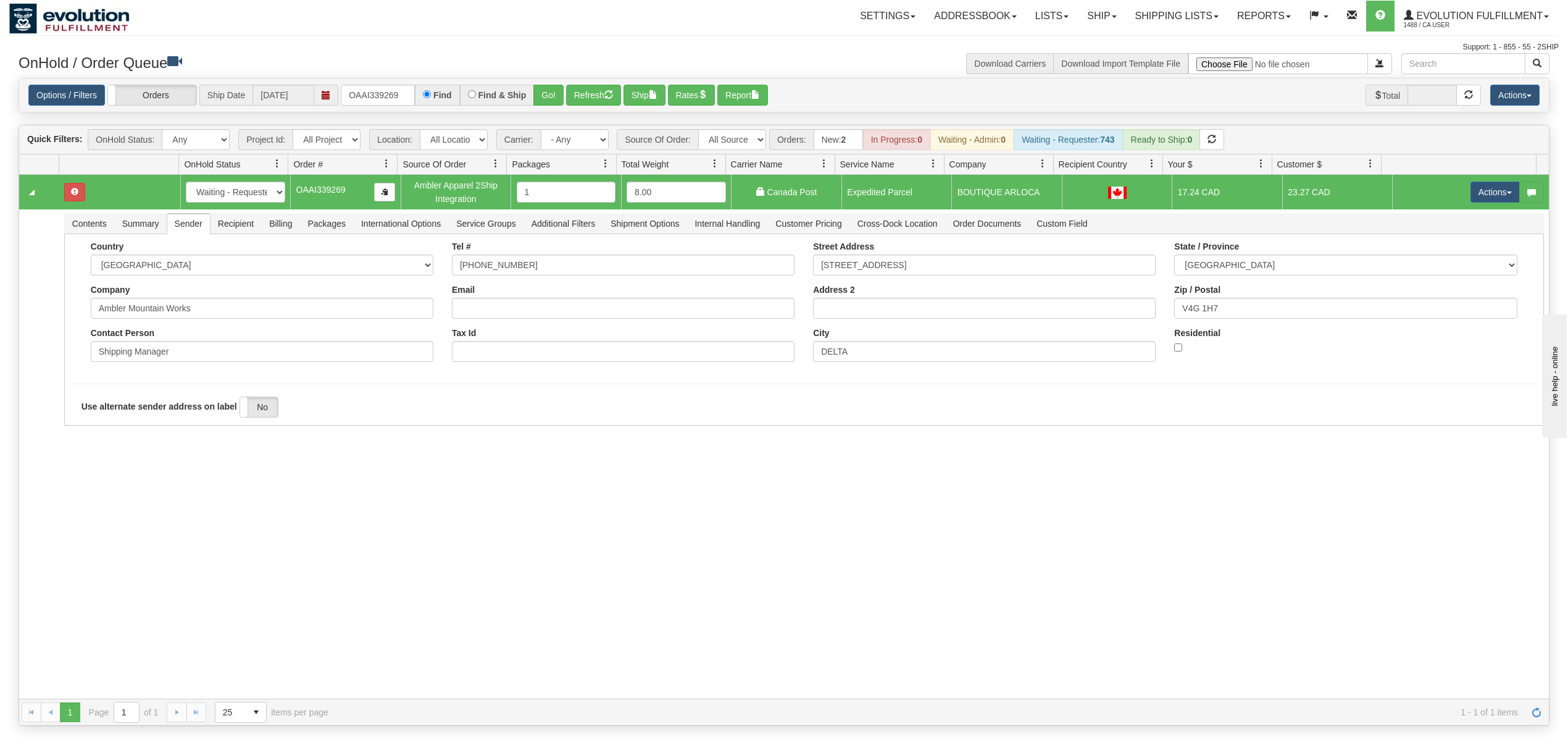
click at [123, 502] on div "31575120 EVOLUTION V3 90982279 90982281 New In Progress Waiting - Admin Waiting…" at bounding box center [784, 436] width 1530 height 524
click at [97, 418] on div "Use alternate sender address on label Yes No" at bounding box center [804, 407] width 1464 height 22
click at [95, 429] on button "Save" at bounding box center [90, 428] width 36 height 21
click at [1477, 198] on button "Actions" at bounding box center [1495, 192] width 49 height 21
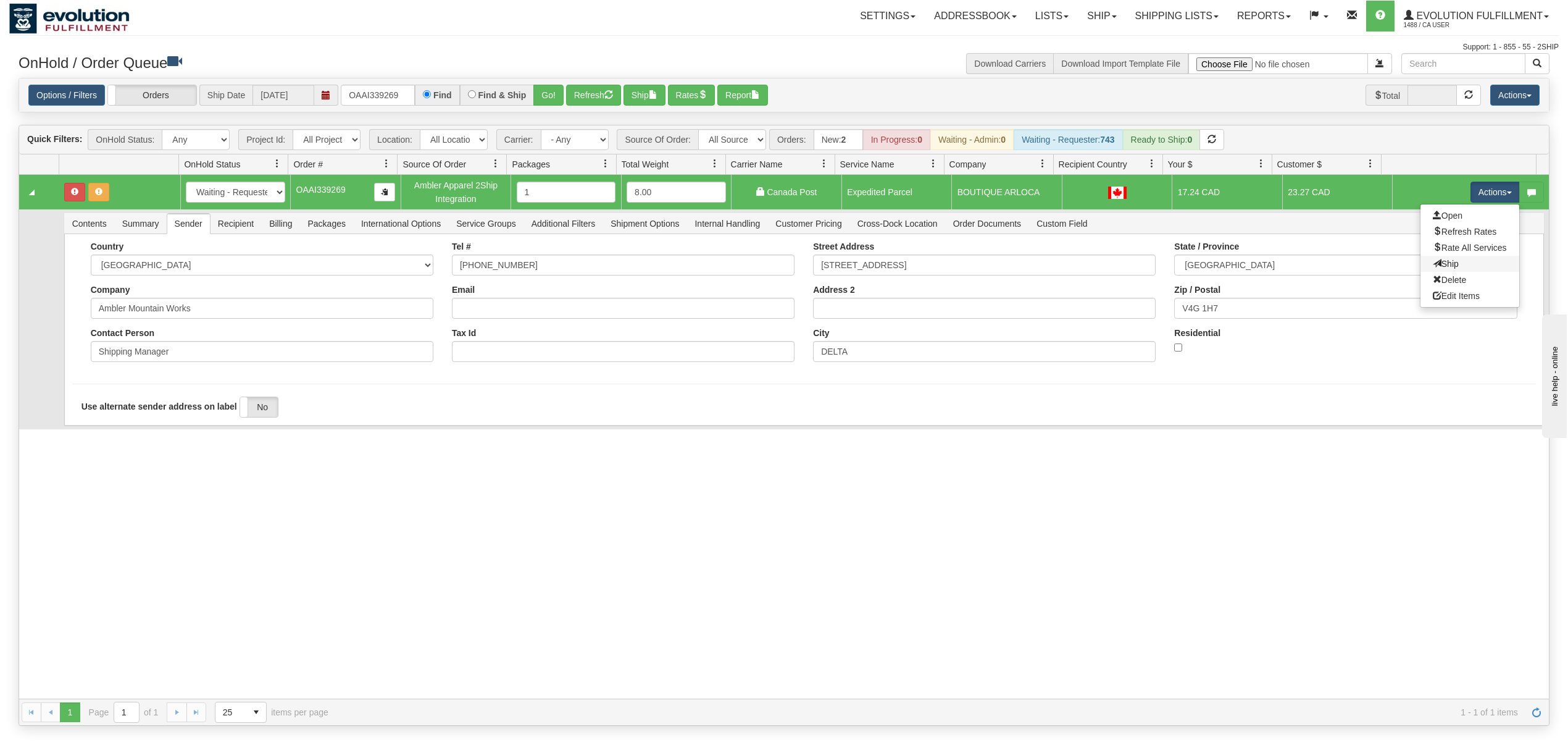
click at [1428, 272] on link "Ship" at bounding box center [1470, 264] width 99 height 16
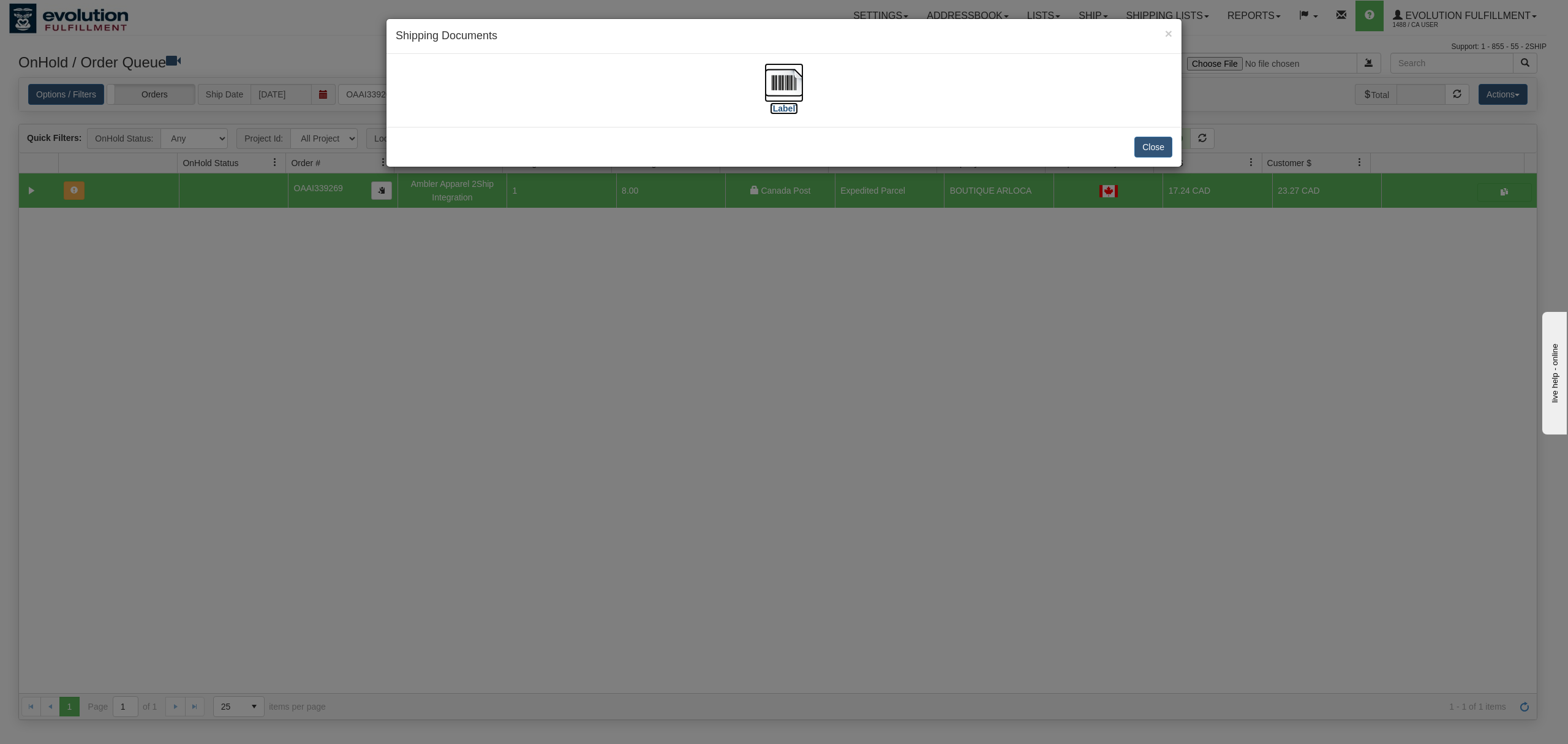
click at [768, 86] on img at bounding box center [783, 82] width 39 height 39
click at [1148, 144] on button "Close" at bounding box center [1153, 147] width 38 height 21
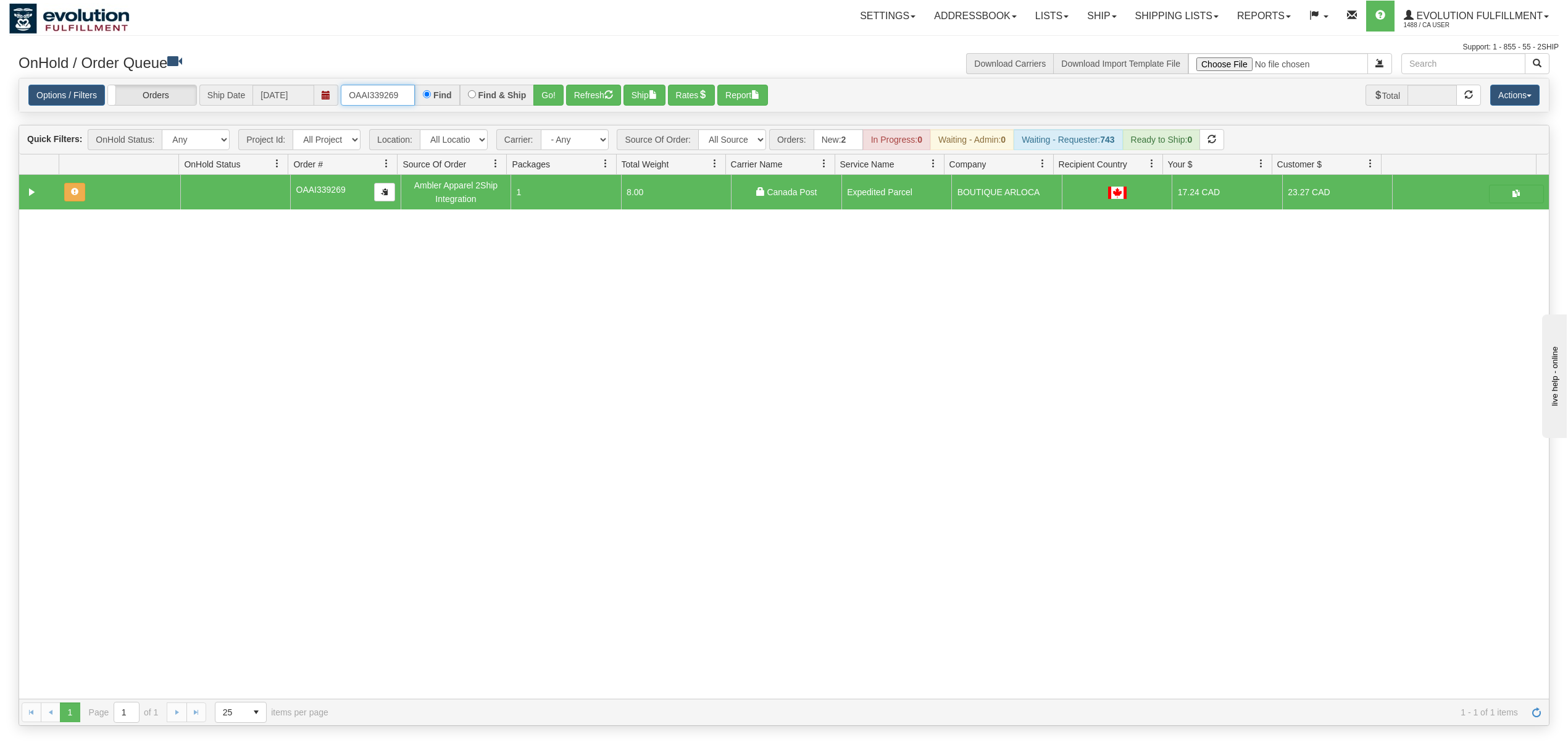
click at [364, 96] on input "OAAI339269" at bounding box center [377, 95] width 74 height 21
click at [366, 97] on input "OAAI339269" at bounding box center [377, 95] width 74 height 21
type input "OAAIW5947-1"
click at [553, 96] on button "Go!" at bounding box center [548, 95] width 31 height 21
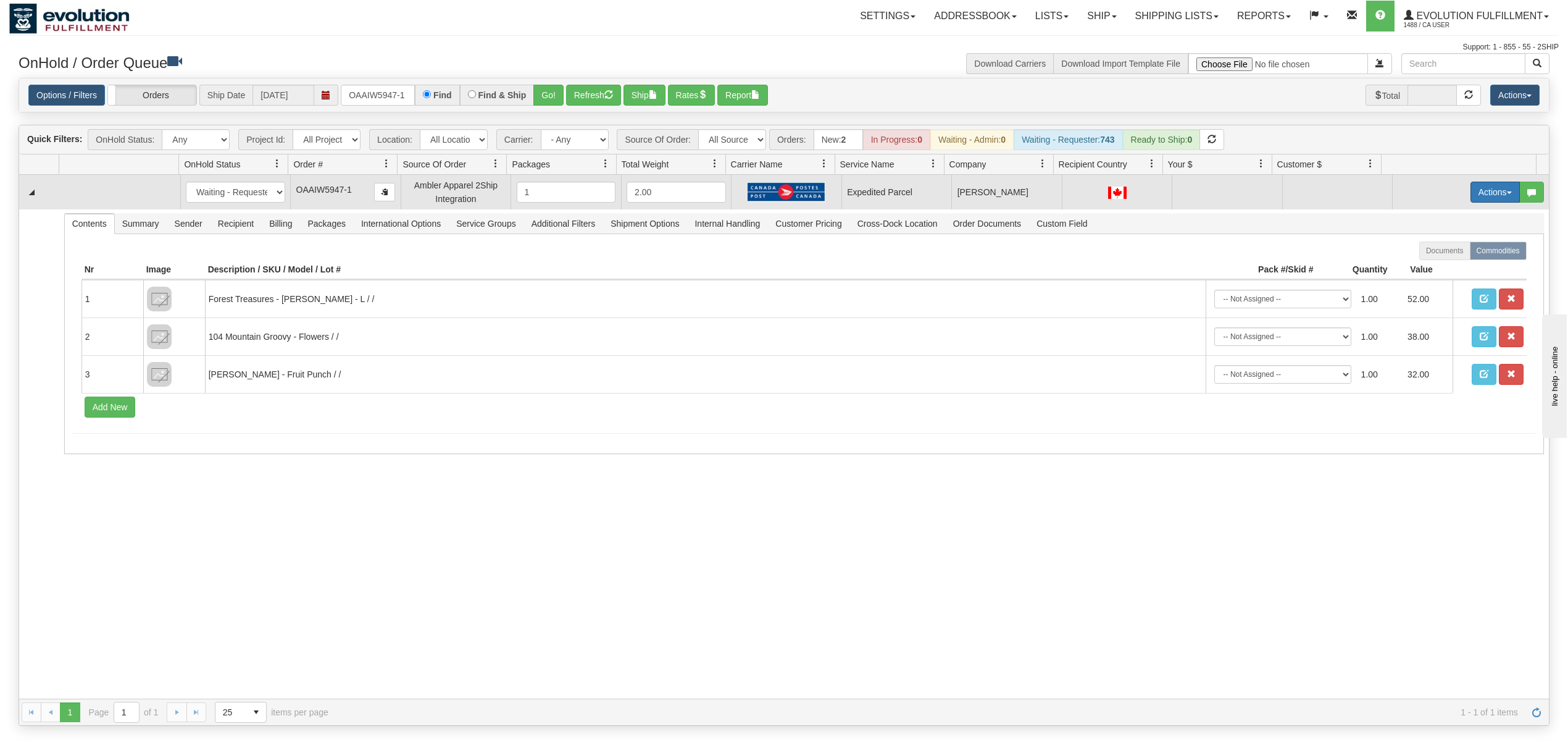
click at [1472, 189] on button "Actions" at bounding box center [1495, 192] width 49 height 21
click at [1443, 253] on span "Rate All Services" at bounding box center [1469, 248] width 74 height 10
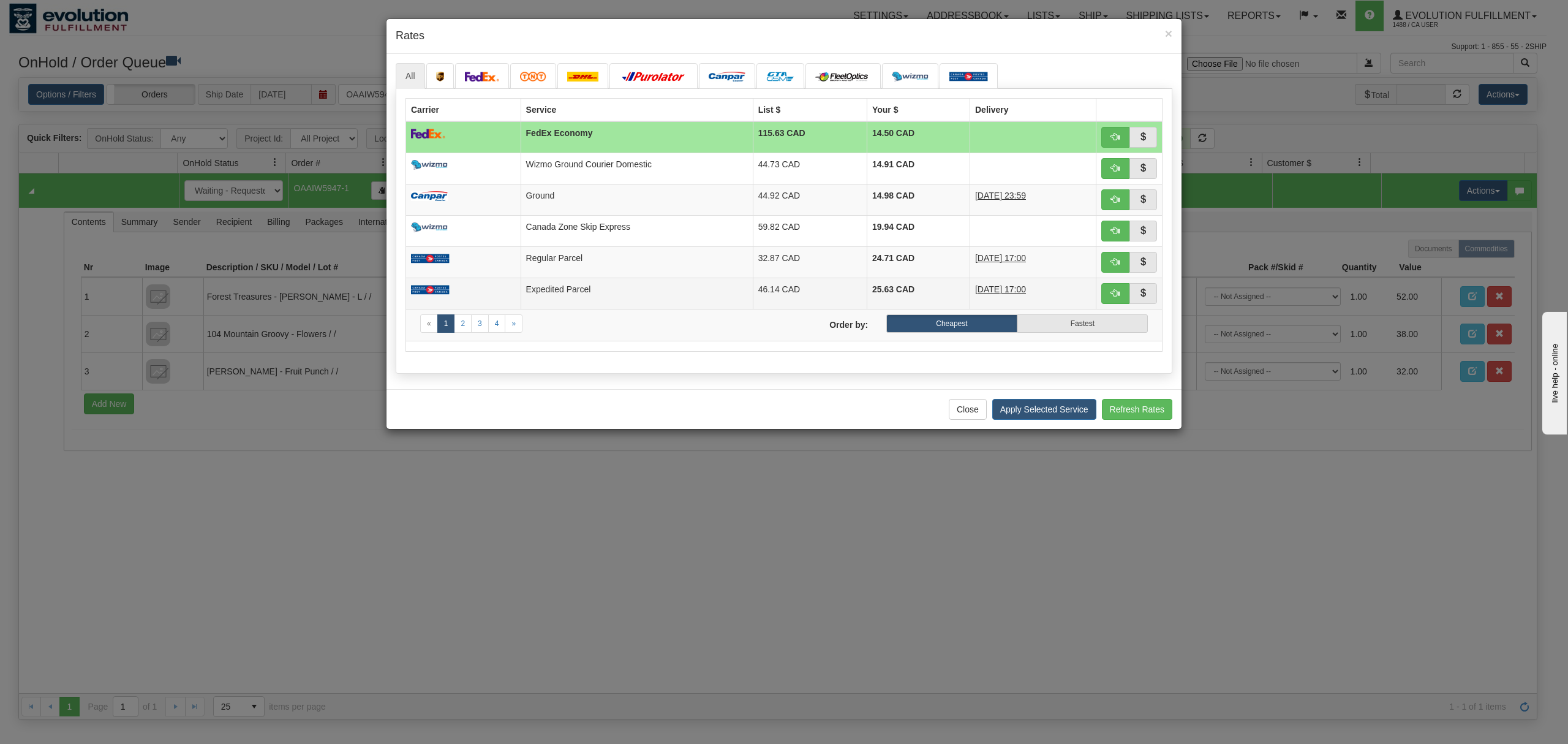
click at [764, 294] on td "46.14 CAD" at bounding box center [810, 293] width 114 height 31
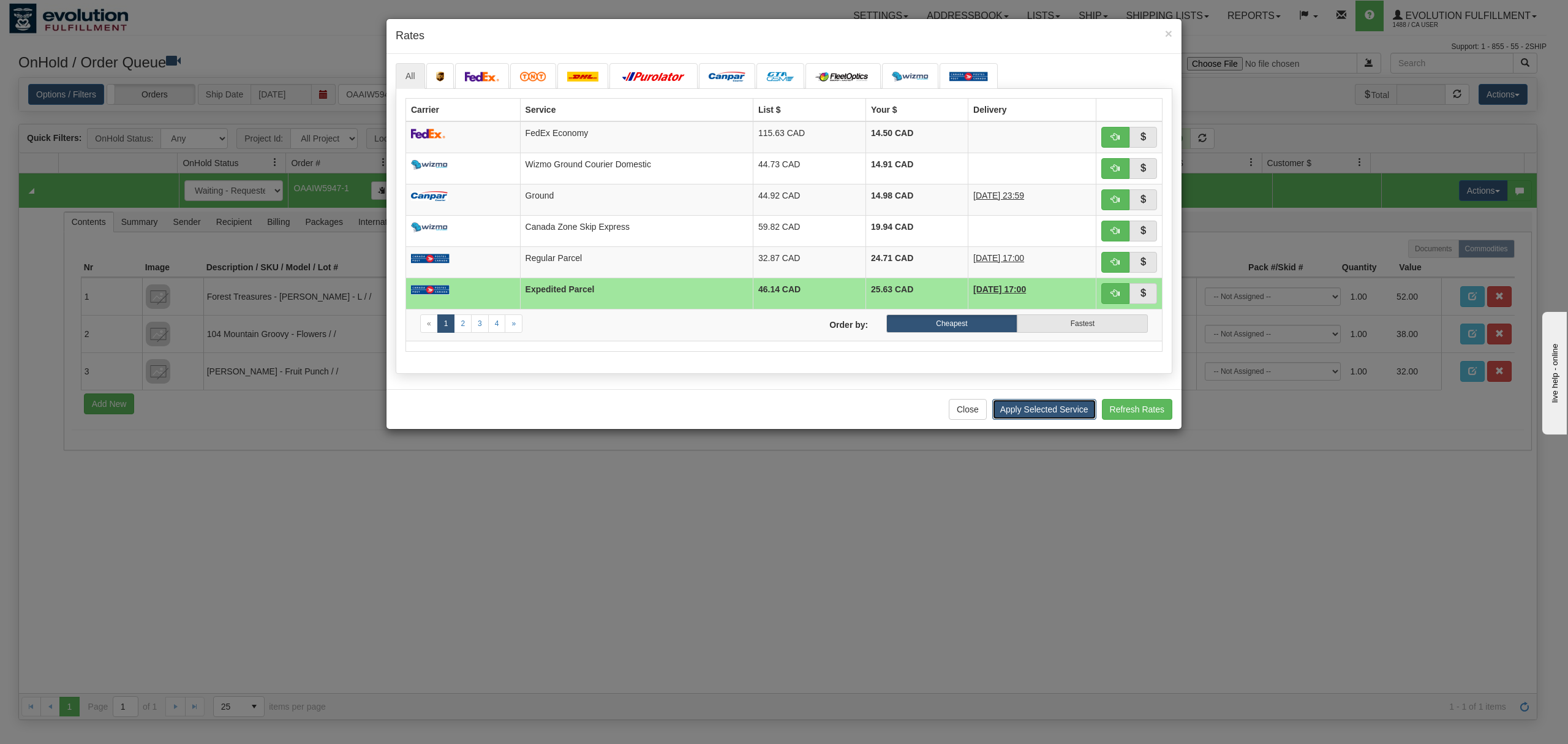
click at [1033, 420] on button "Apply Selected Service" at bounding box center [1045, 409] width 104 height 21
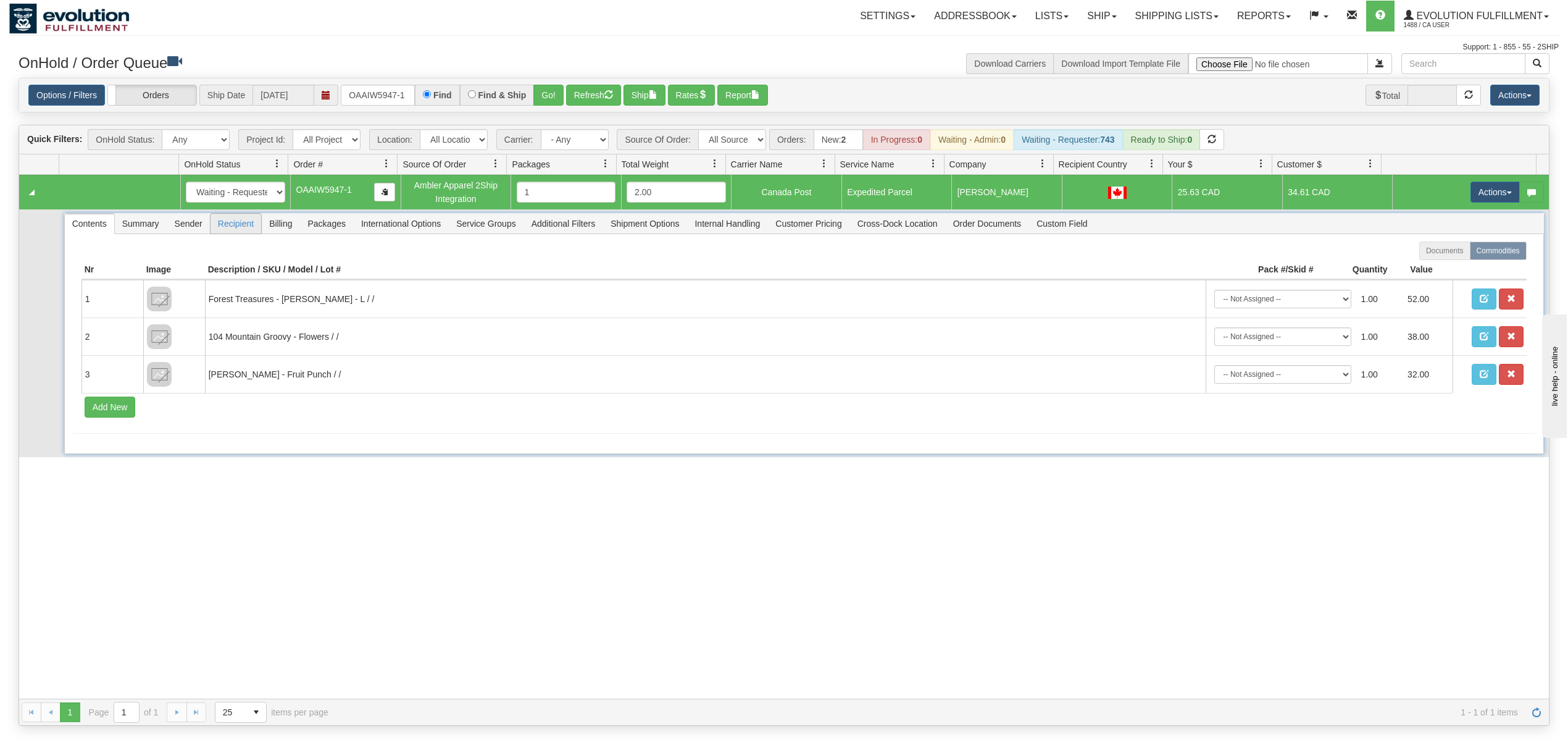
click at [223, 228] on span "Recipient" at bounding box center [236, 223] width 51 height 20
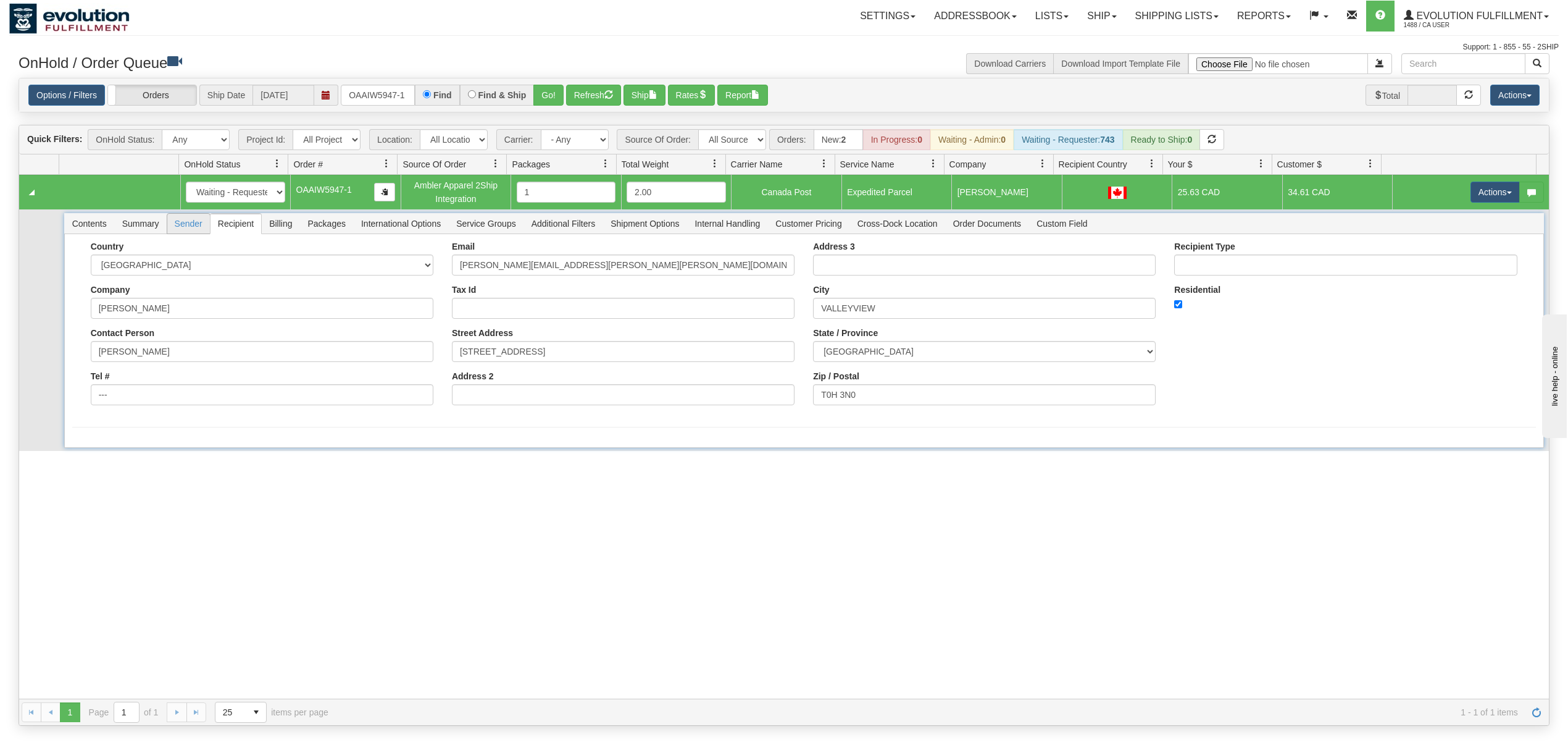
click at [201, 228] on span "Sender" at bounding box center [188, 223] width 42 height 20
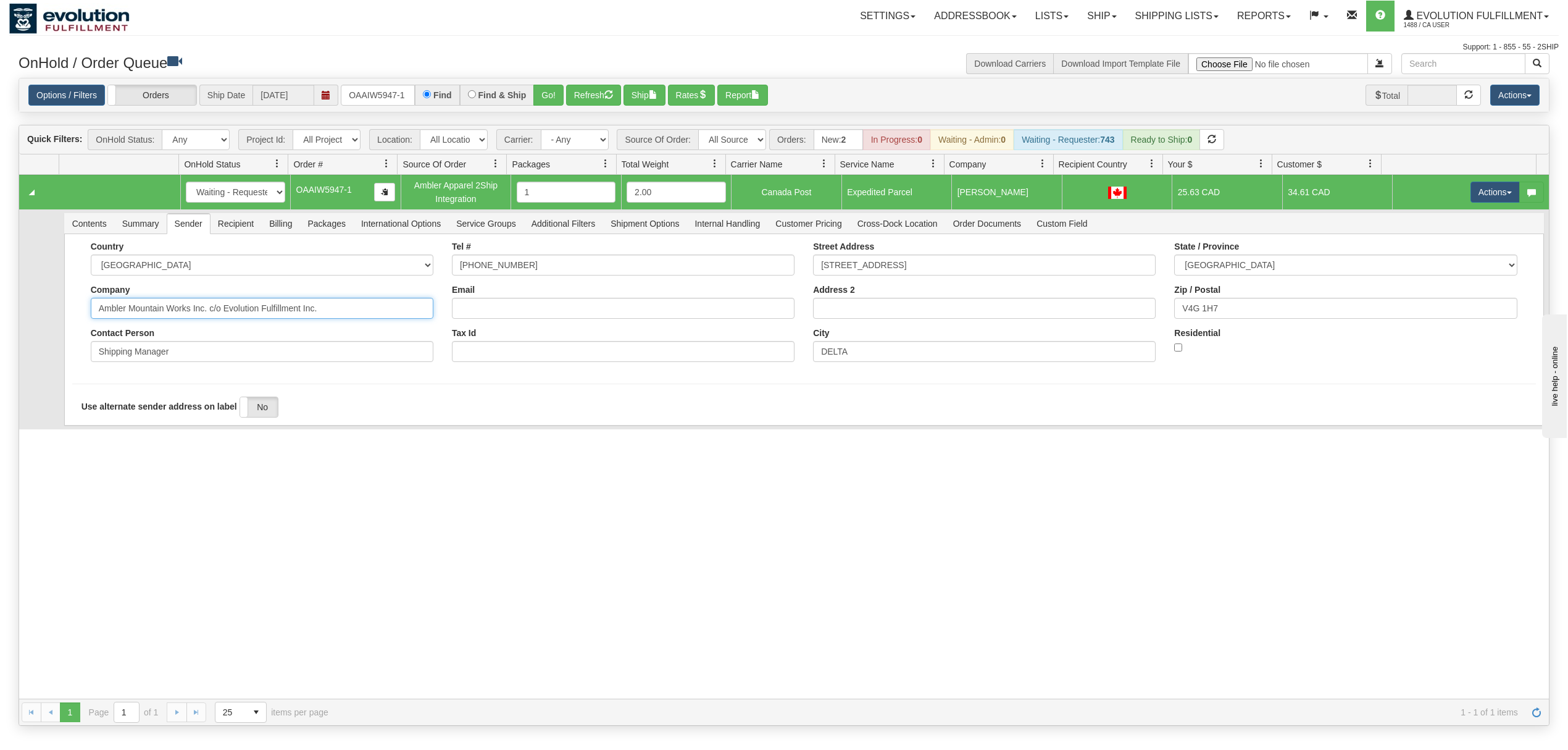
drag, startPoint x: 367, startPoint y: 310, endPoint x: 206, endPoint y: 341, distance: 164.0
click at [206, 341] on div "Country AFGHANISTAN ALAND ISLANDS ALBANIA ALGERIA AMERICAN SAMOA ANDORRA ANGOLA…" at bounding box center [262, 306] width 361 height 130
type input "Ambler Mountain Works Inc"
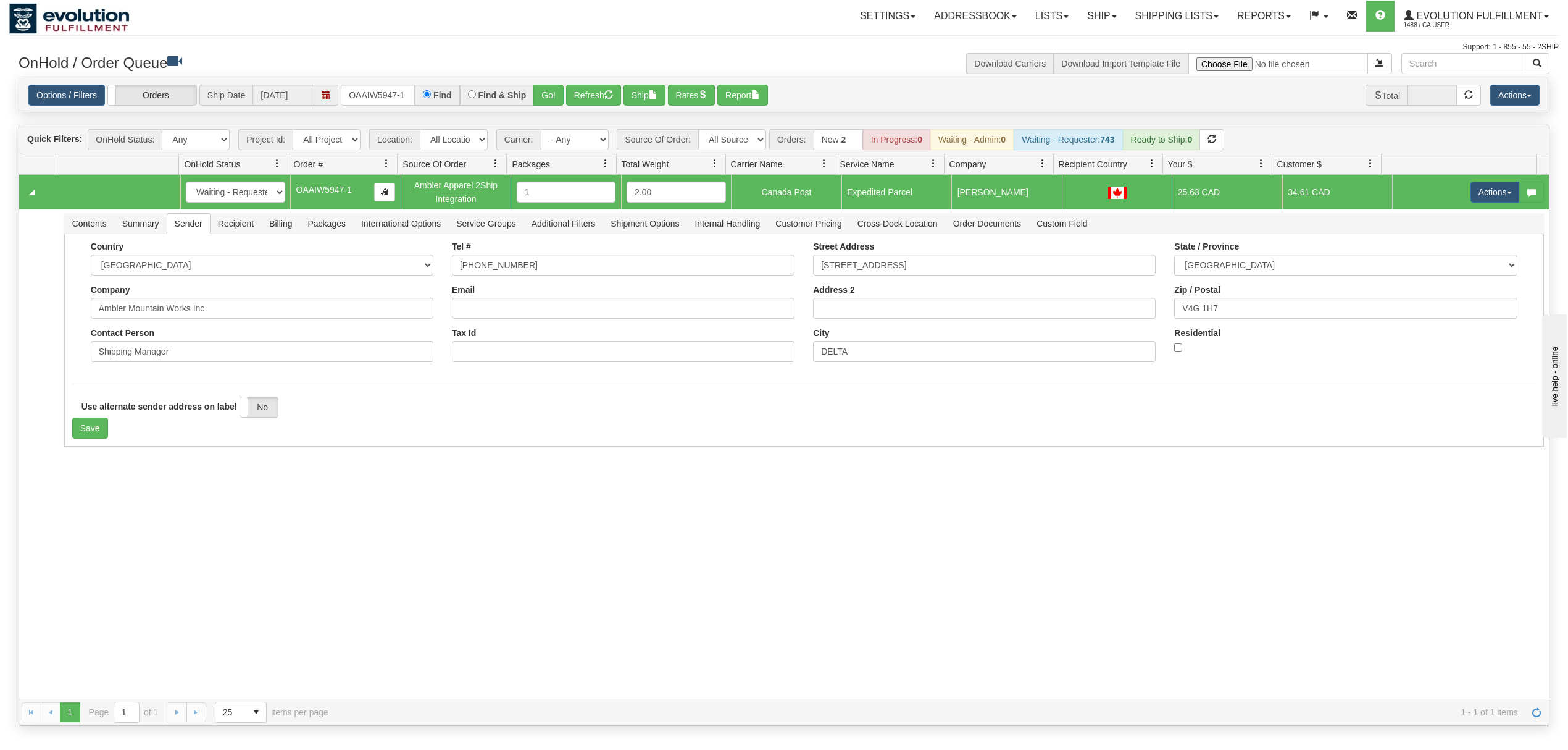
click at [172, 482] on div "31578300 EVOLUTION V3 90990808 0 New In Progress Waiting - Admin Waiting - Requ…" at bounding box center [784, 436] width 1530 height 524
click at [91, 427] on button "Save" at bounding box center [90, 428] width 36 height 21
click at [1489, 192] on button "Actions" at bounding box center [1495, 192] width 49 height 21
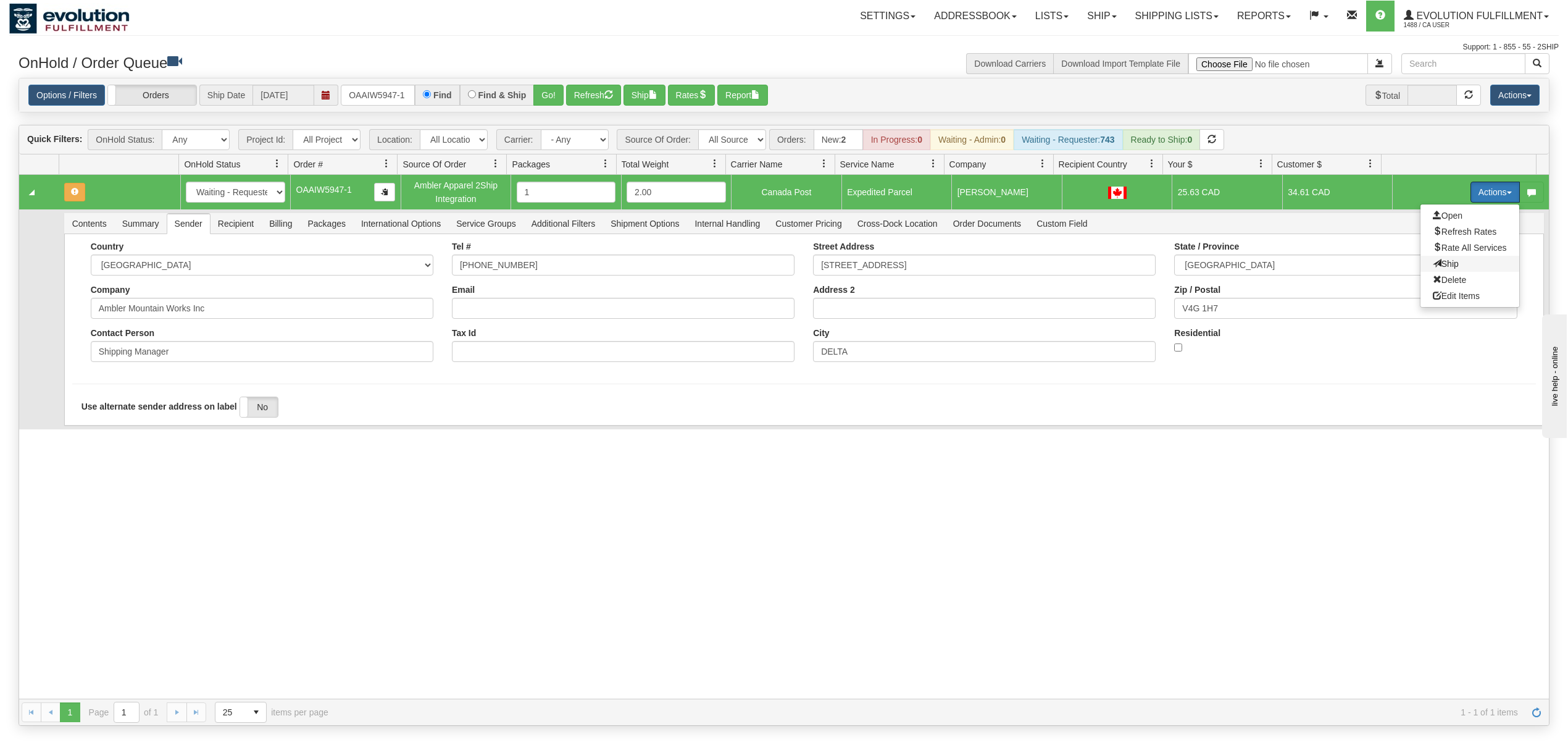
click at [1433, 262] on span "Ship" at bounding box center [1446, 264] width 26 height 10
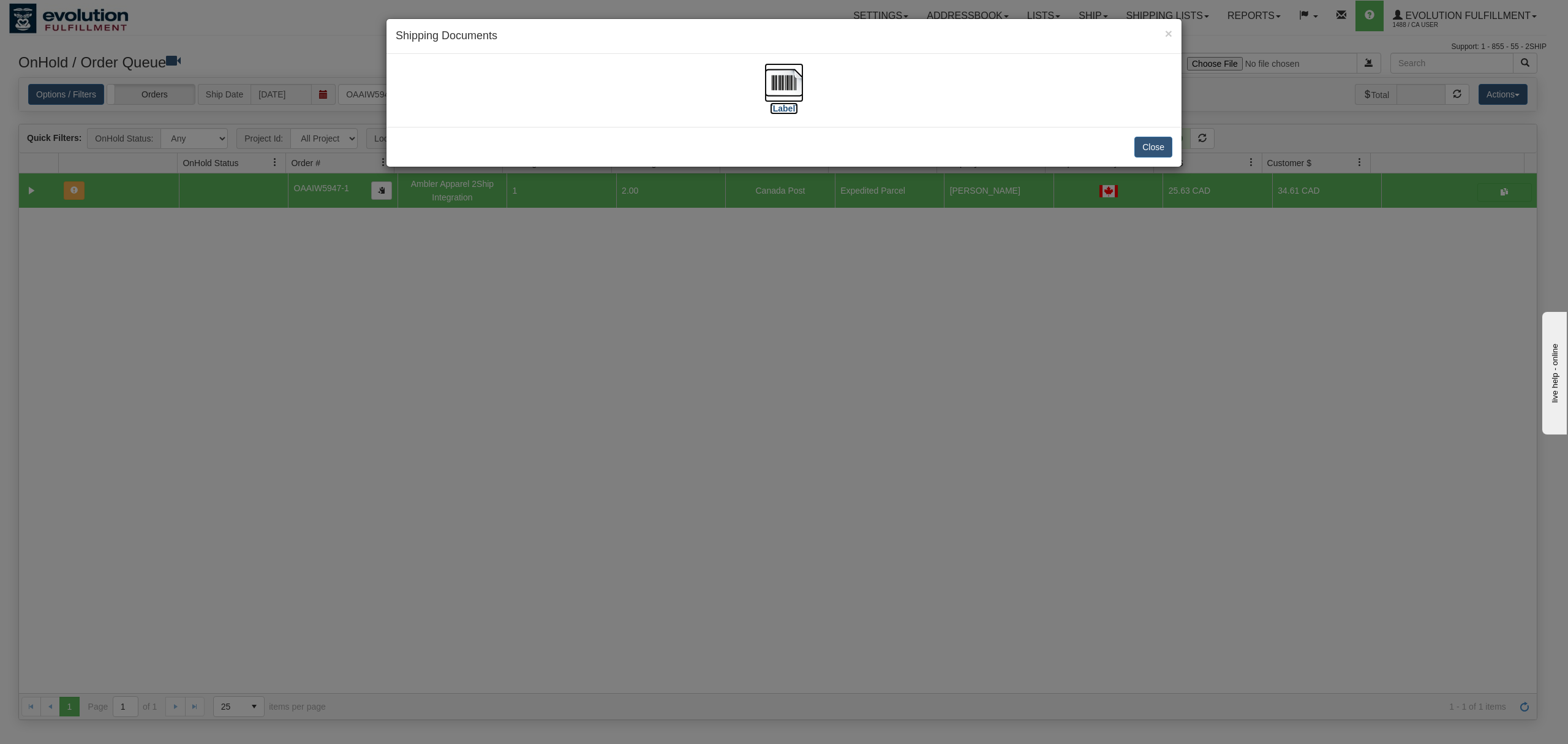
click at [778, 84] on img at bounding box center [783, 82] width 39 height 39
click at [1145, 151] on button "Close" at bounding box center [1153, 147] width 38 height 21
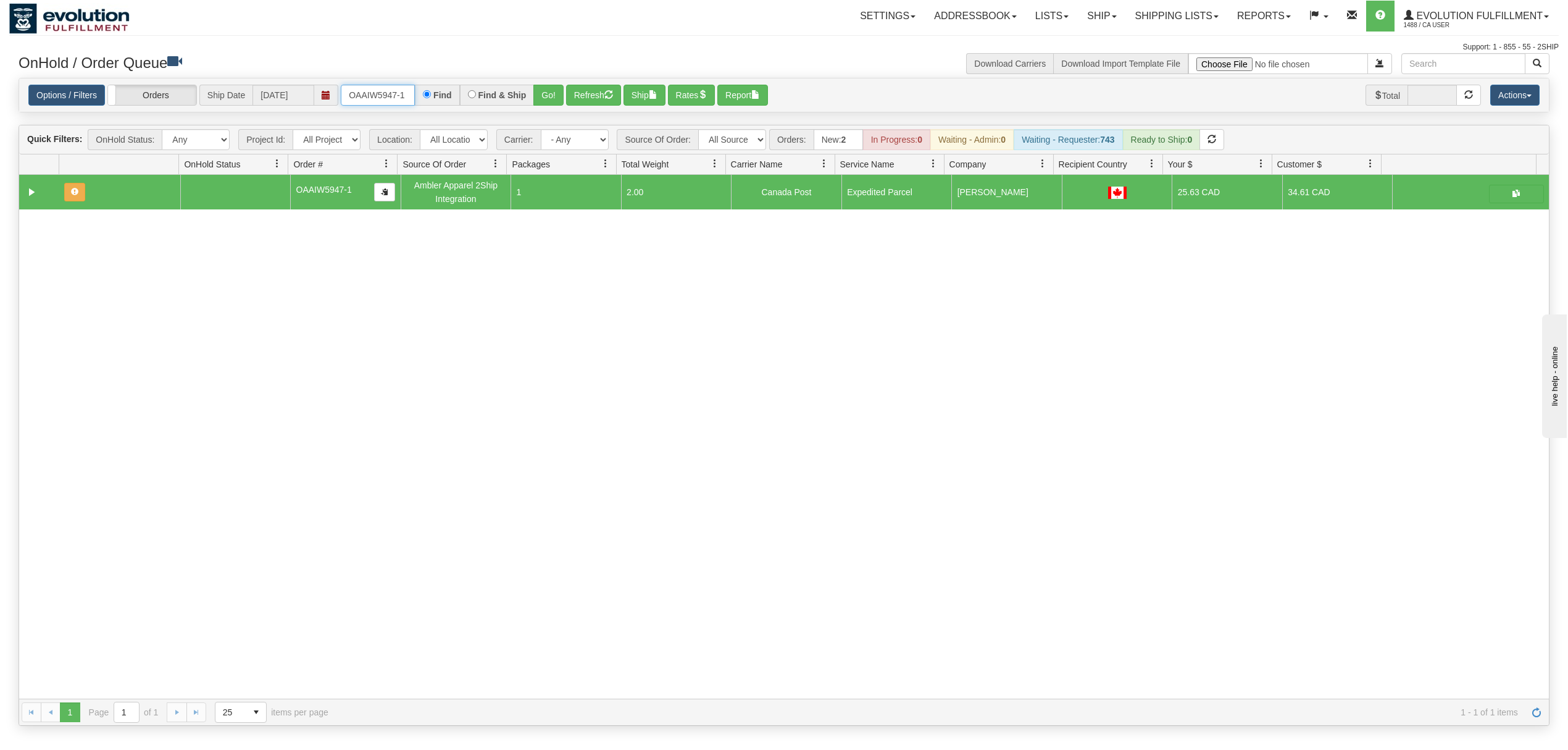
click at [388, 97] on input "OAAIW5947-1" at bounding box center [377, 95] width 74 height 21
type input "OGF318347196"
click at [546, 99] on button "Go!" at bounding box center [548, 95] width 31 height 21
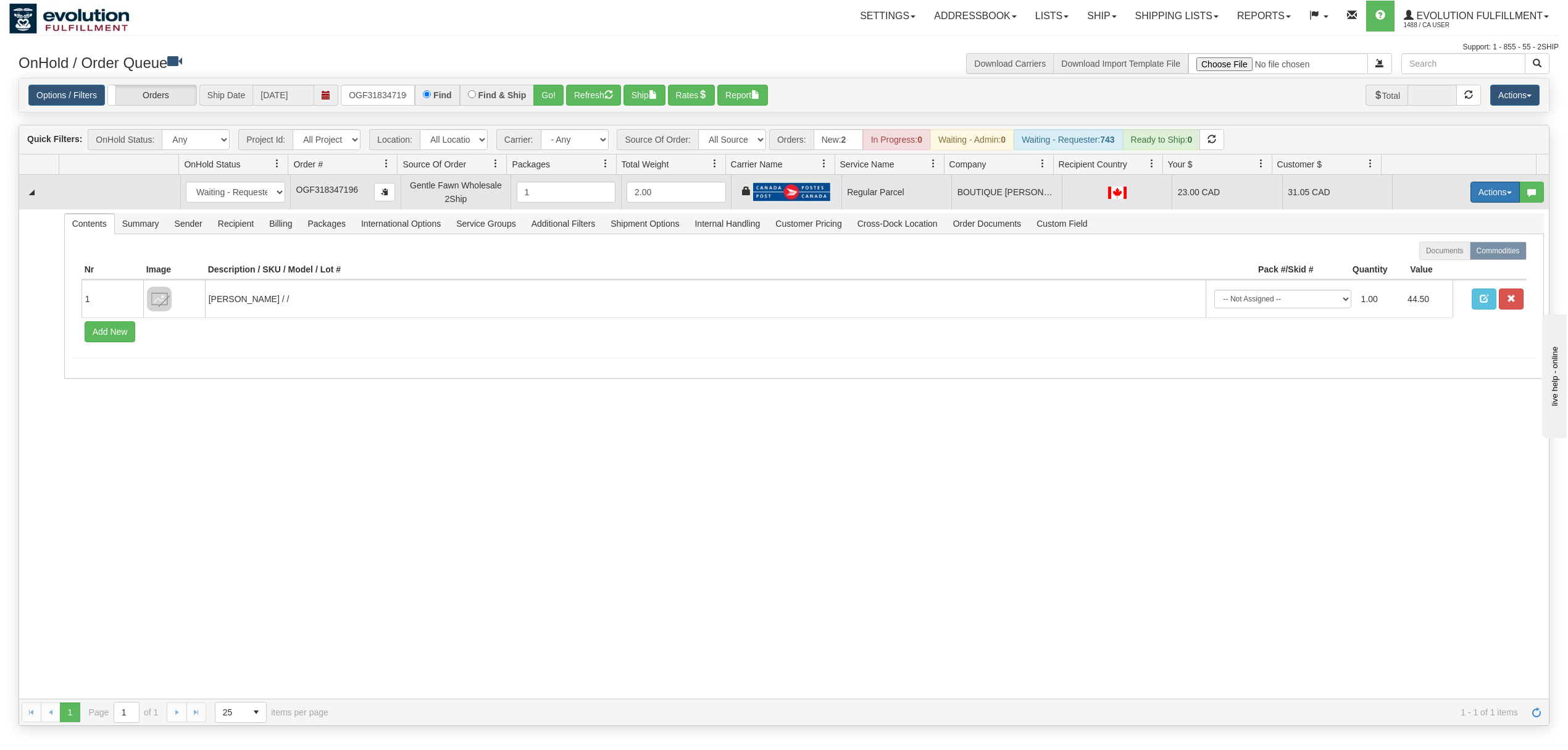
click at [1478, 198] on button "Actions" at bounding box center [1495, 192] width 49 height 21
click at [1440, 253] on span "Rate All Services" at bounding box center [1469, 248] width 74 height 10
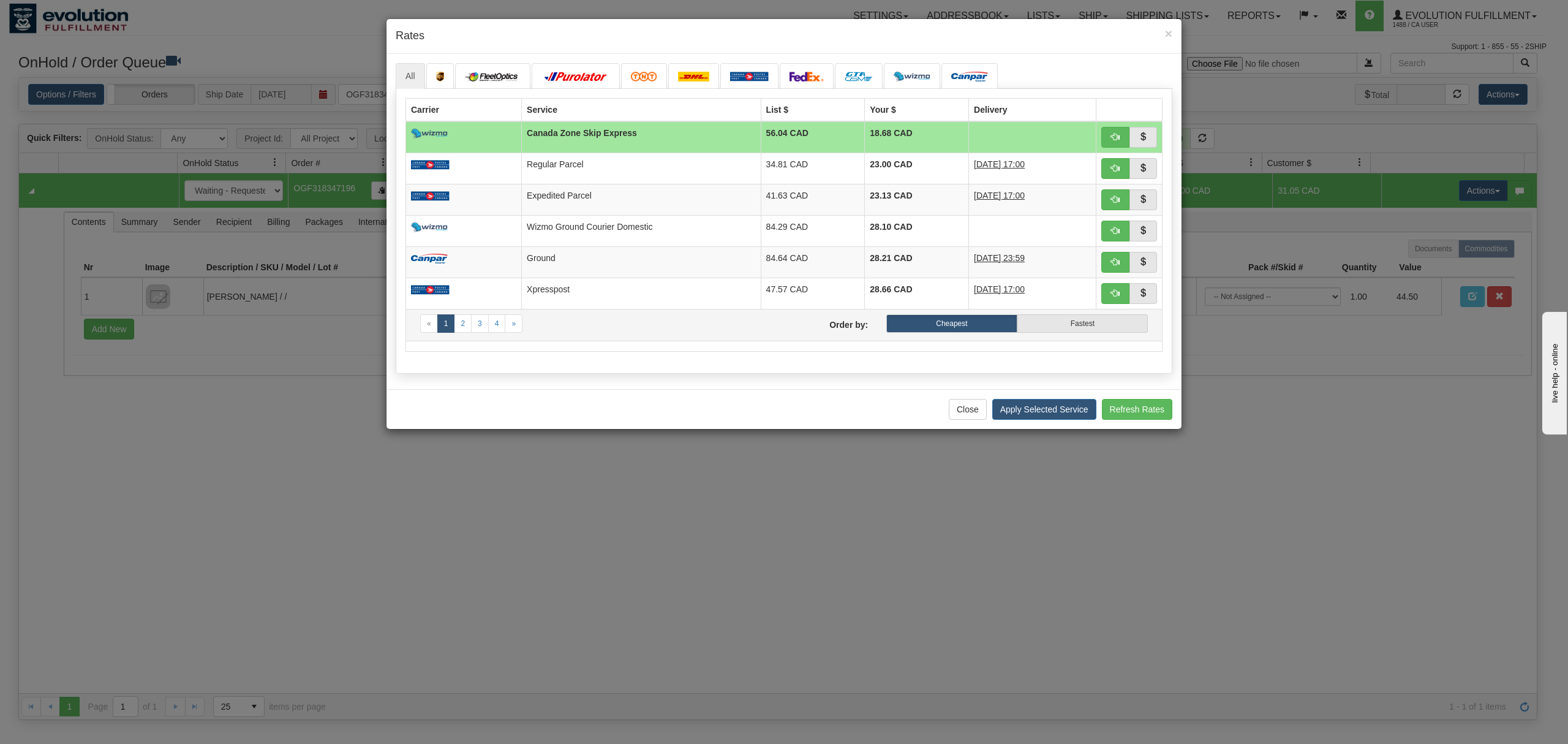
click at [730, 207] on td "Expedited Parcel" at bounding box center [641, 199] width 239 height 31
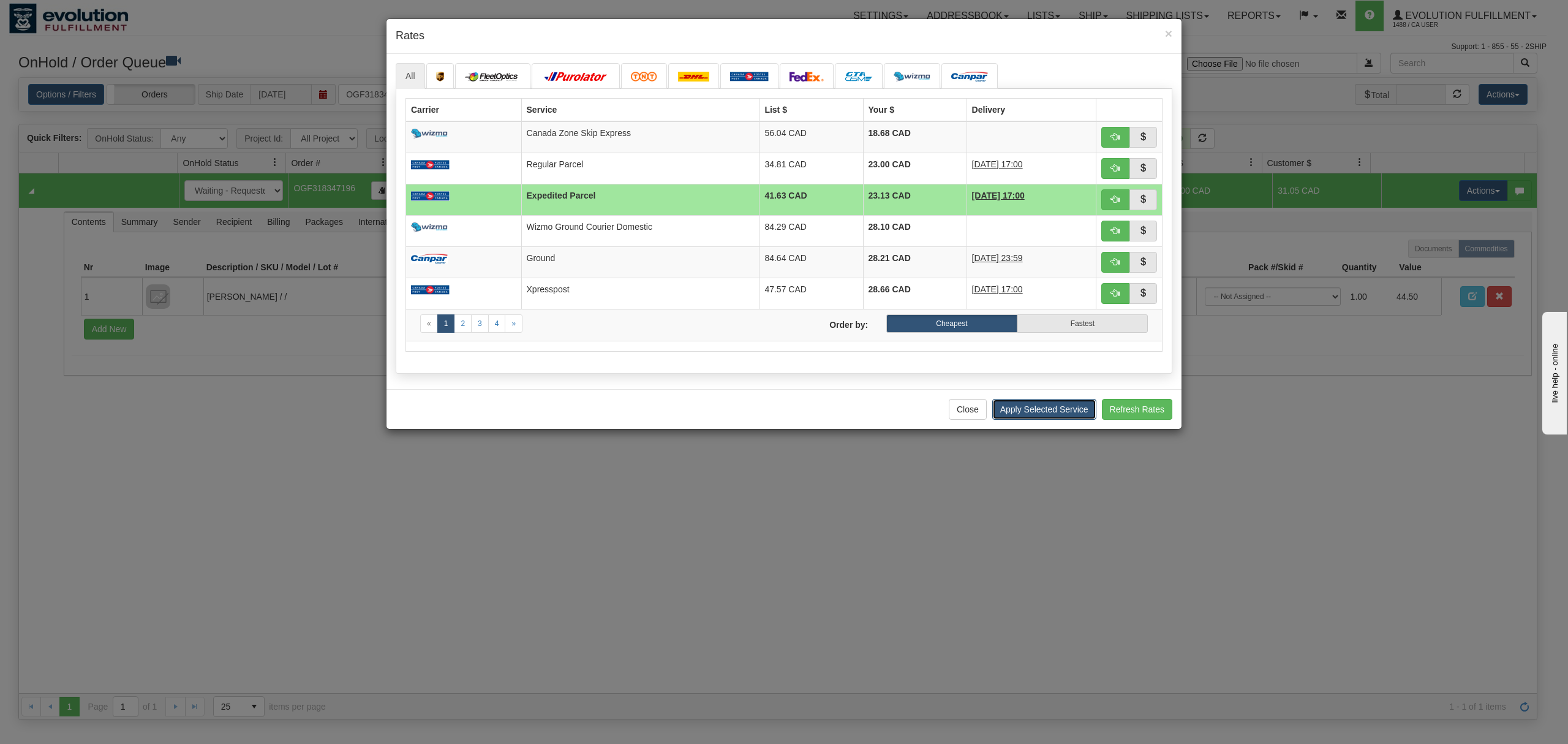
click at [1050, 417] on button "Apply Selected Service" at bounding box center [1045, 409] width 104 height 21
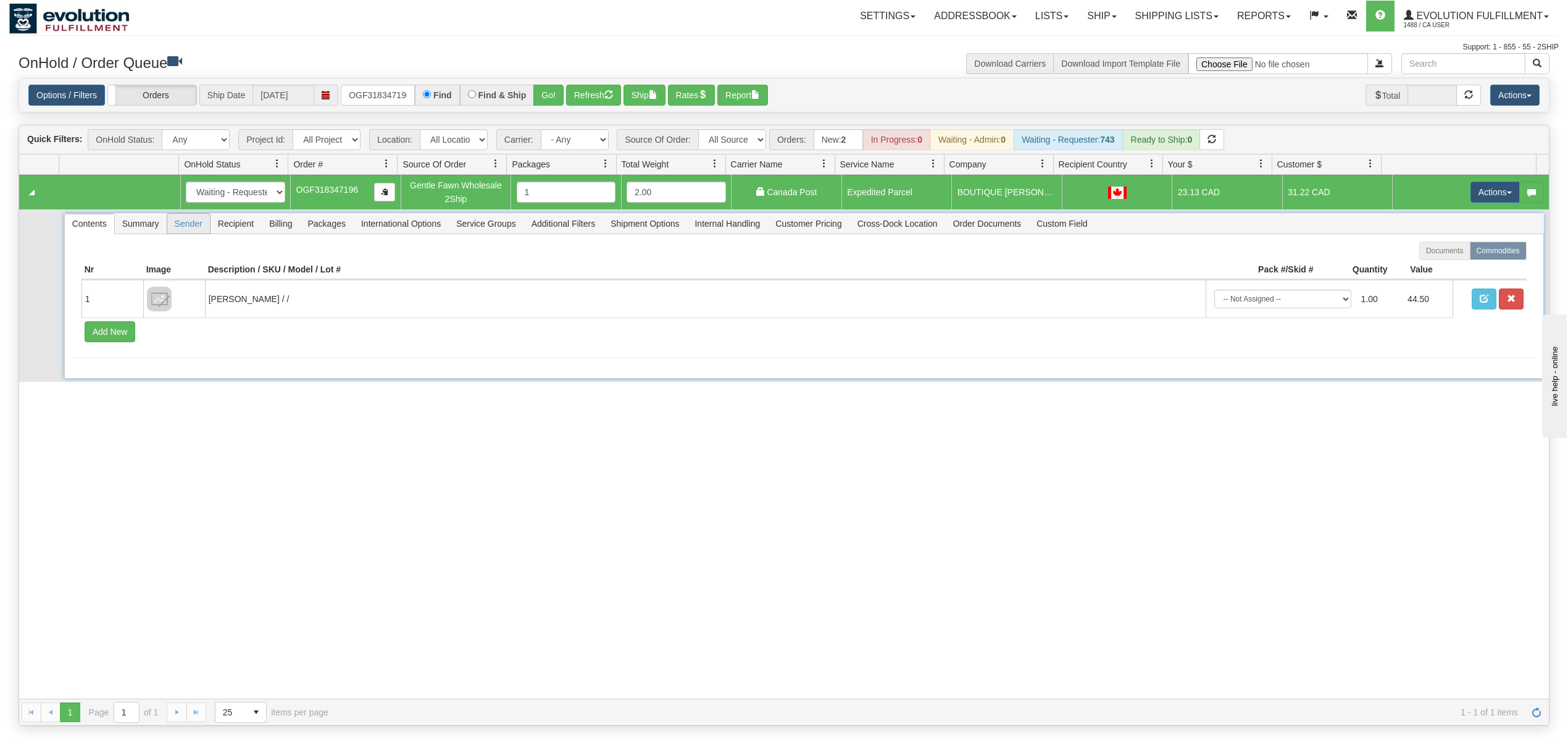
click at [199, 230] on span "Sender" at bounding box center [188, 223] width 42 height 20
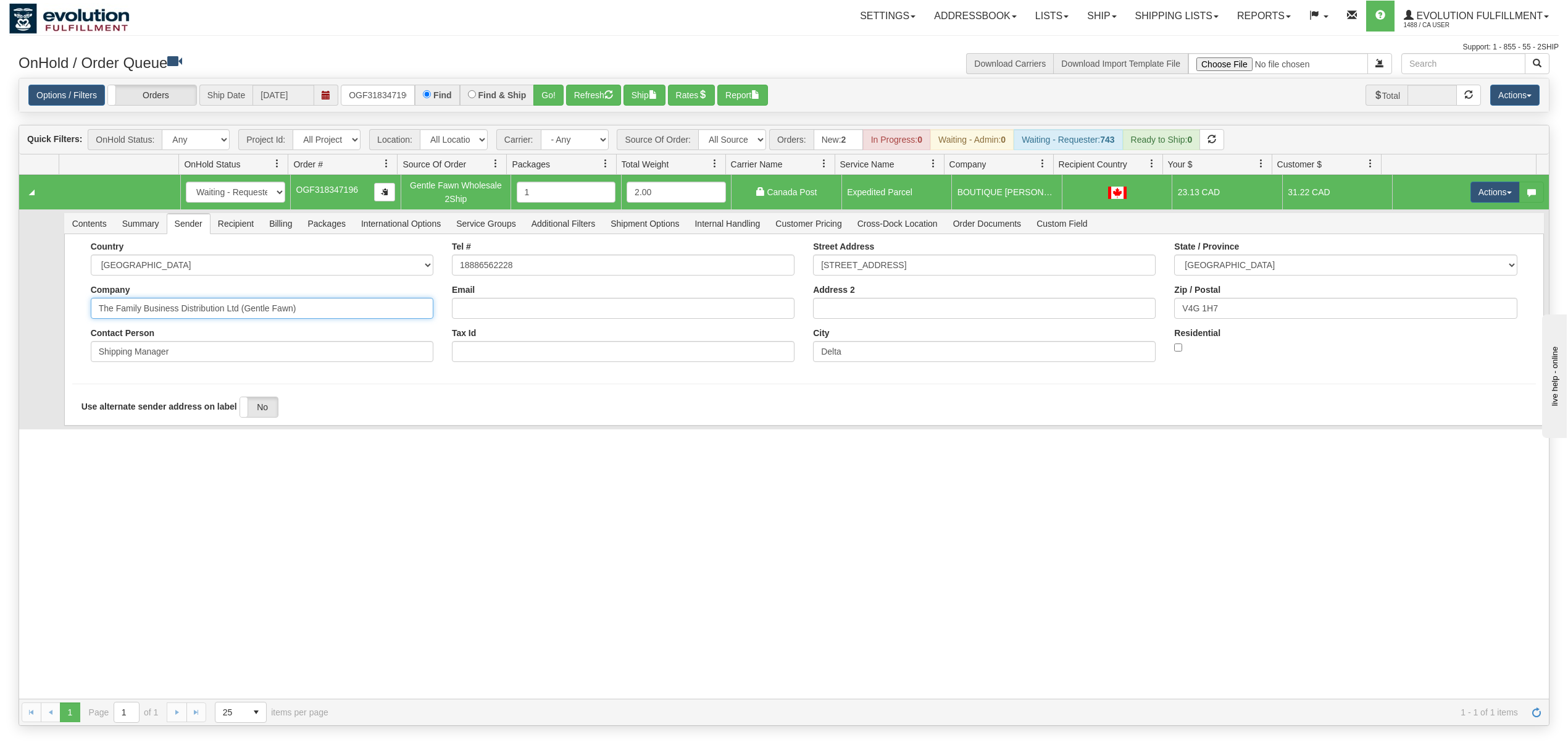
drag, startPoint x: 324, startPoint y: 318, endPoint x: 177, endPoint y: 361, distance: 153.2
click at [177, 361] on div "Country AFGHANISTAN ALAND ISLANDS ALBANIA ALGERIA AMERICAN SAMOA ANDORRA ANGOLA…" at bounding box center [262, 306] width 361 height 130
type input "The Family Business"
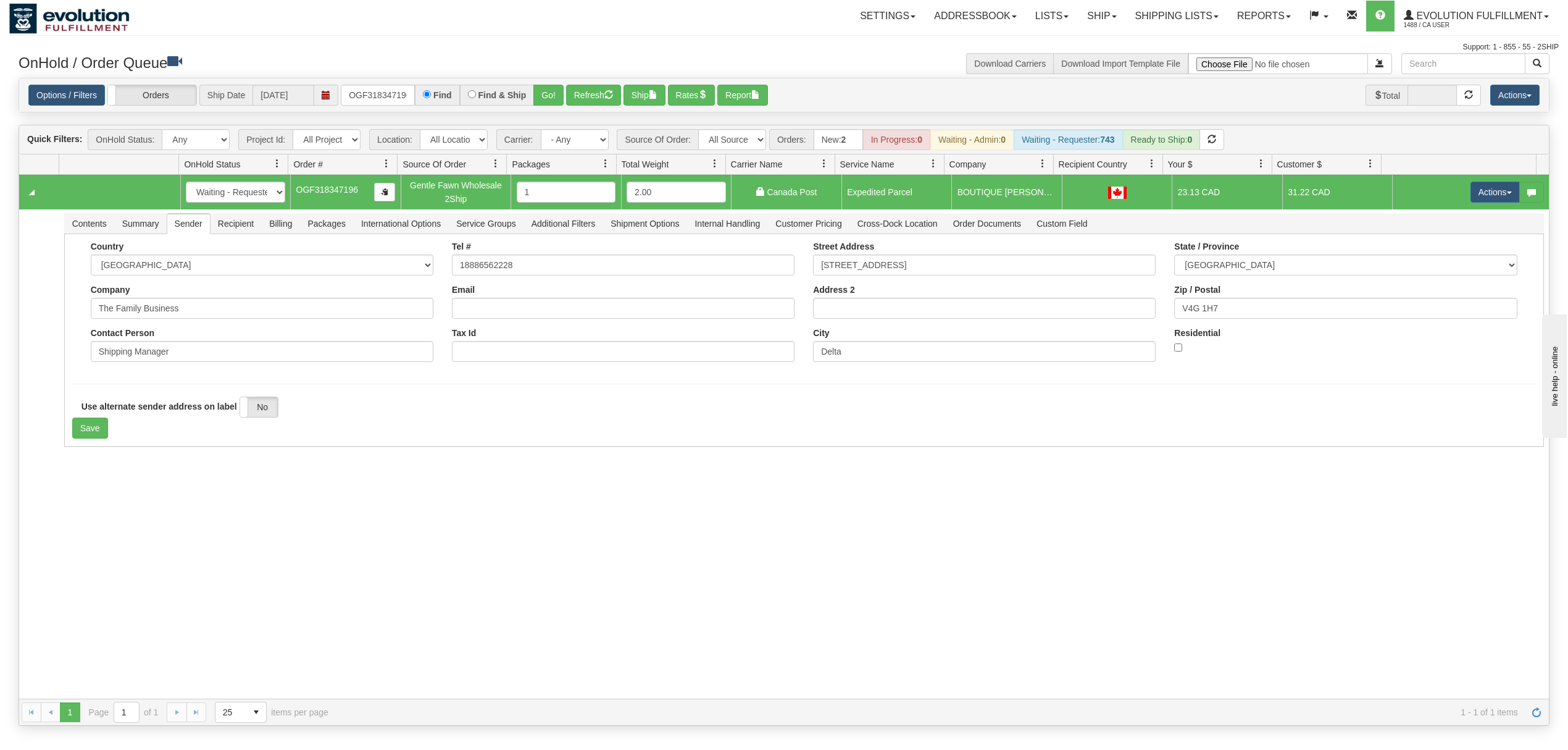
drag, startPoint x: 121, startPoint y: 538, endPoint x: 126, endPoint y: 441, distance: 97.1
click at [125, 532] on div "31572144 EVOLUTION V3 90975669 90975670 New In Progress Waiting - Admin Waiting…" at bounding box center [784, 436] width 1530 height 524
click at [96, 432] on button "Save" at bounding box center [90, 428] width 36 height 21
click at [1481, 190] on button "Actions" at bounding box center [1495, 192] width 49 height 21
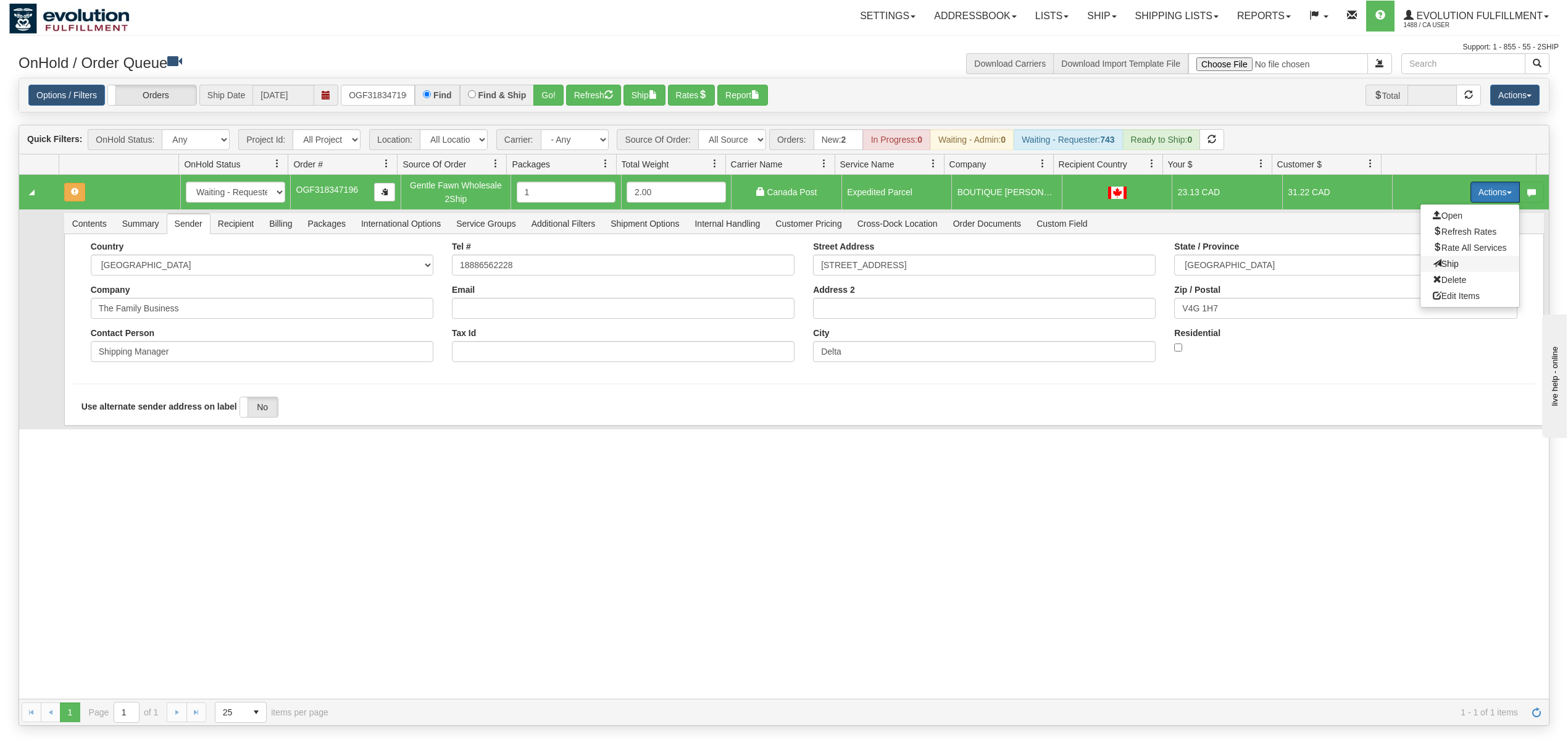
click at [1433, 263] on span "Ship" at bounding box center [1446, 264] width 26 height 10
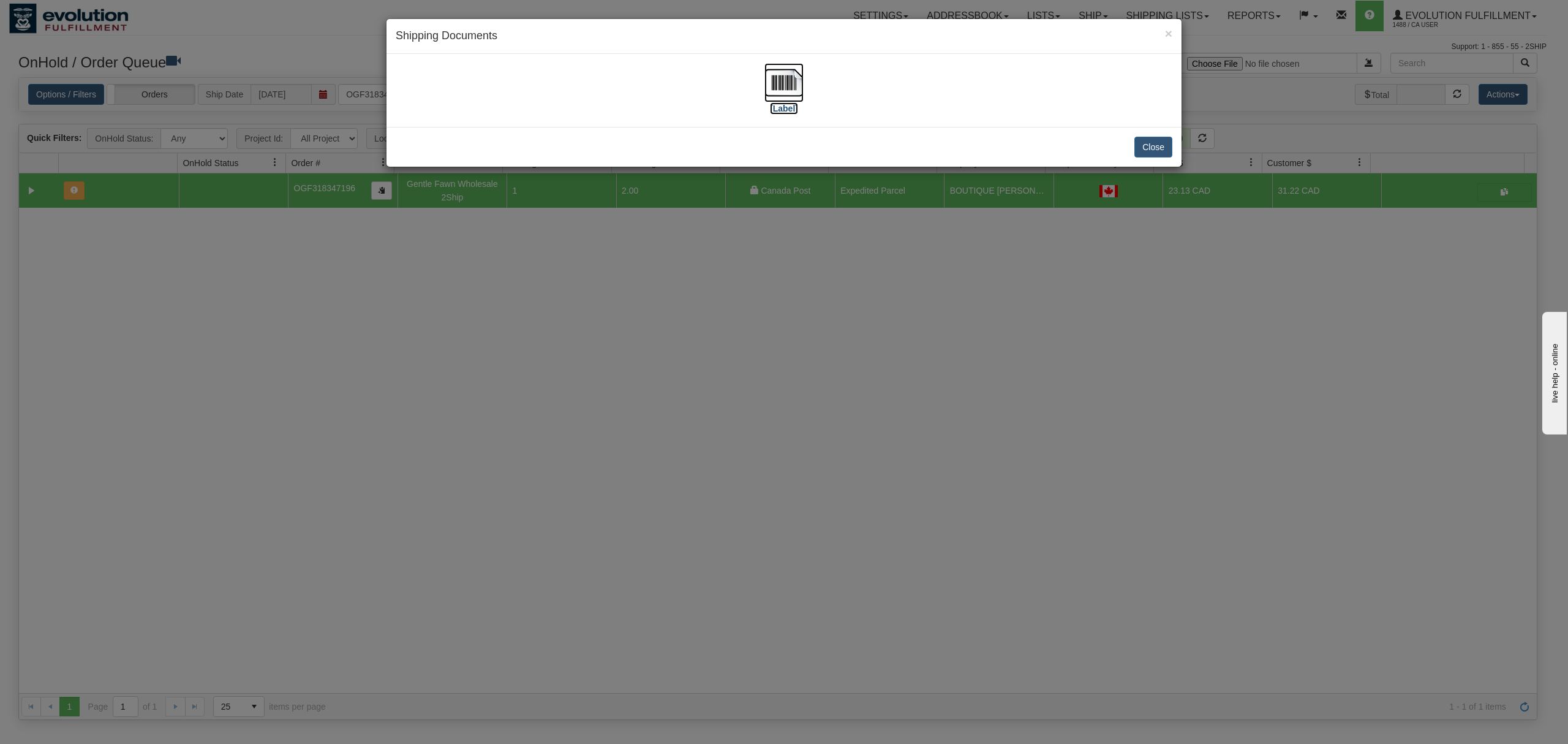
click at [789, 82] on img at bounding box center [783, 82] width 39 height 39
click at [1152, 146] on button "Close" at bounding box center [1153, 147] width 38 height 21
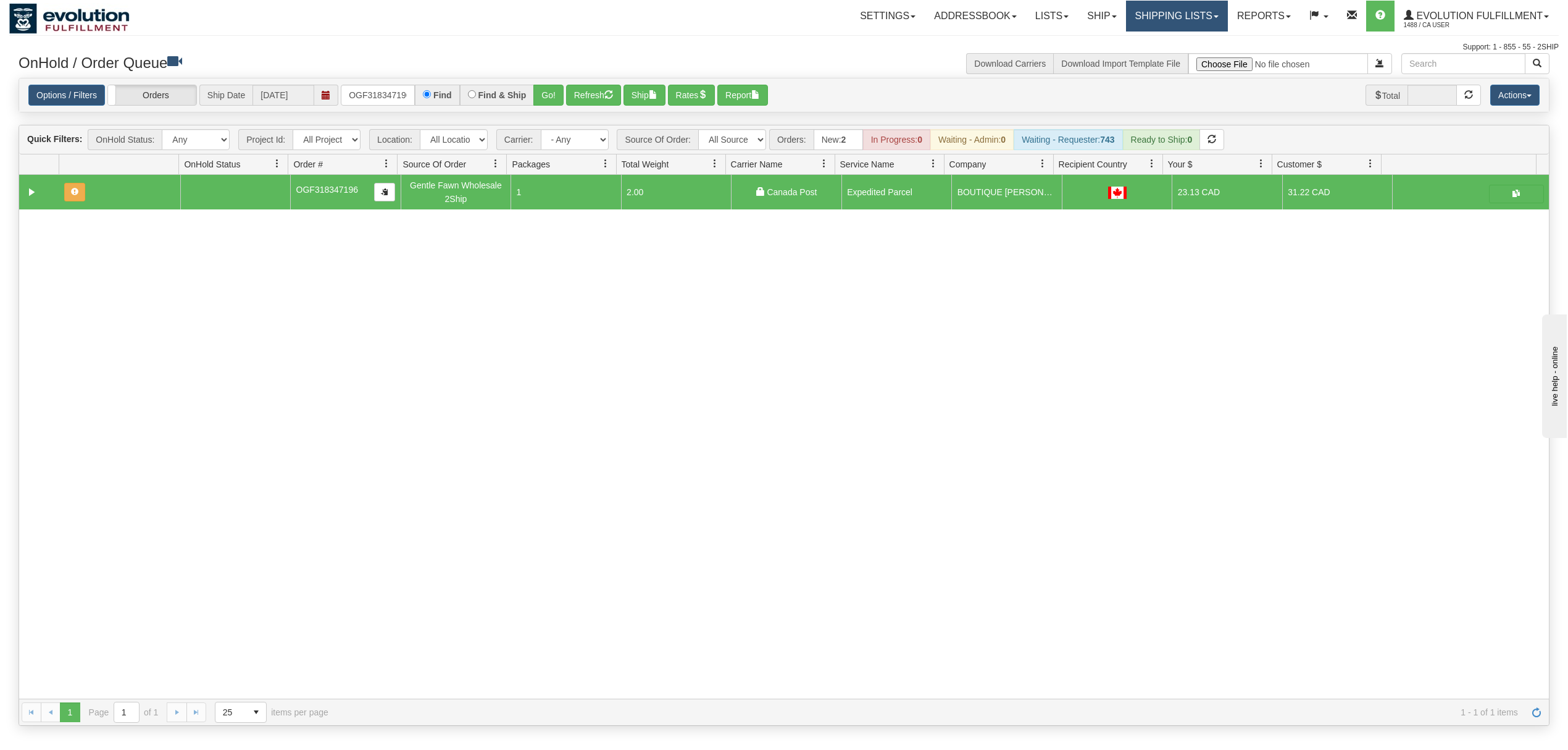
click at [1156, 21] on link "Shipping lists" at bounding box center [1177, 16] width 102 height 31
click at [1149, 38] on span "Current Shipments" at bounding box center [1156, 43] width 72 height 10
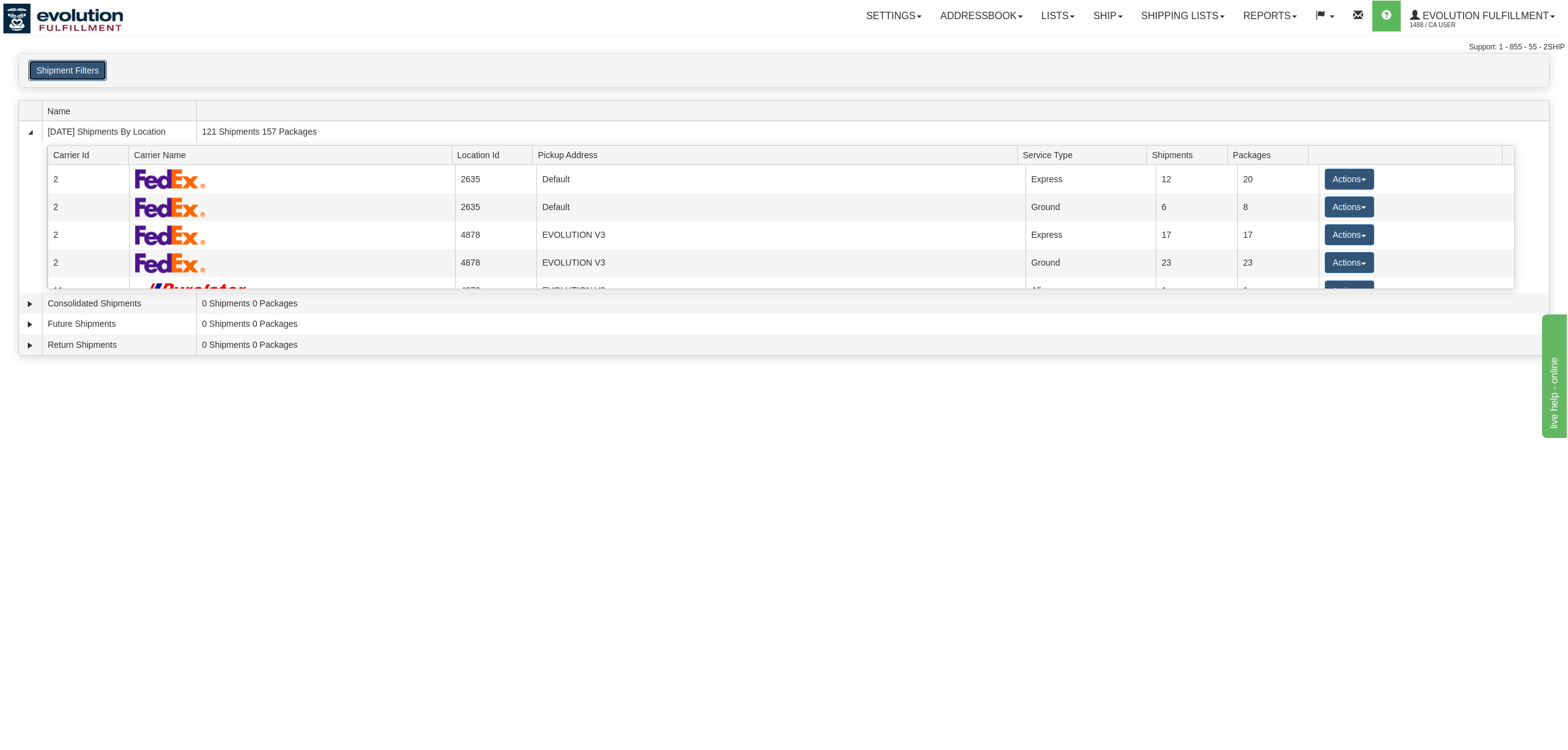
click button "Shipment Filters"
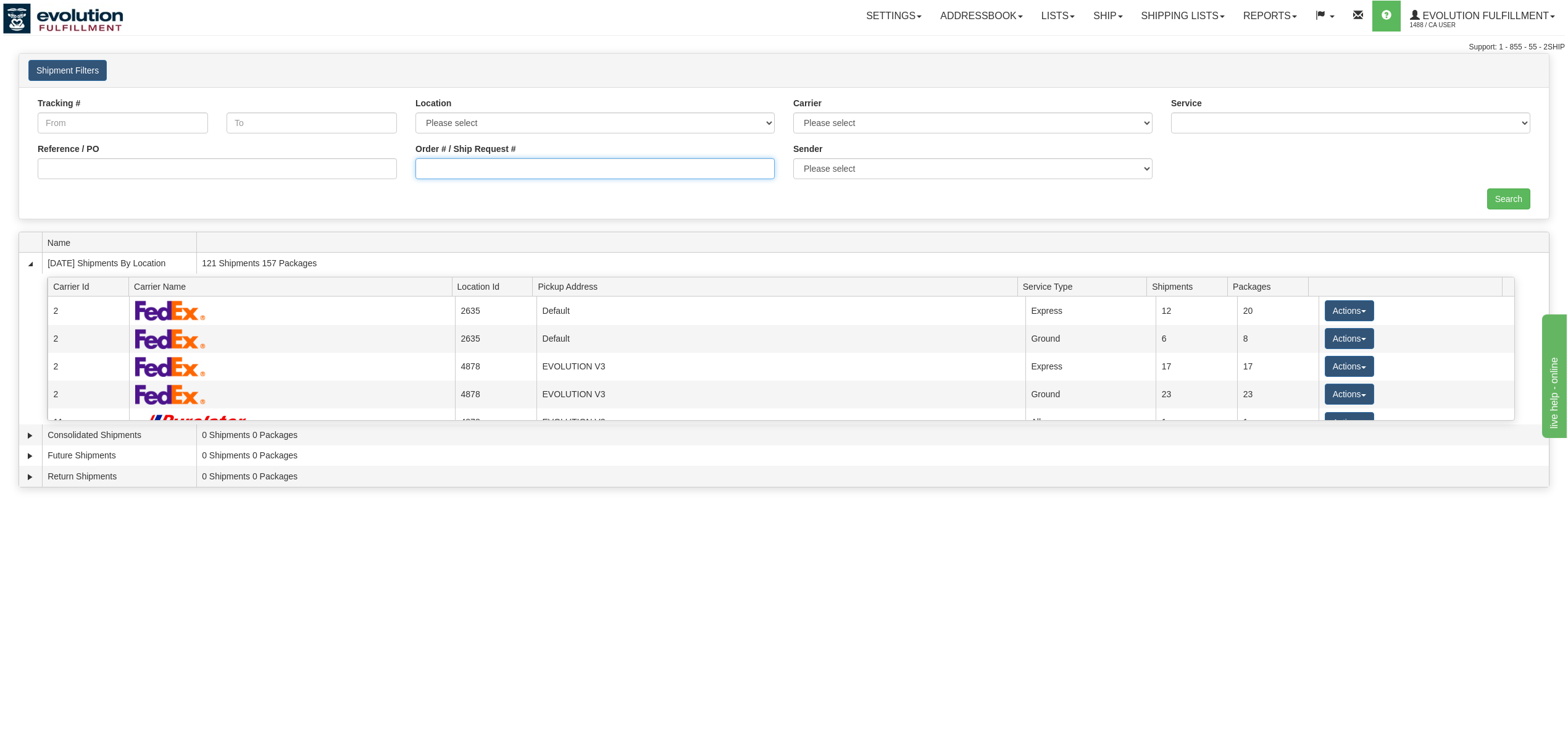
click input "Order # / Ship Request #"
type input "681832"
click input "Search"
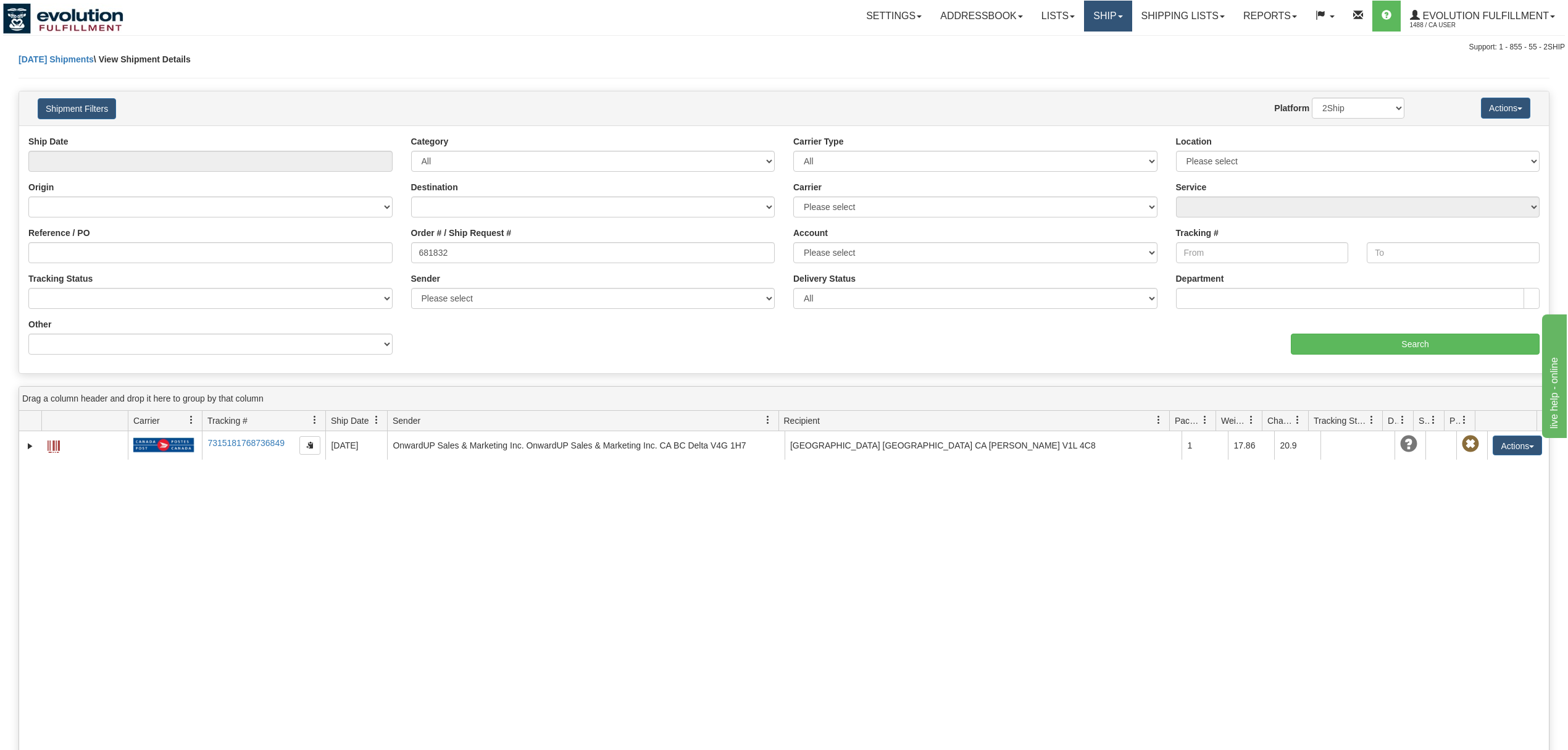
drag, startPoint x: 1104, startPoint y: 22, endPoint x: 1099, endPoint y: 51, distance: 29.4
click at [1104, 22] on link "Ship" at bounding box center [1108, 16] width 47 height 31
click at [1090, 65] on link "OnHold / Order Queue" at bounding box center [1075, 59] width 112 height 16
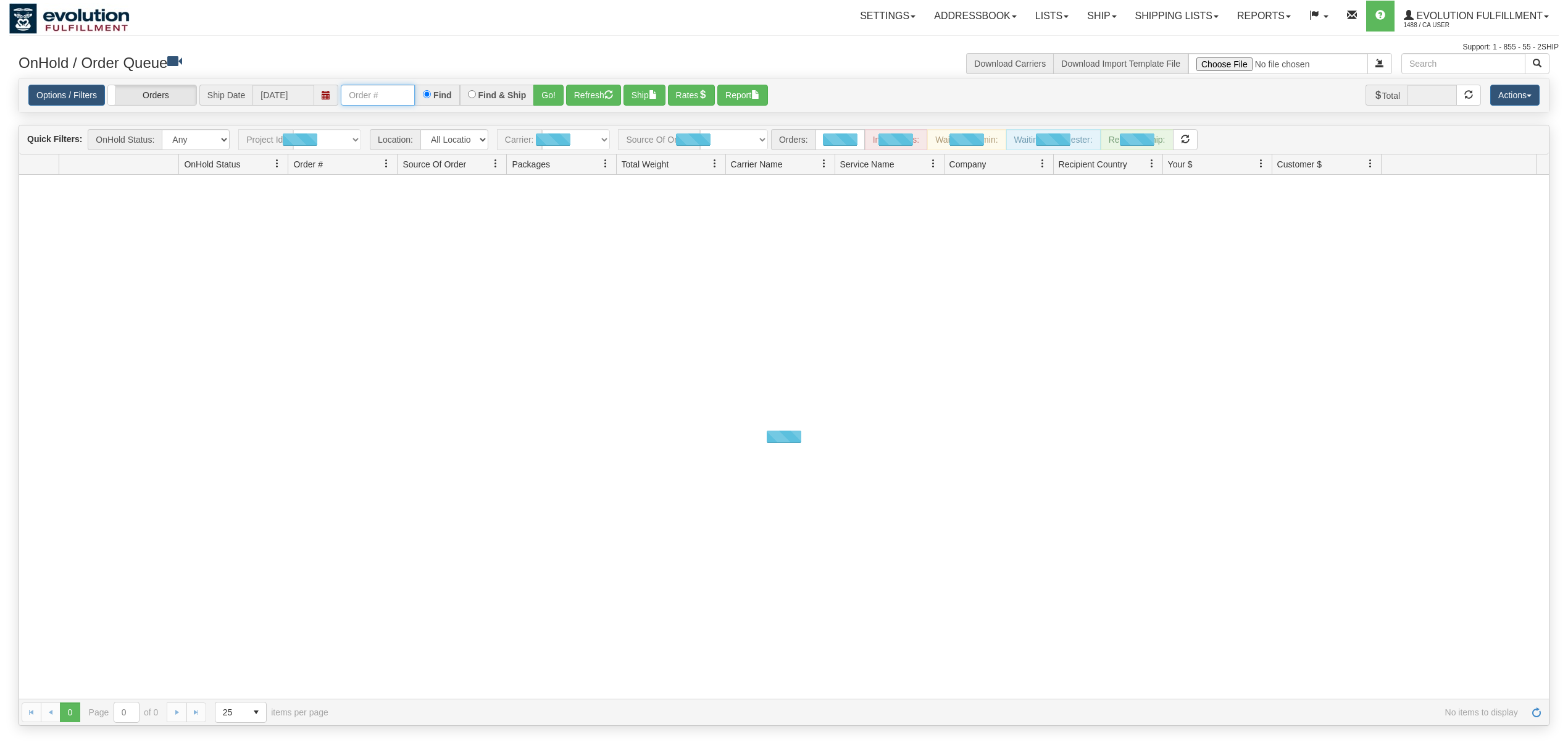
click at [379, 88] on input "text" at bounding box center [377, 95] width 74 height 21
click at [549, 90] on button "Go!" at bounding box center [548, 95] width 31 height 21
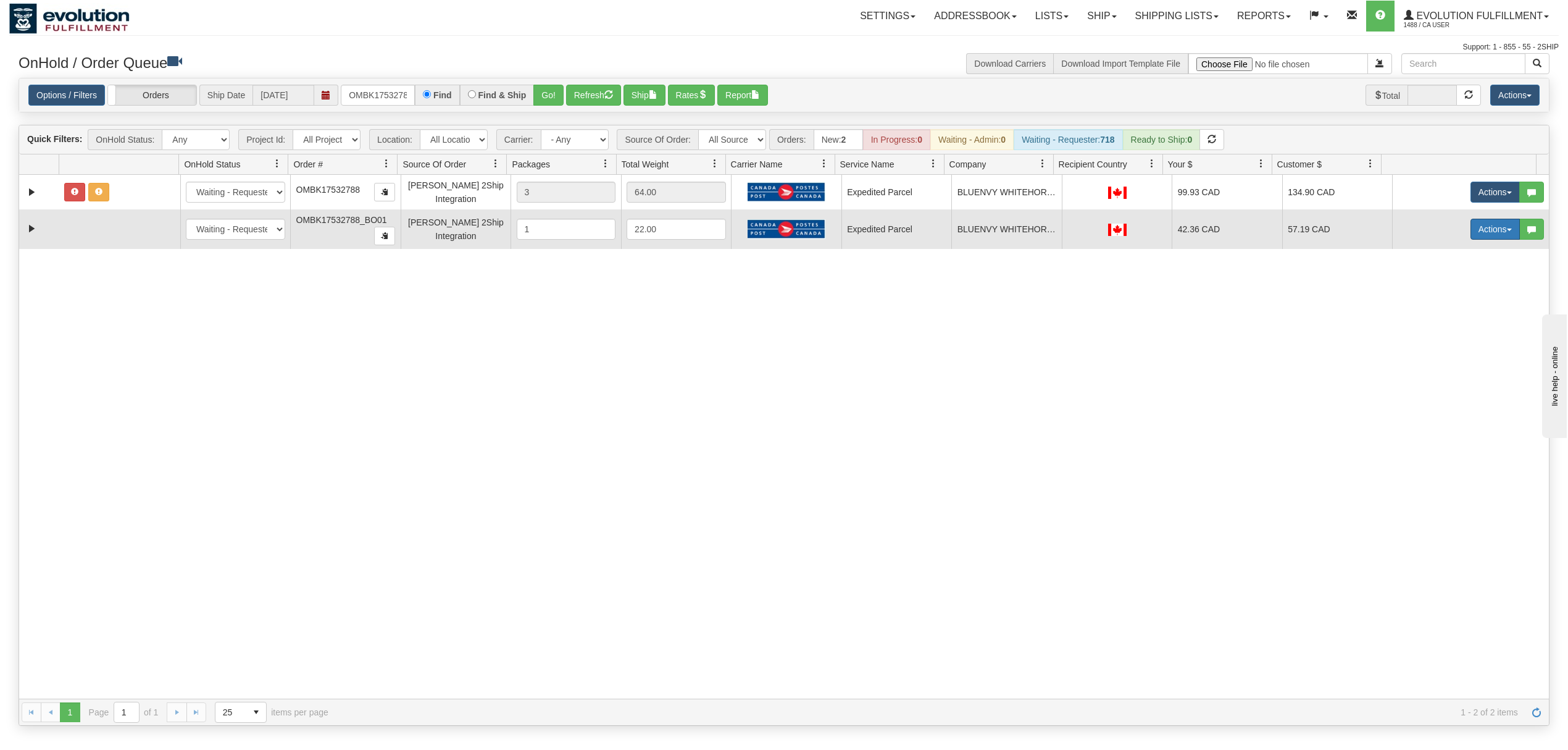
click at [1471, 233] on button "Actions" at bounding box center [1495, 229] width 49 height 21
click at [1433, 315] on span at bounding box center [1437, 316] width 9 height 9
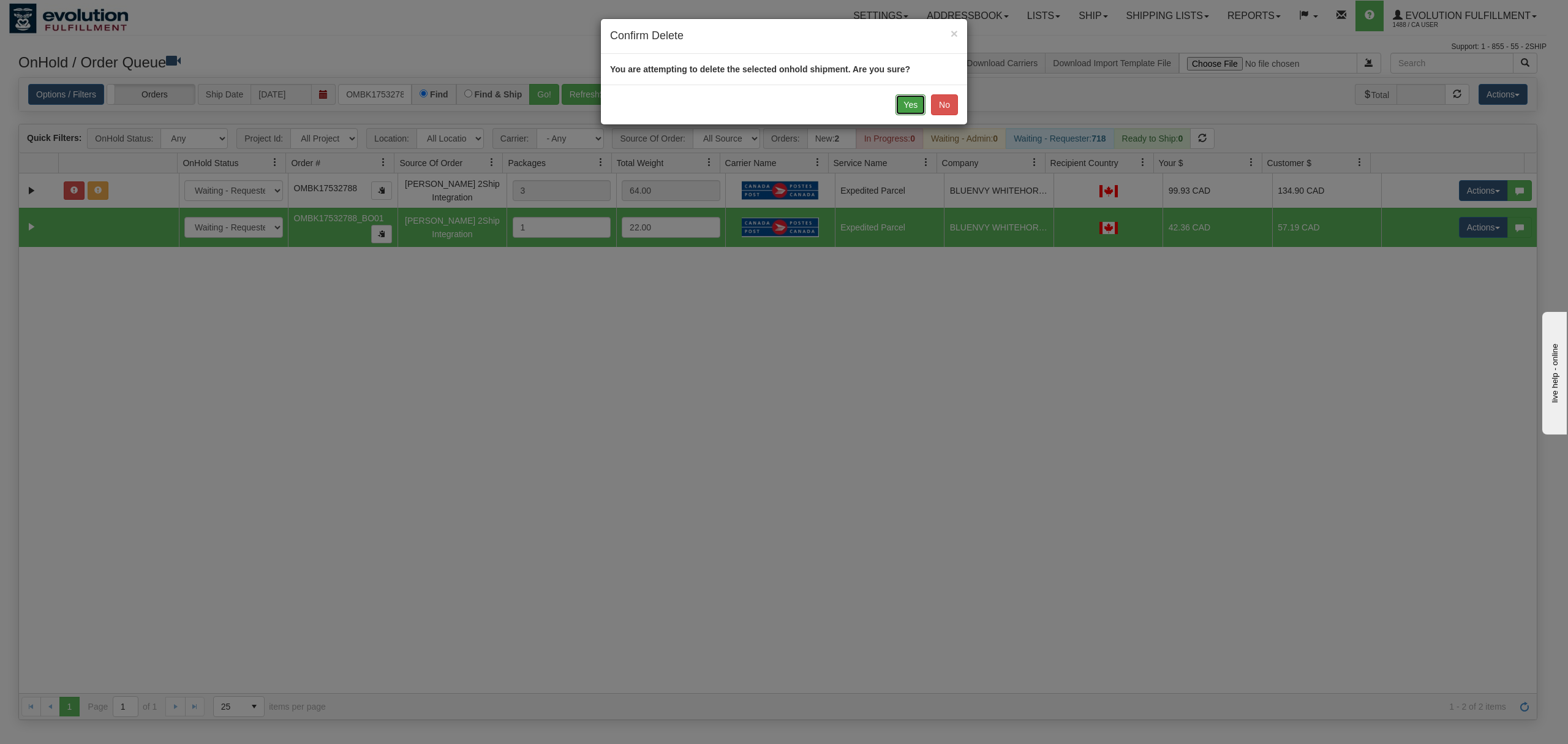
click at [909, 104] on button "Yes" at bounding box center [910, 105] width 30 height 21
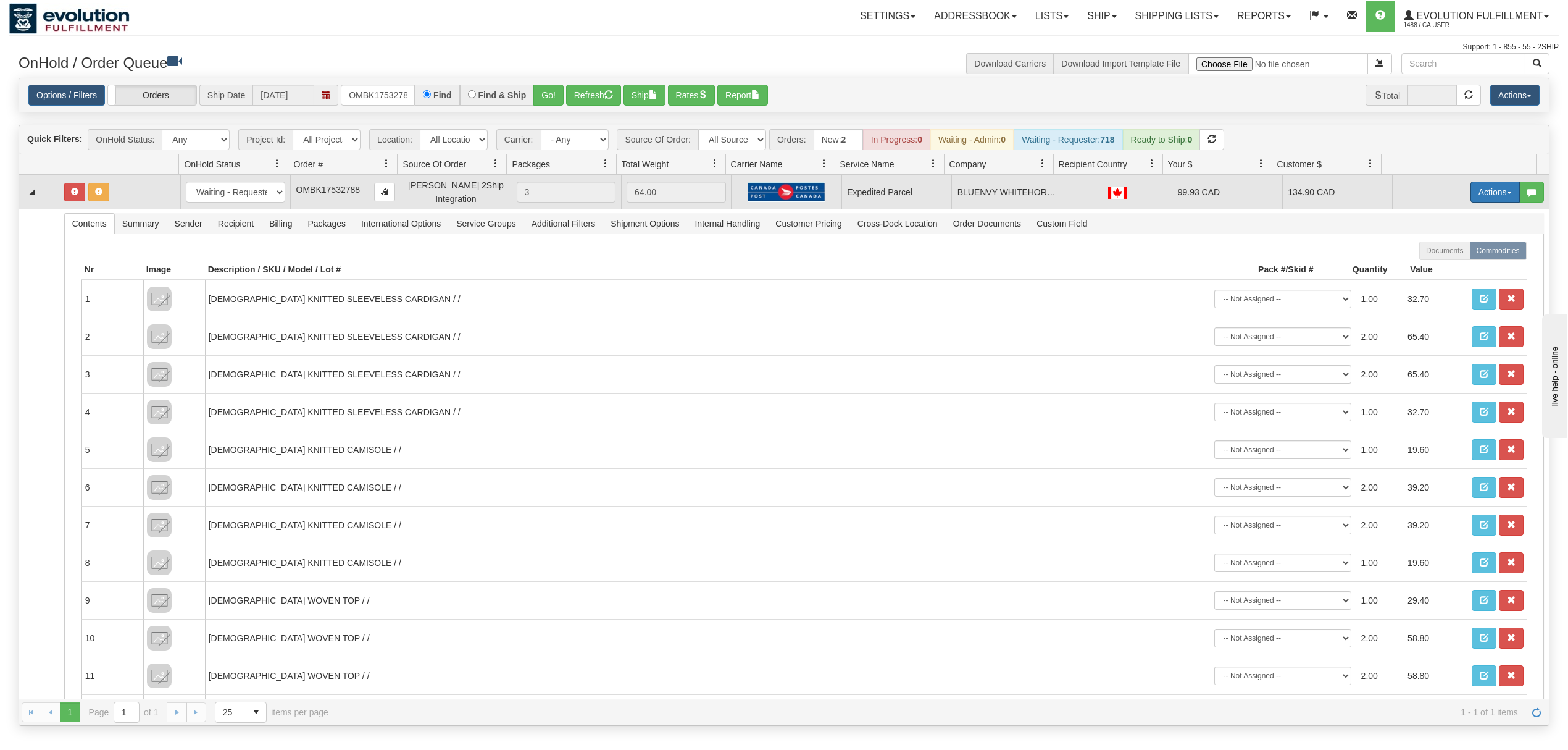
click at [1477, 192] on button "Actions" at bounding box center [1495, 192] width 49 height 21
click at [1443, 245] on span "Rate All Services" at bounding box center [1469, 248] width 74 height 10
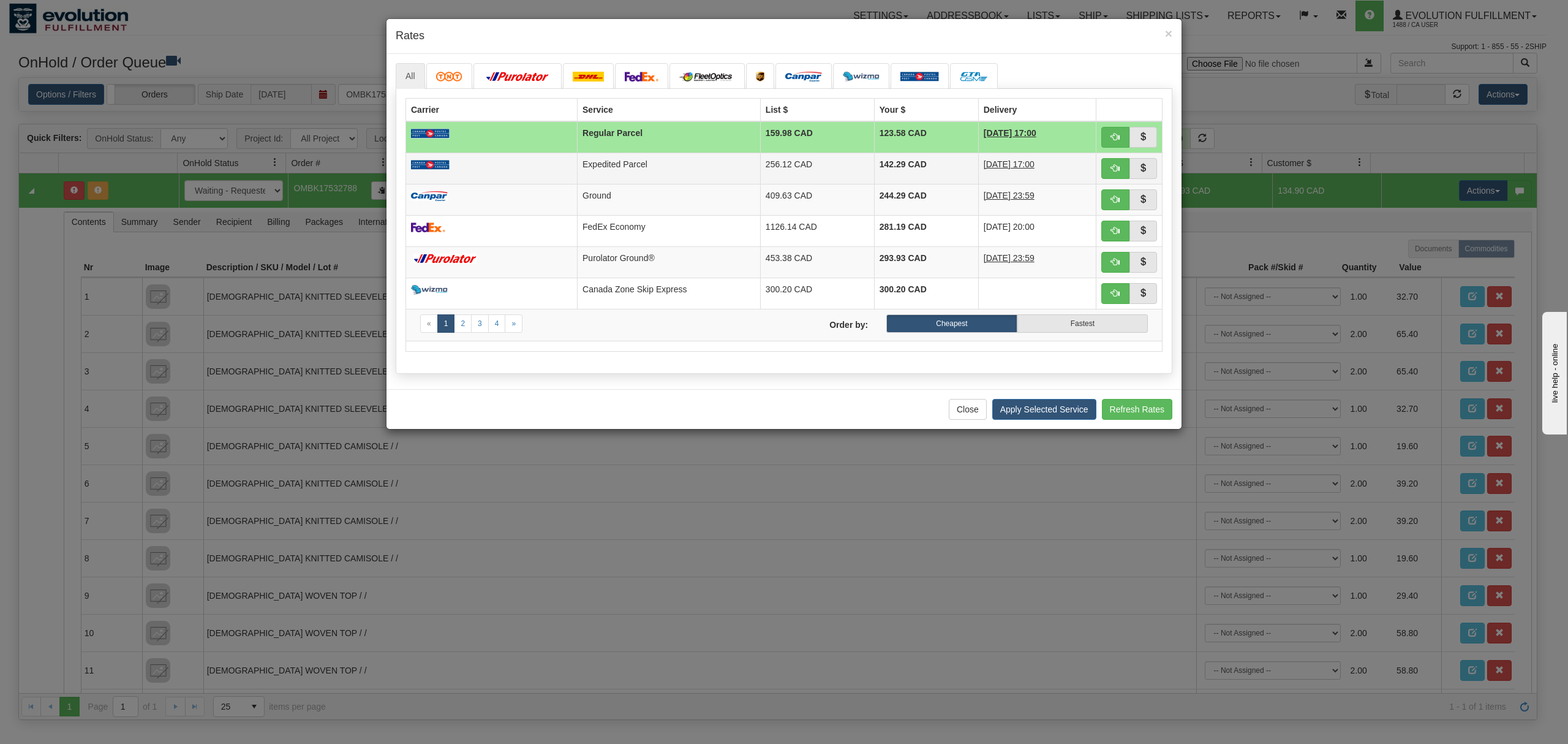
click at [887, 175] on td "142.29 CAD" at bounding box center [926, 168] width 104 height 31
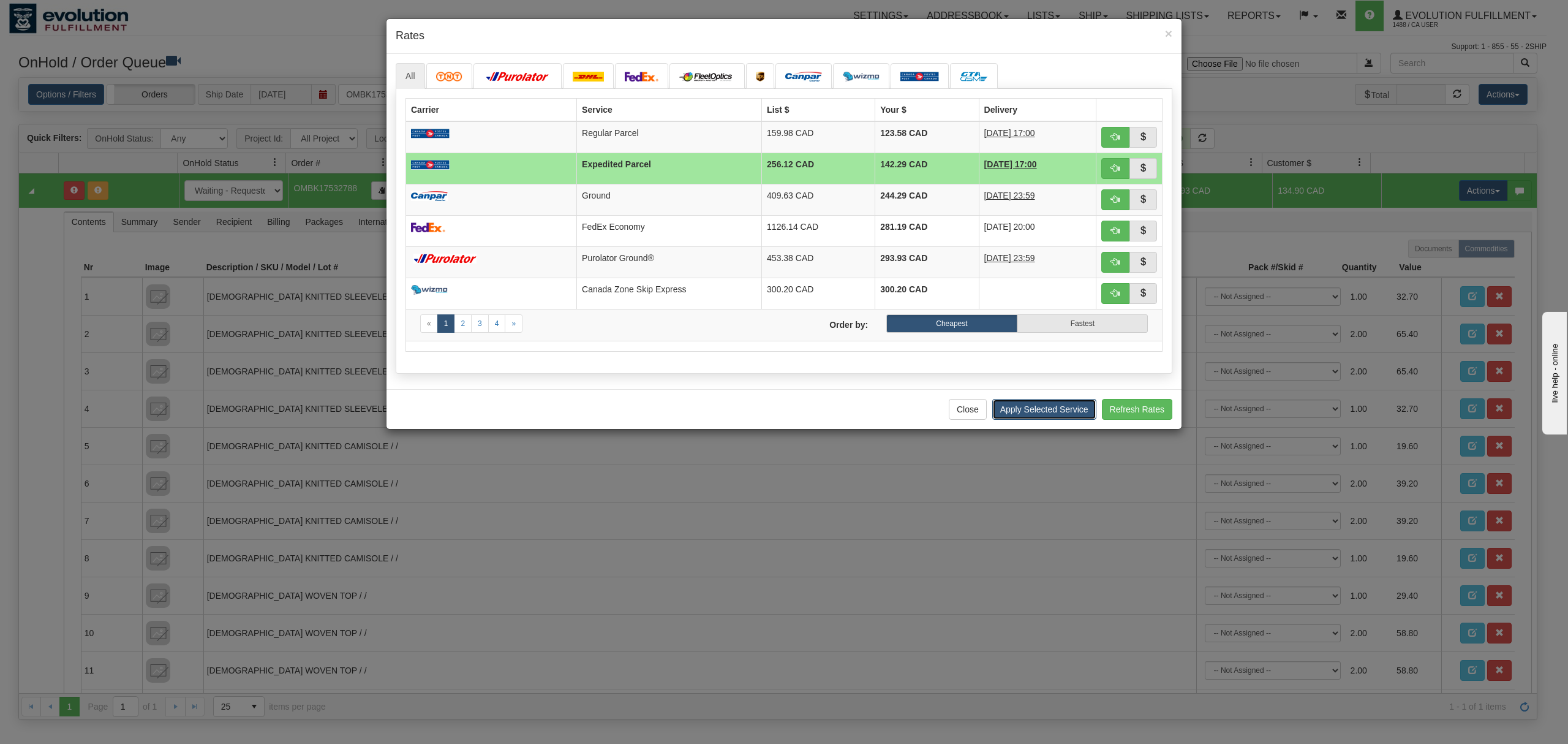
click at [1037, 417] on button "Apply Selected Service" at bounding box center [1045, 409] width 104 height 21
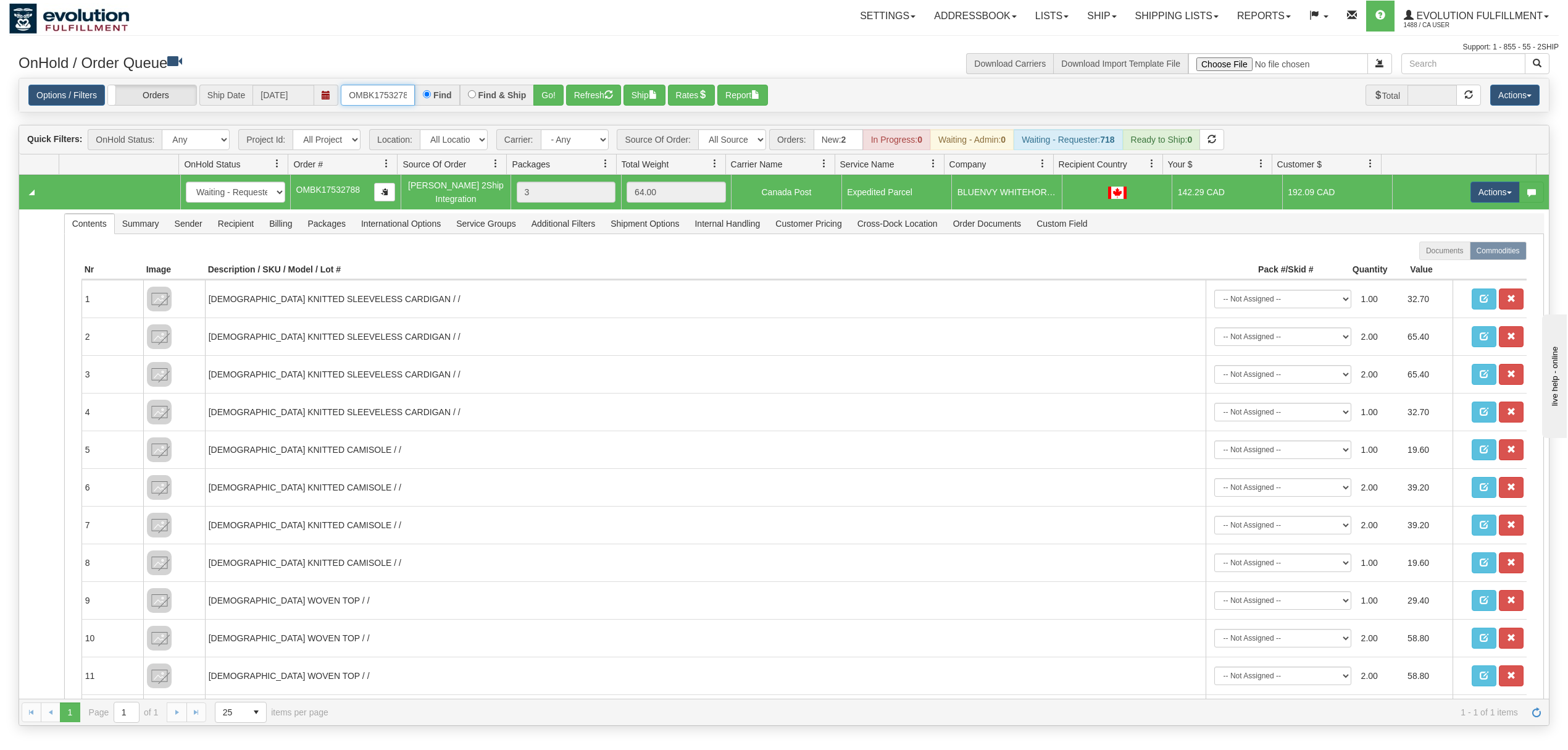
click at [380, 95] on input "OMBK17532788" at bounding box center [377, 95] width 74 height 21
type input "OGF317398526"
click at [557, 90] on button "Go!" at bounding box center [548, 95] width 31 height 21
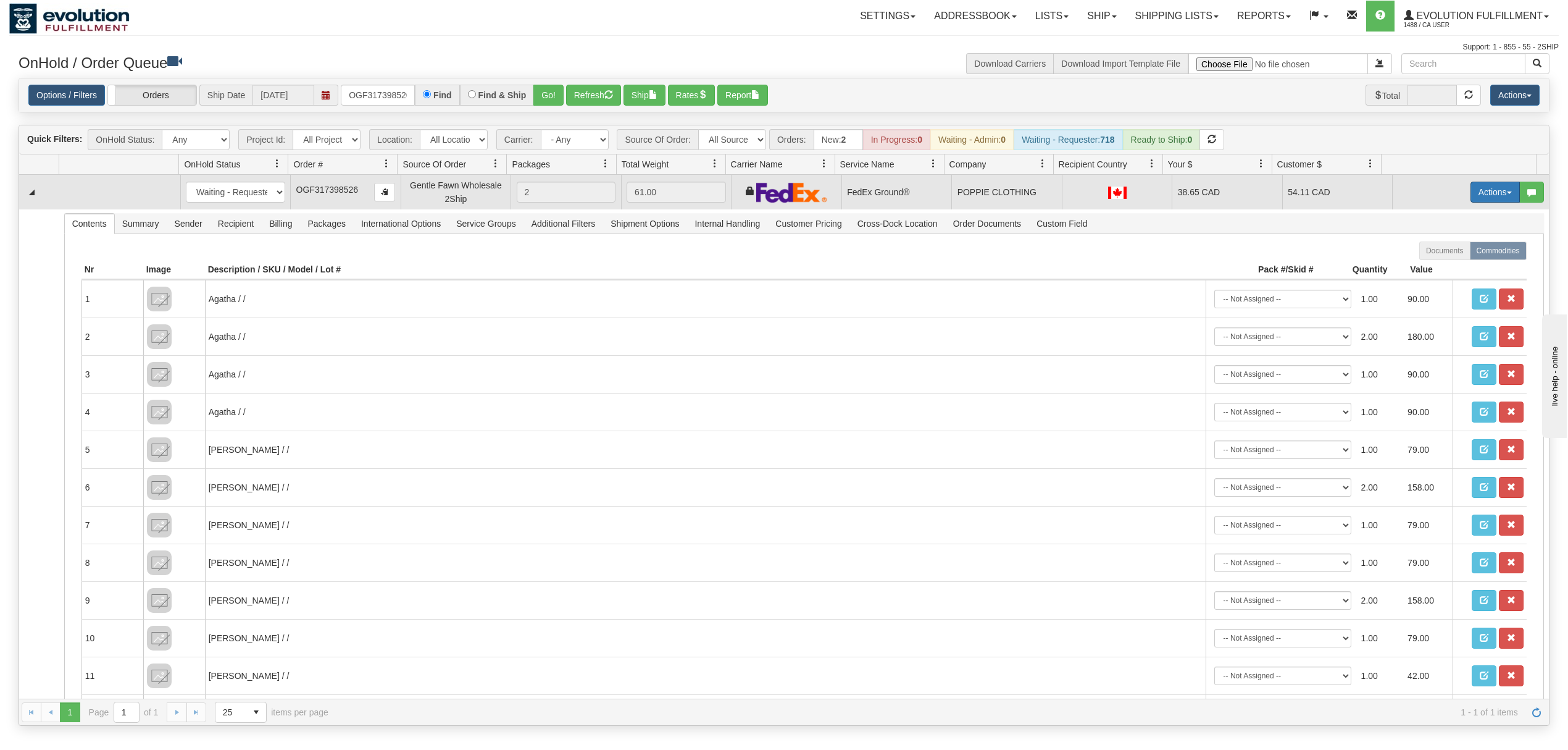
click at [1471, 195] on button "Actions" at bounding box center [1495, 192] width 49 height 21
click at [1435, 261] on span "Ship" at bounding box center [1446, 264] width 26 height 10
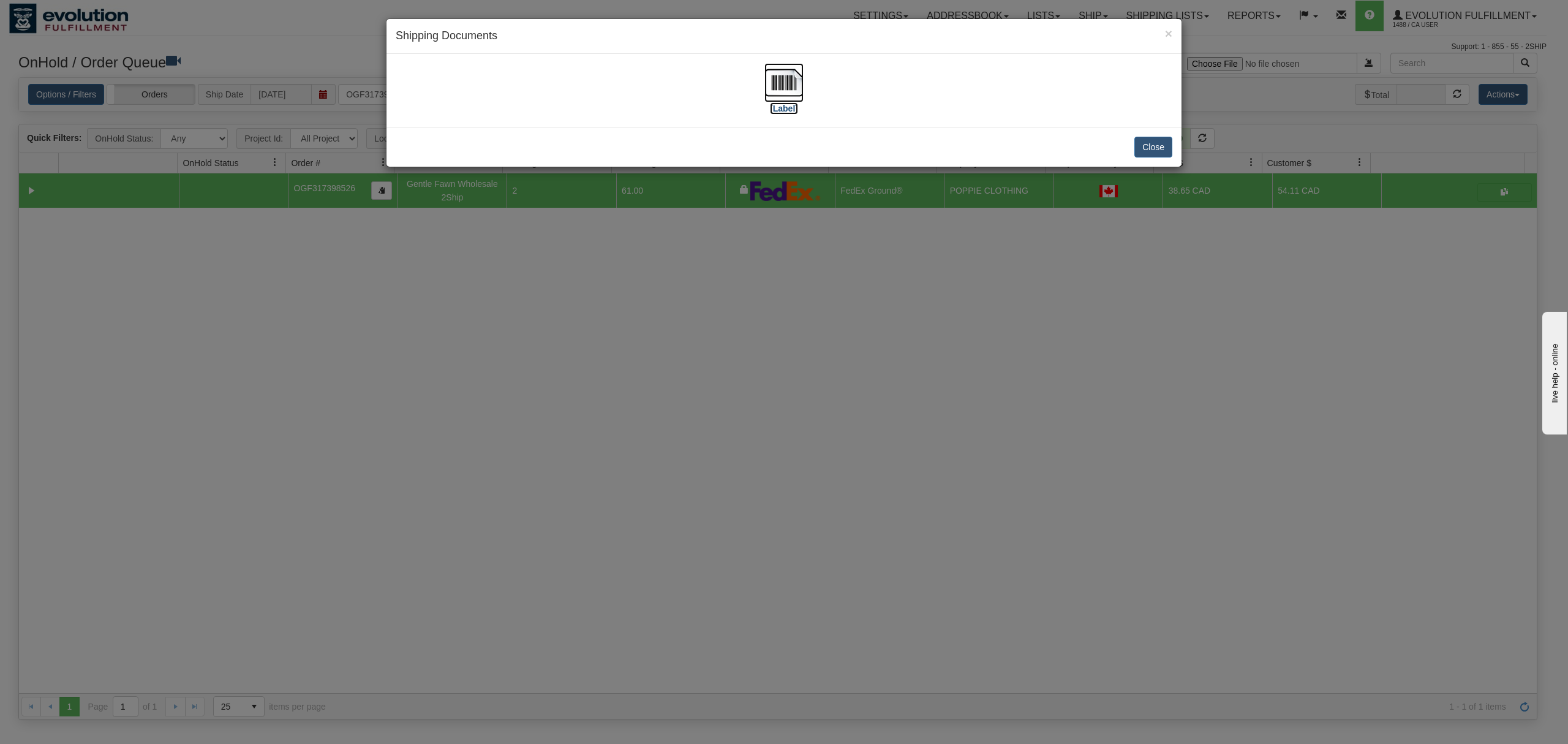
click at [787, 75] on img at bounding box center [783, 82] width 39 height 39
click at [1157, 144] on button "Close" at bounding box center [1153, 147] width 38 height 21
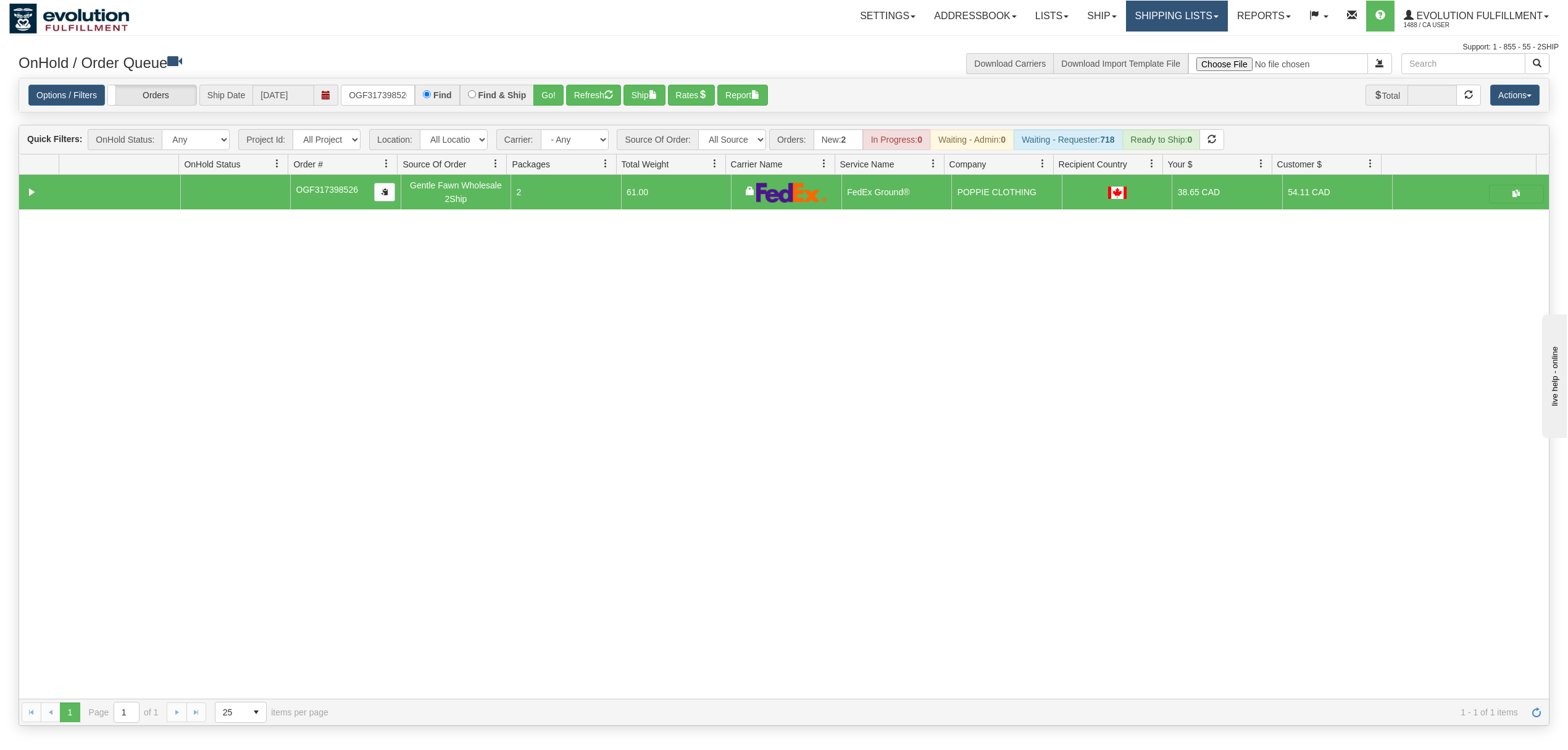
click at [1163, 15] on link "Shipping lists" at bounding box center [1177, 16] width 102 height 31
click at [1156, 37] on link "Current Shipments" at bounding box center [1167, 43] width 120 height 16
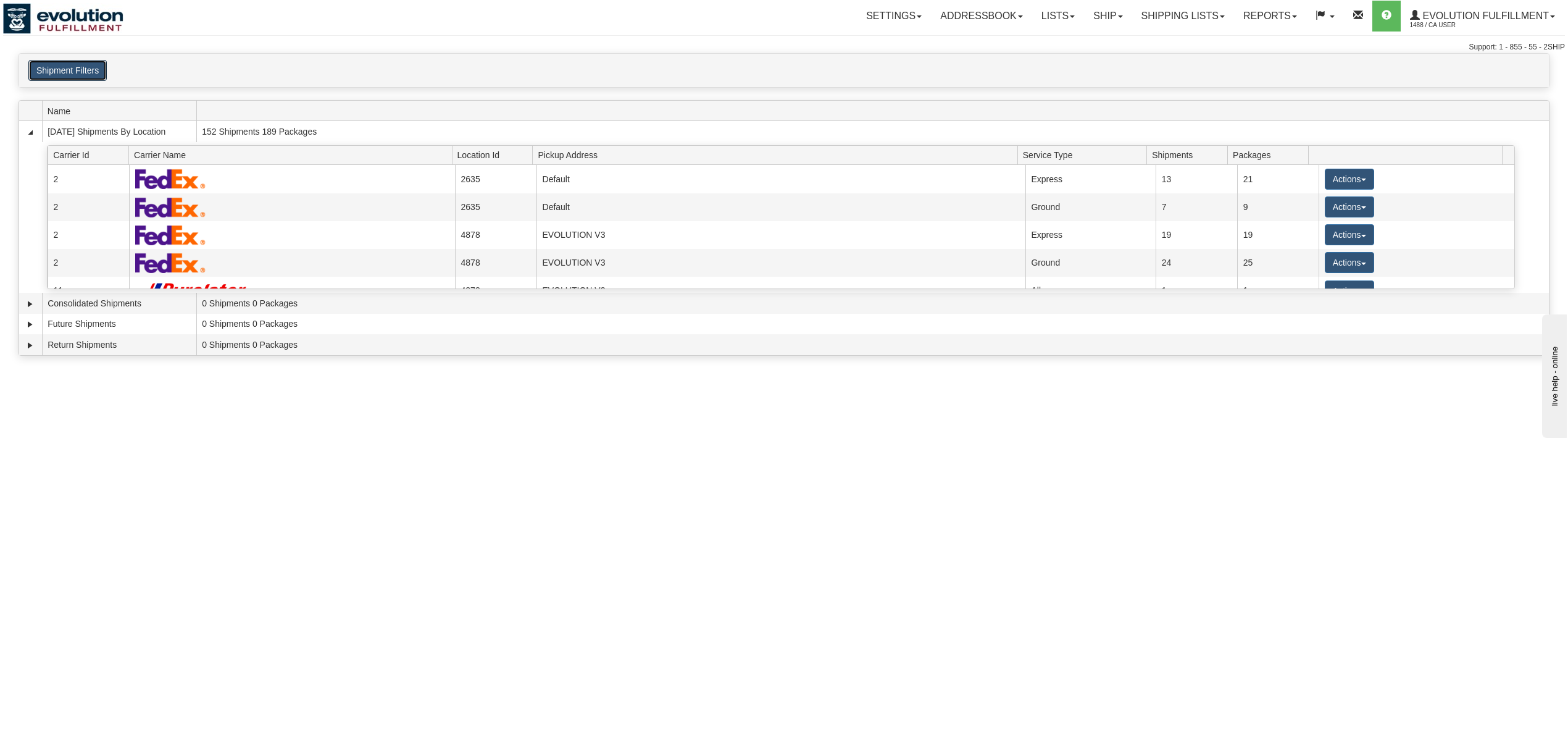
click at [80, 72] on button "Shipment Filters" at bounding box center [68, 71] width 79 height 21
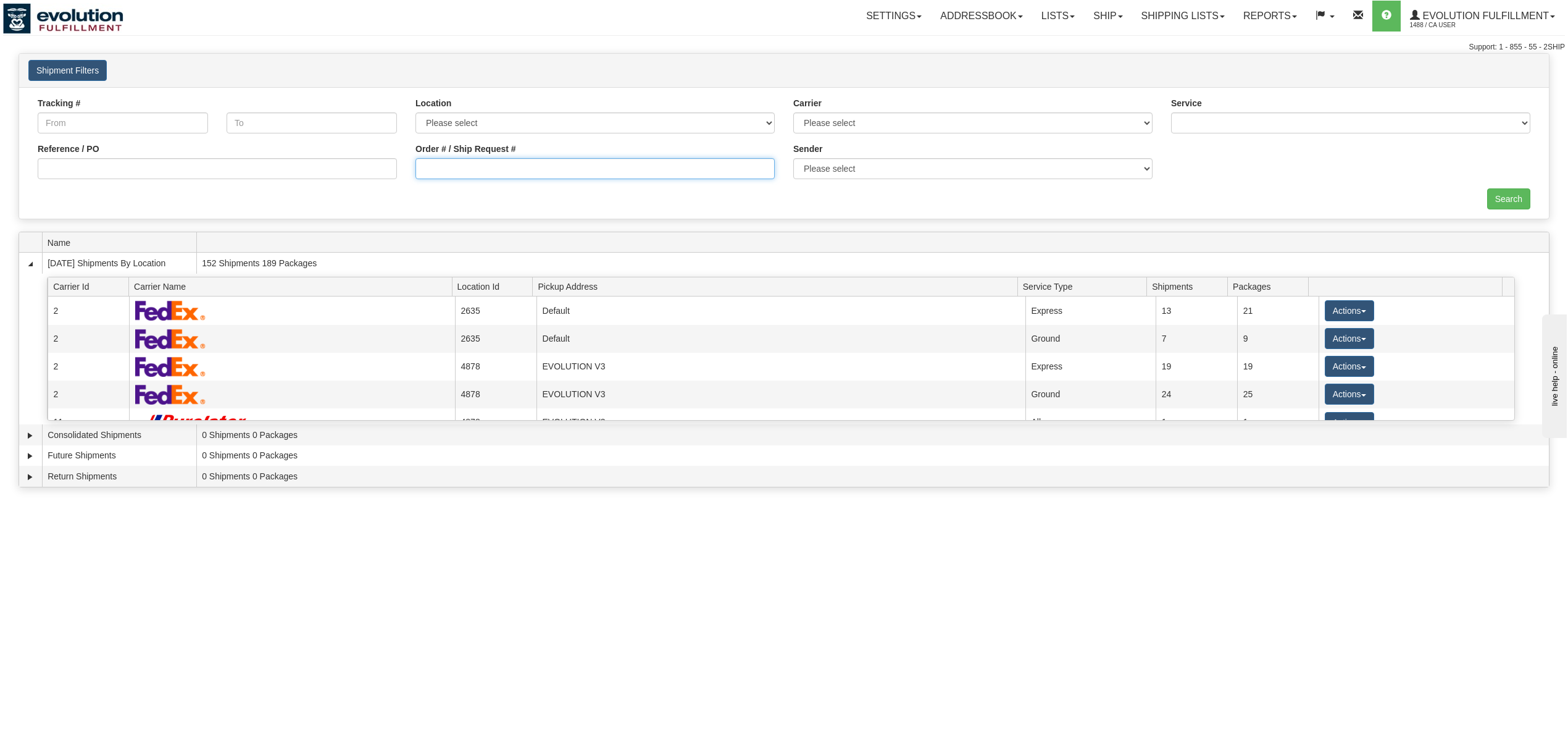
click at [521, 177] on input "Order # / Ship Request #" at bounding box center [595, 168] width 359 height 21
type input "OSNS717509"
click at [1514, 193] on input "Search" at bounding box center [1509, 199] width 43 height 21
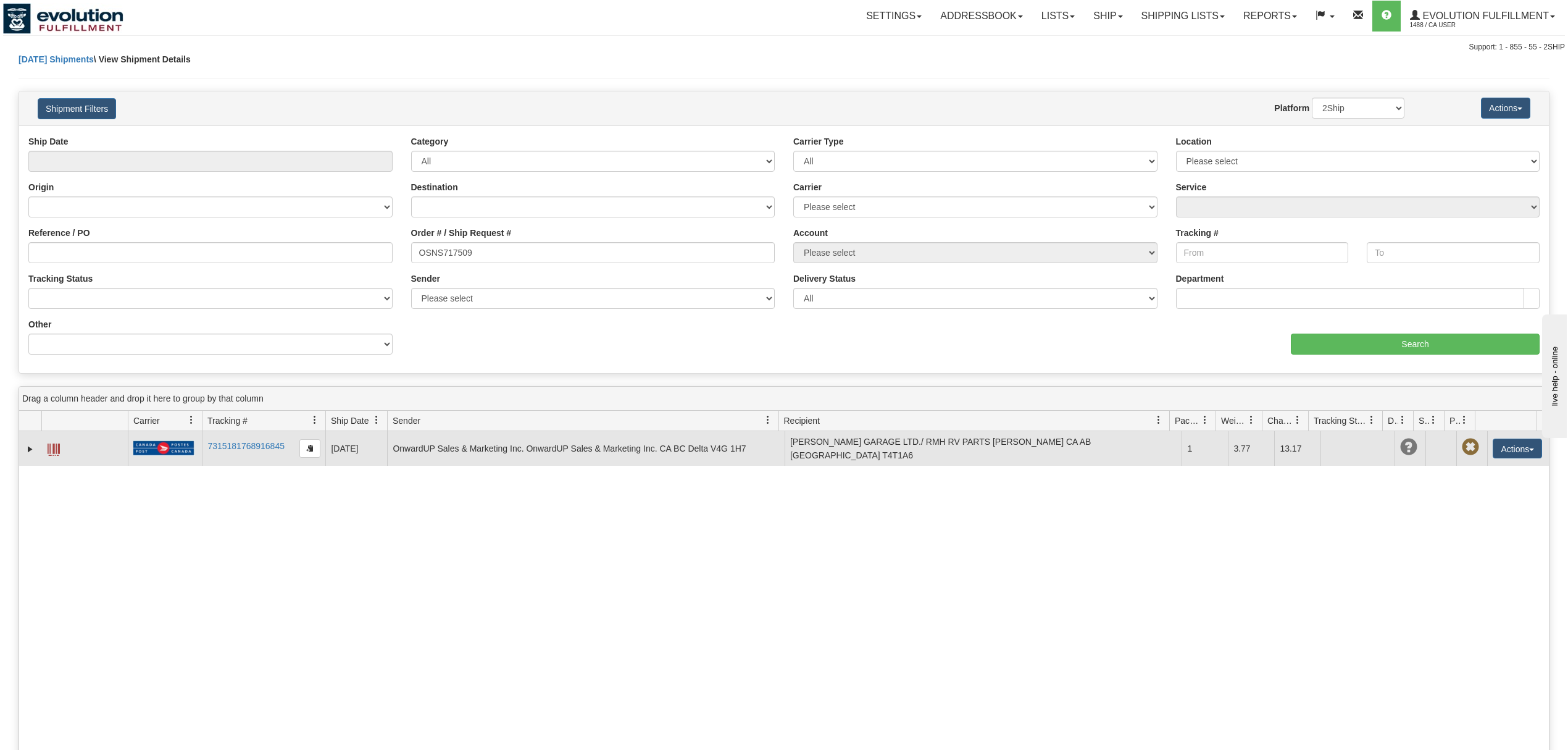
click at [62, 450] on td at bounding box center [84, 448] width 87 height 34
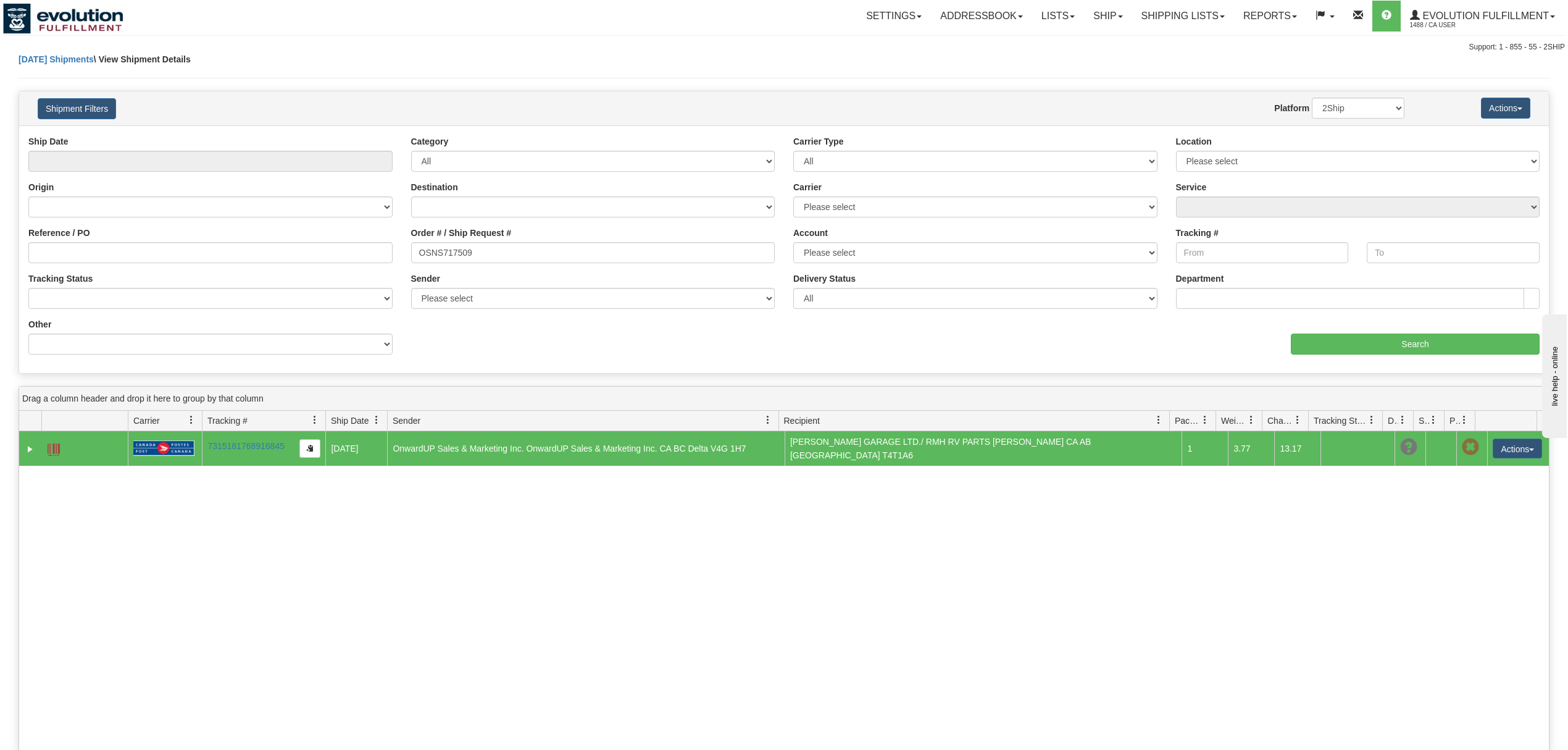
click at [55, 450] on span at bounding box center [54, 450] width 12 height 12
click at [1095, 23] on link "Ship" at bounding box center [1108, 16] width 47 height 31
click at [1073, 59] on span "OnHold / Order Queue" at bounding box center [1076, 59] width 87 height 10
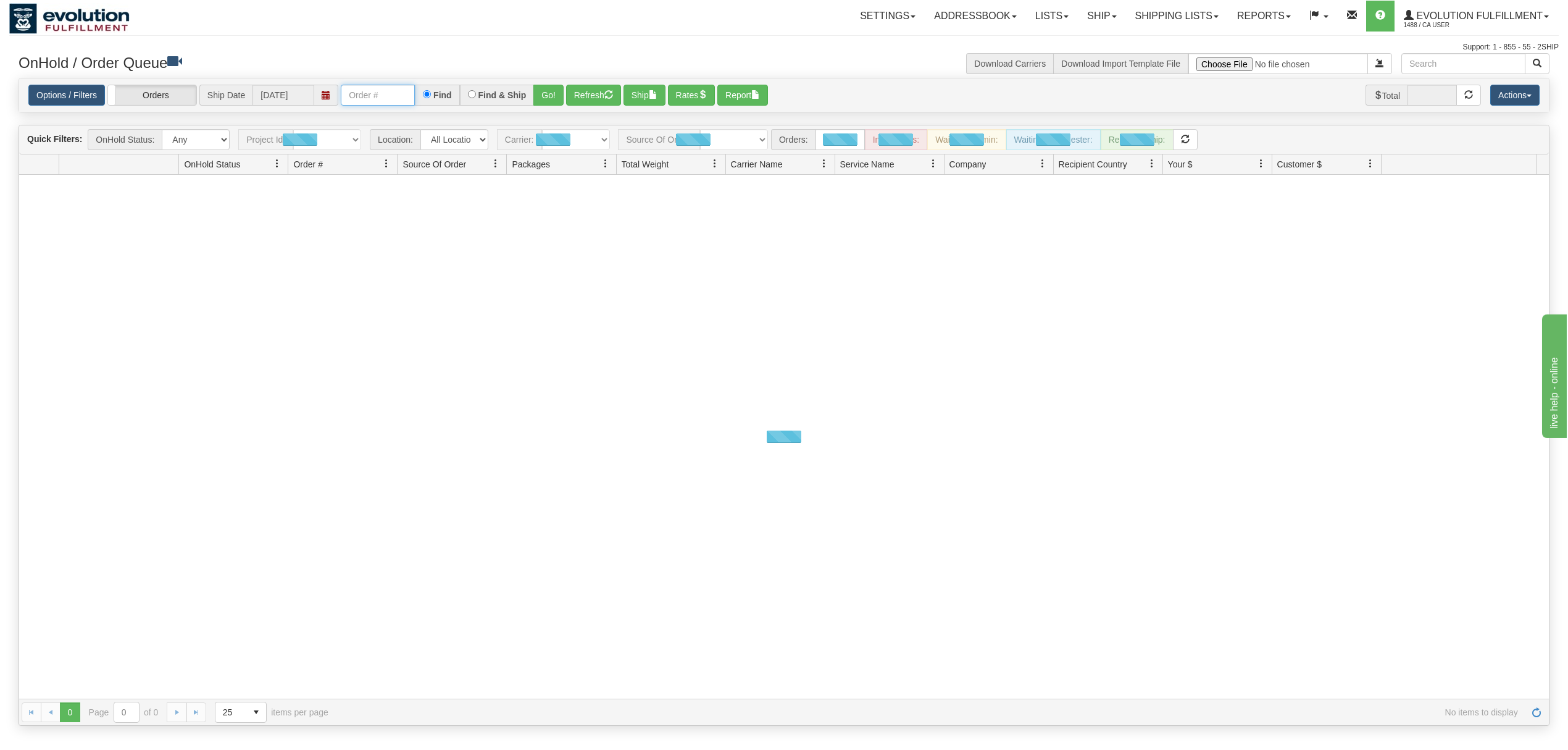
click at [377, 100] on input "text" at bounding box center [377, 95] width 74 height 21
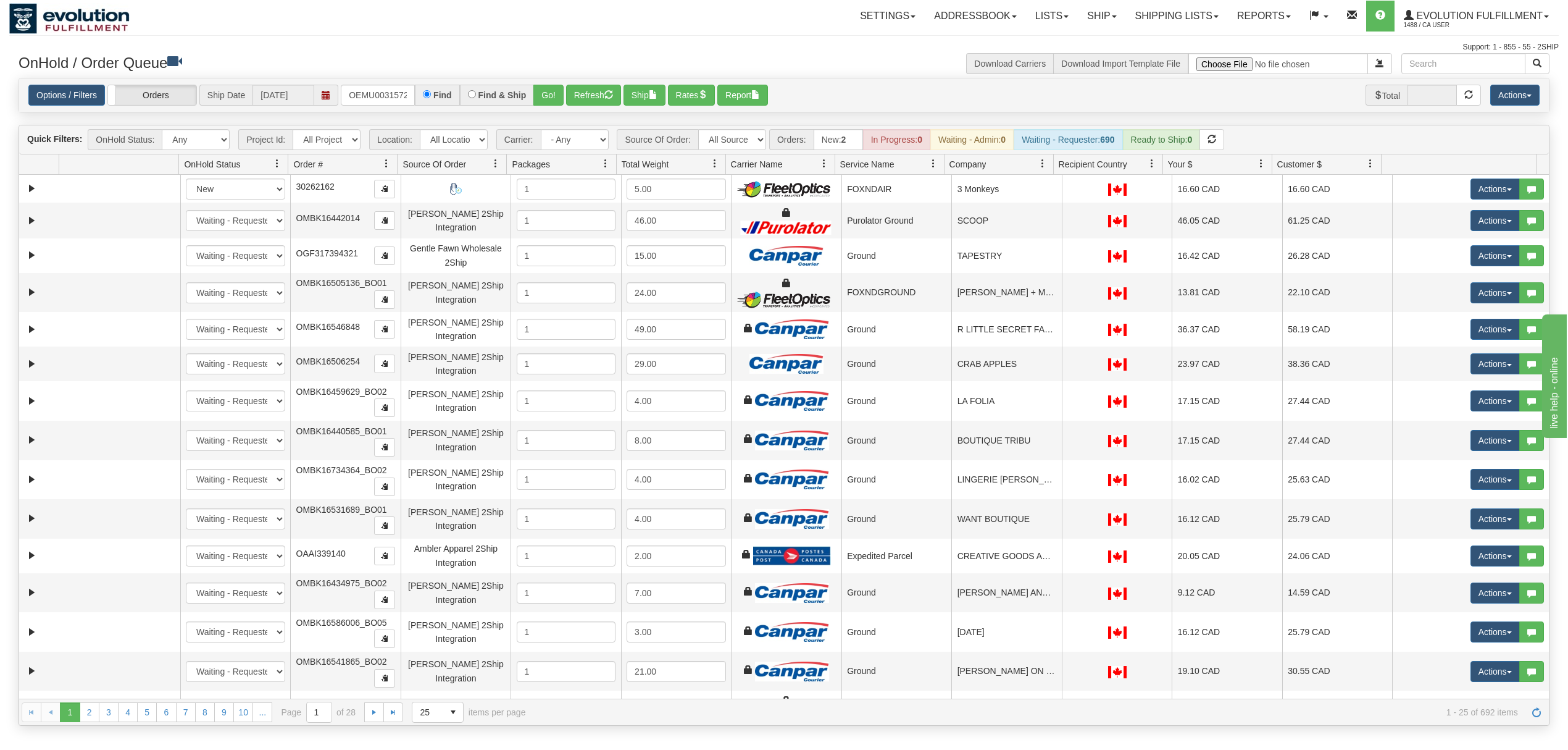
click at [532, 92] on div "Find & Ship" at bounding box center [497, 95] width 75 height 21
click at [543, 92] on button "Go!" at bounding box center [548, 95] width 31 height 21
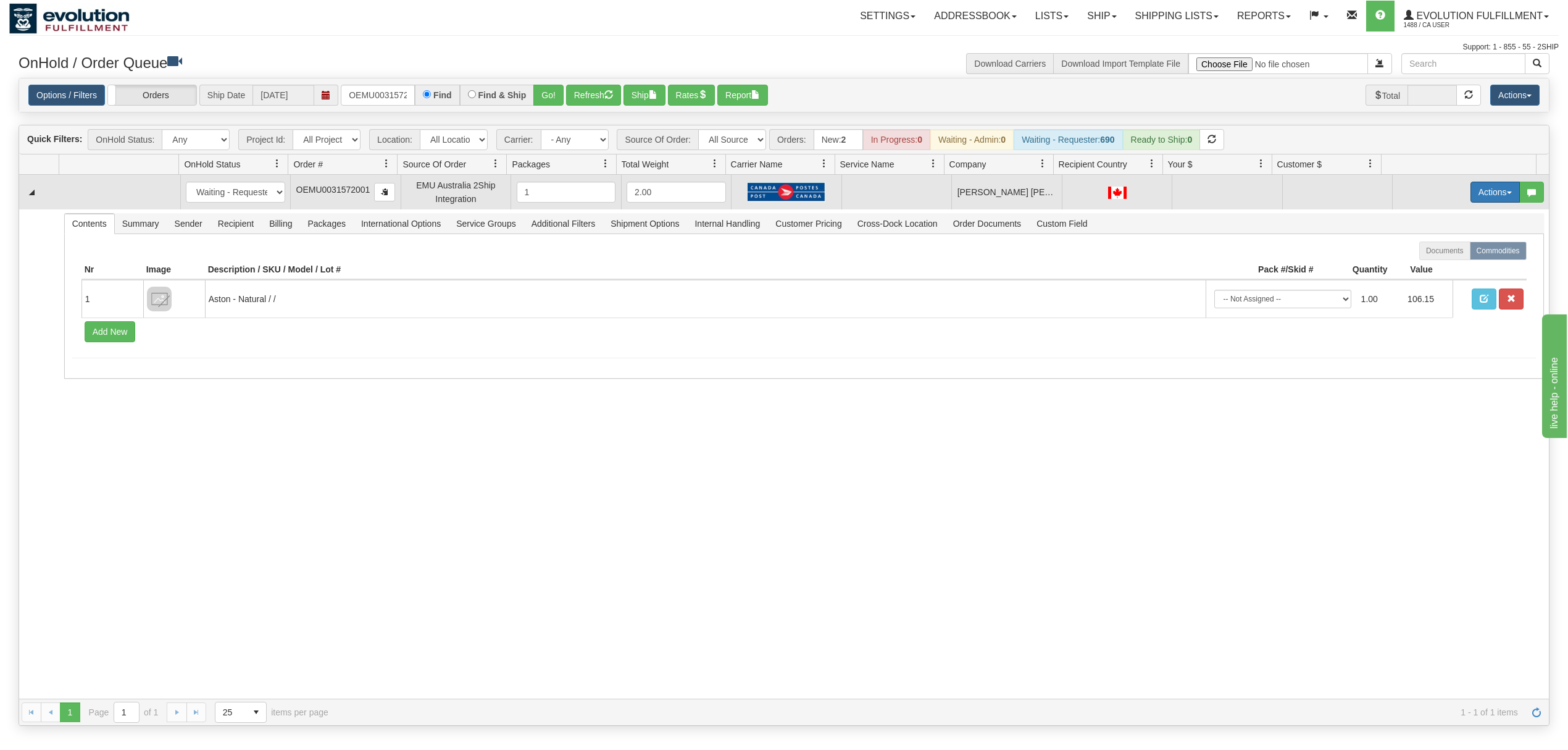
click at [1480, 192] on button "Actions" at bounding box center [1495, 192] width 49 height 21
click at [1433, 252] on span "Rate All Services" at bounding box center [1469, 248] width 74 height 10
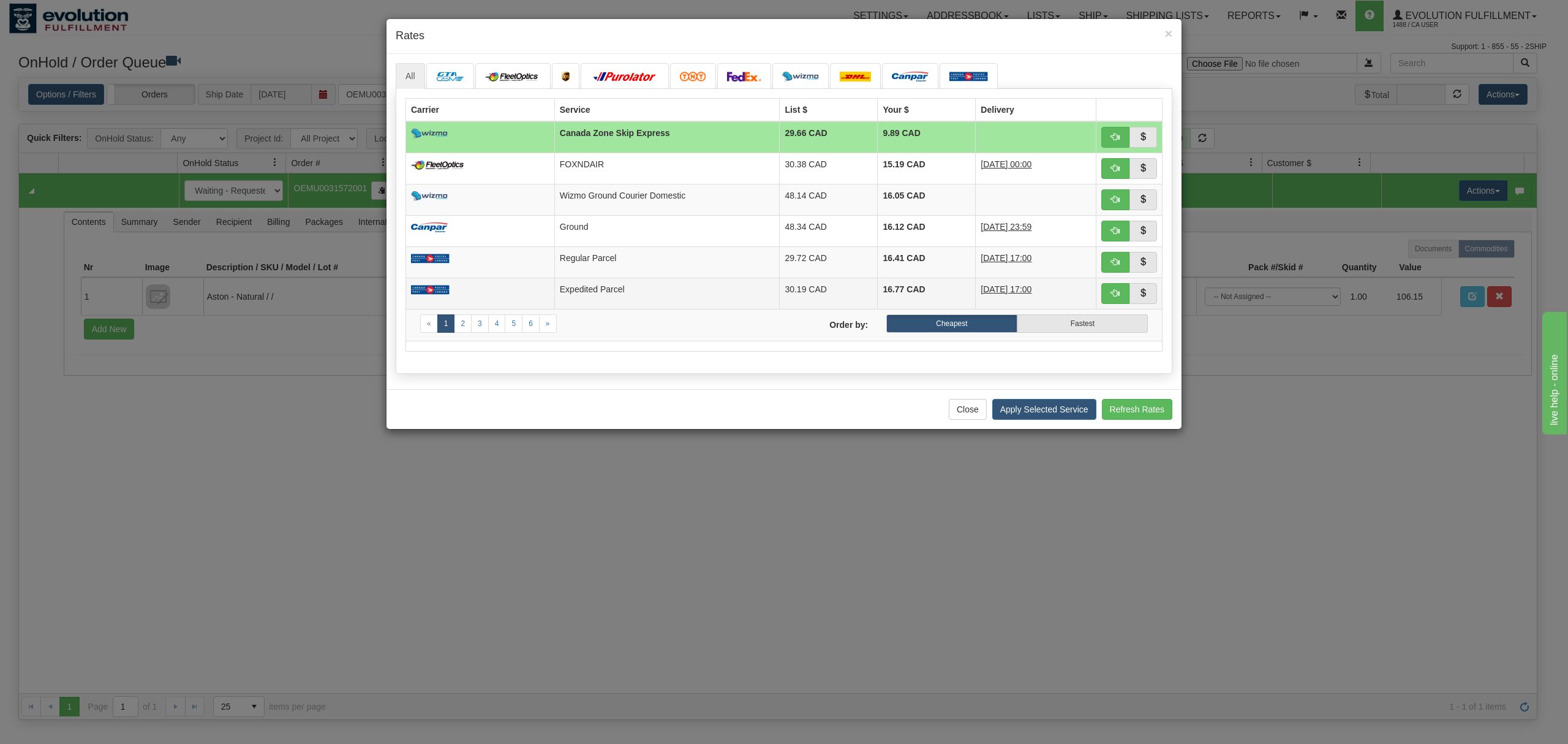
click at [622, 289] on td "Expedited Parcel" at bounding box center [667, 293] width 225 height 31
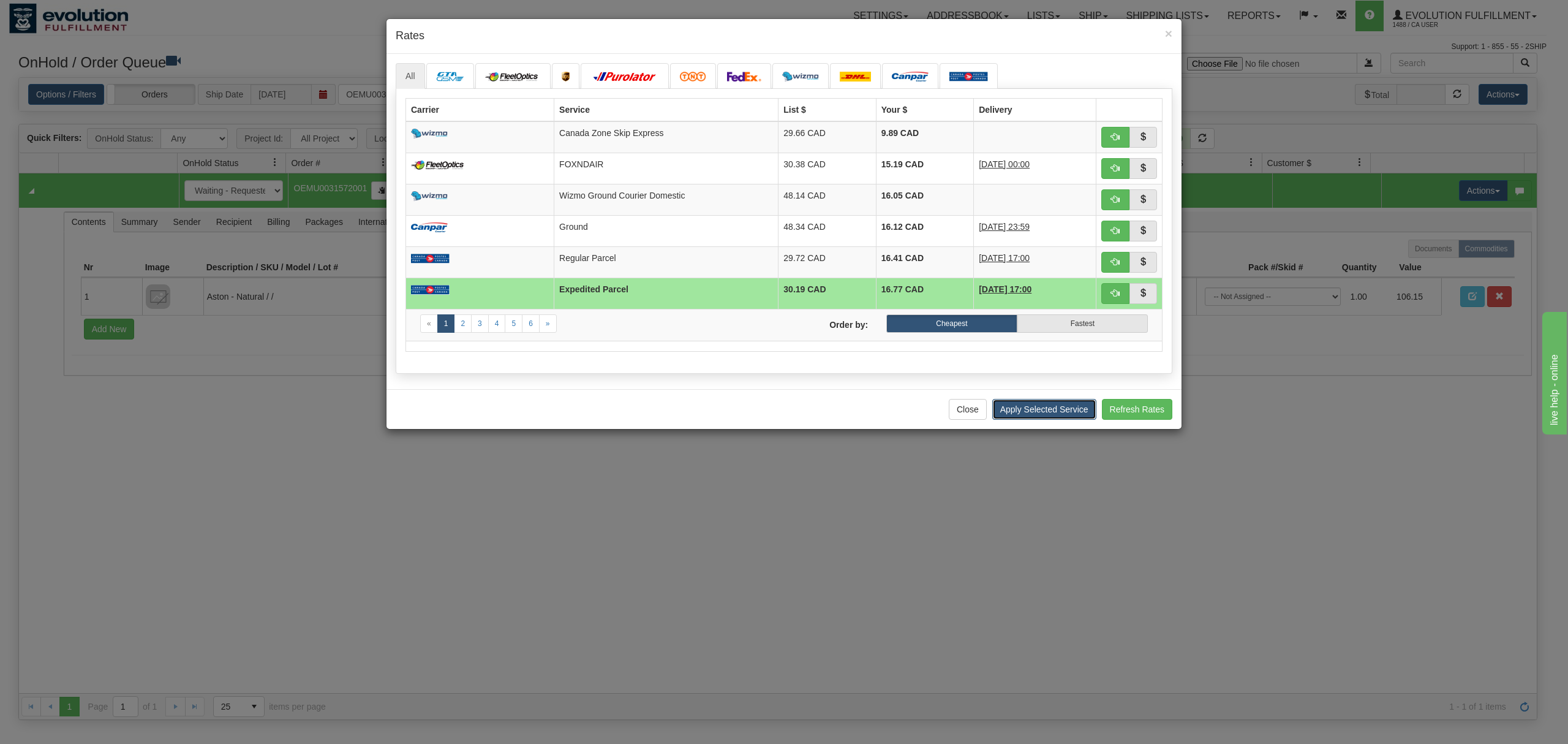
click at [1052, 420] on button "Apply Selected Service" at bounding box center [1045, 409] width 104 height 21
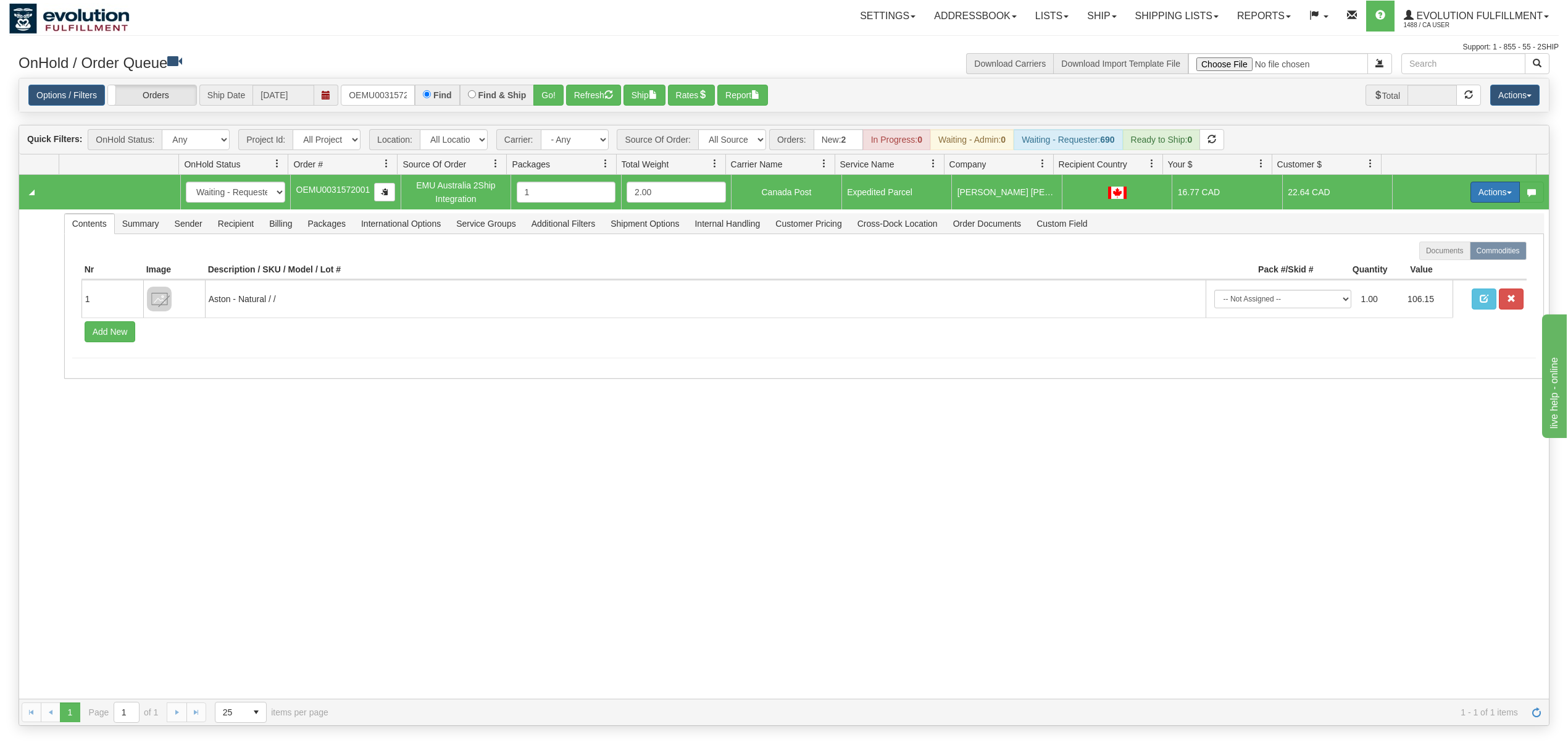
click at [1492, 196] on button "Actions" at bounding box center [1495, 192] width 49 height 21
click at [1449, 265] on link "Ship" at bounding box center [1470, 264] width 99 height 16
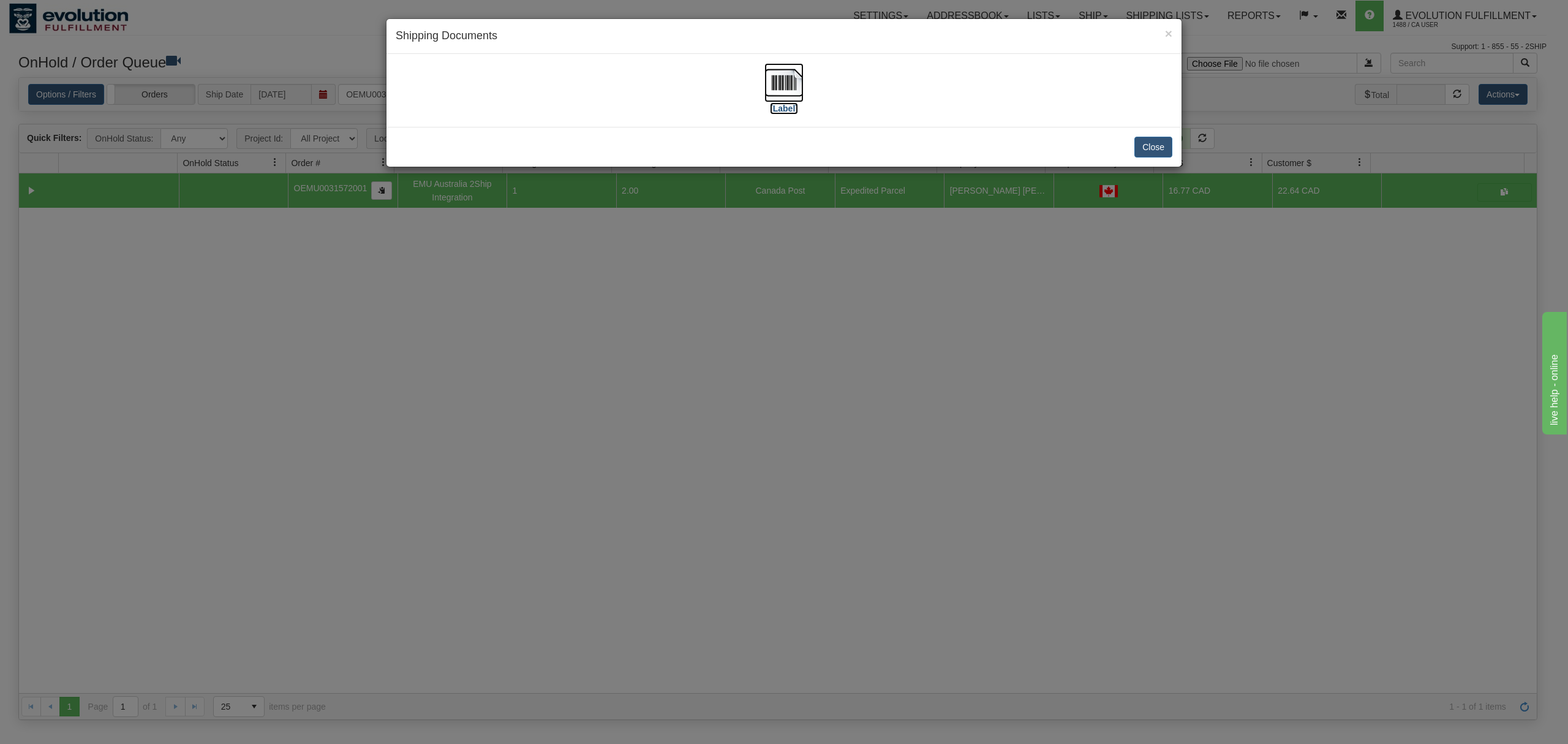
click at [786, 86] on img at bounding box center [783, 82] width 39 height 39
click at [1166, 150] on button "Close" at bounding box center [1153, 147] width 38 height 21
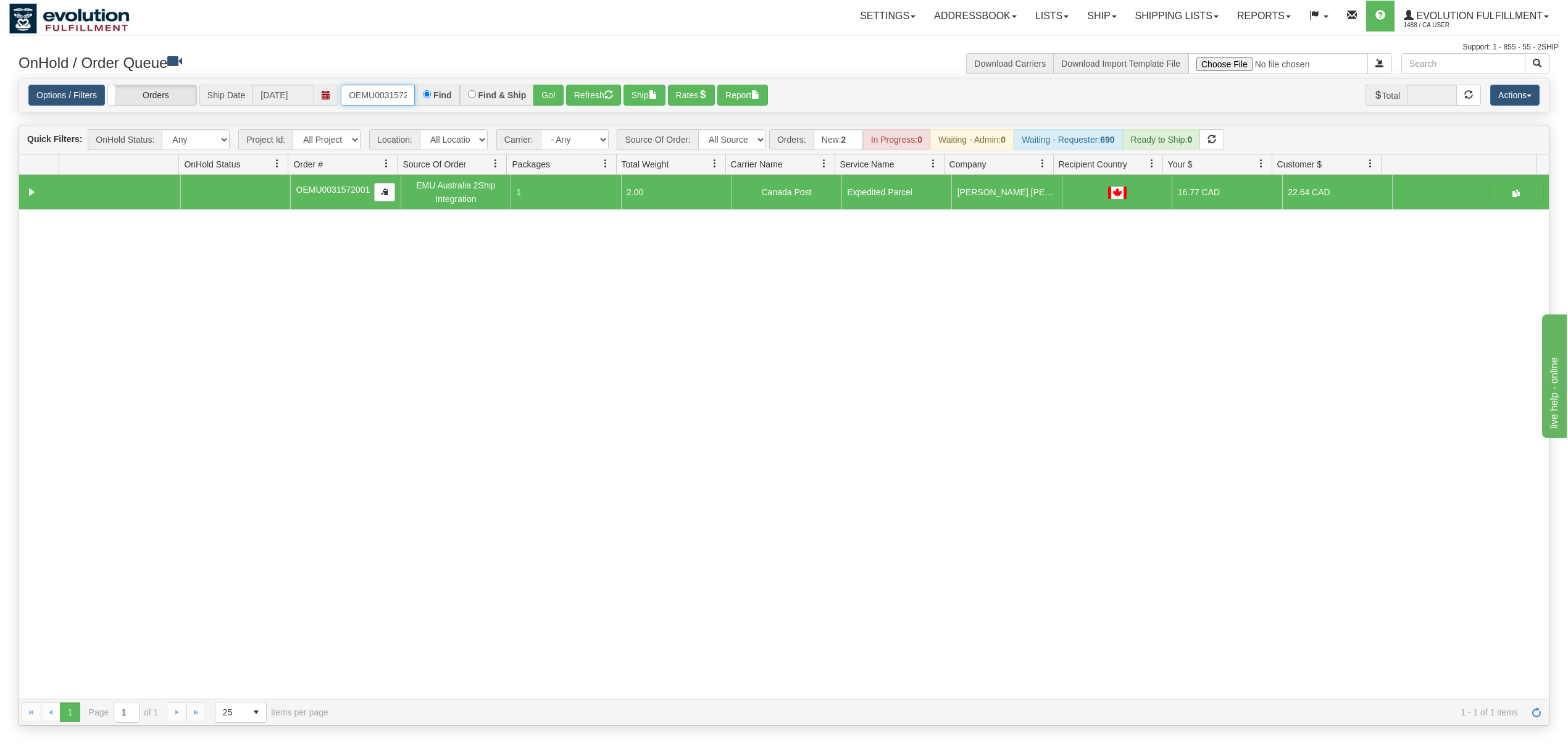
click at [368, 87] on input "OEMU0031572001" at bounding box center [377, 95] width 74 height 21
type input "OEMU0031580001"
click at [544, 102] on button "Go!" at bounding box center [548, 95] width 31 height 21
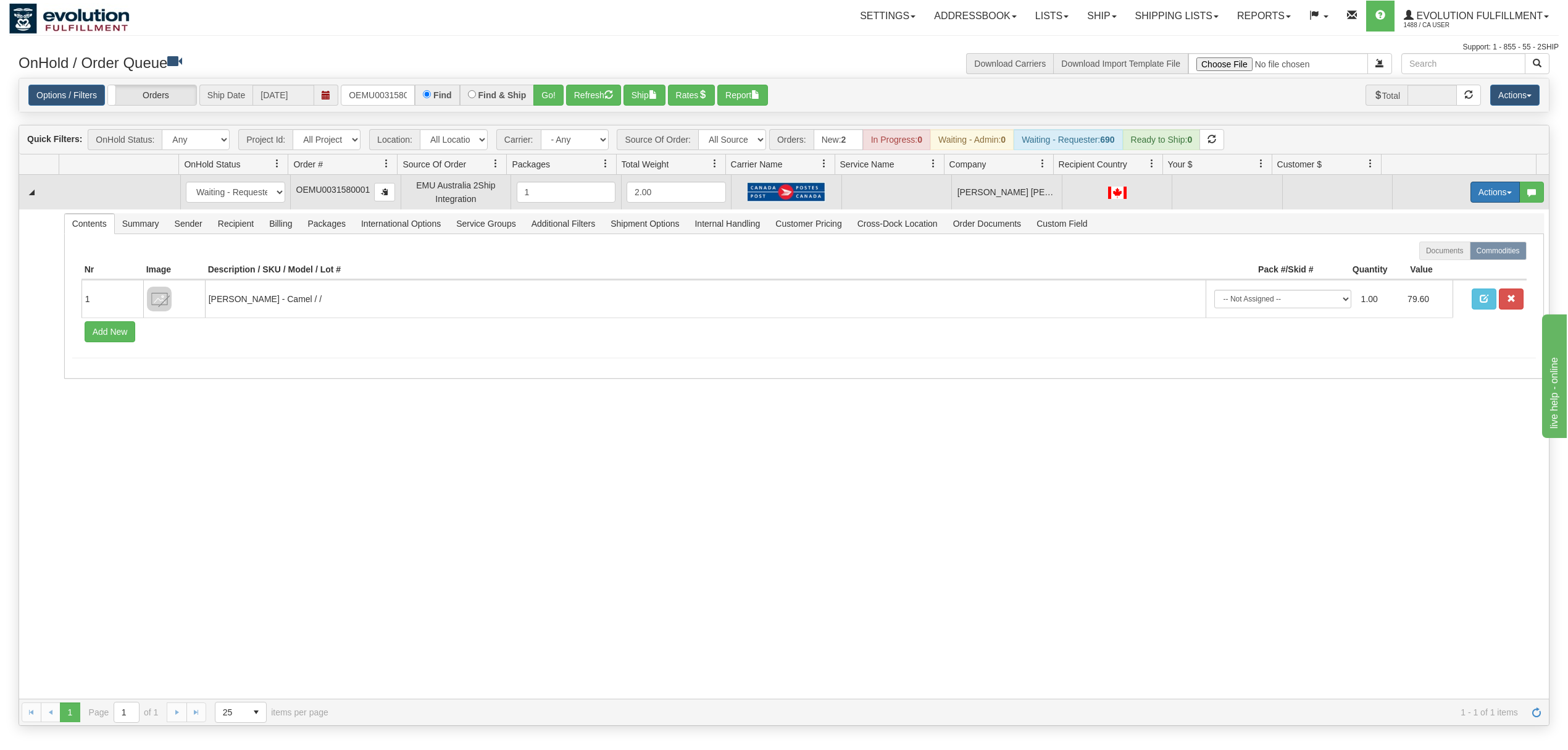
click at [1471, 187] on button "Actions" at bounding box center [1495, 192] width 49 height 21
click at [1440, 253] on span "Rate All Services" at bounding box center [1469, 248] width 74 height 10
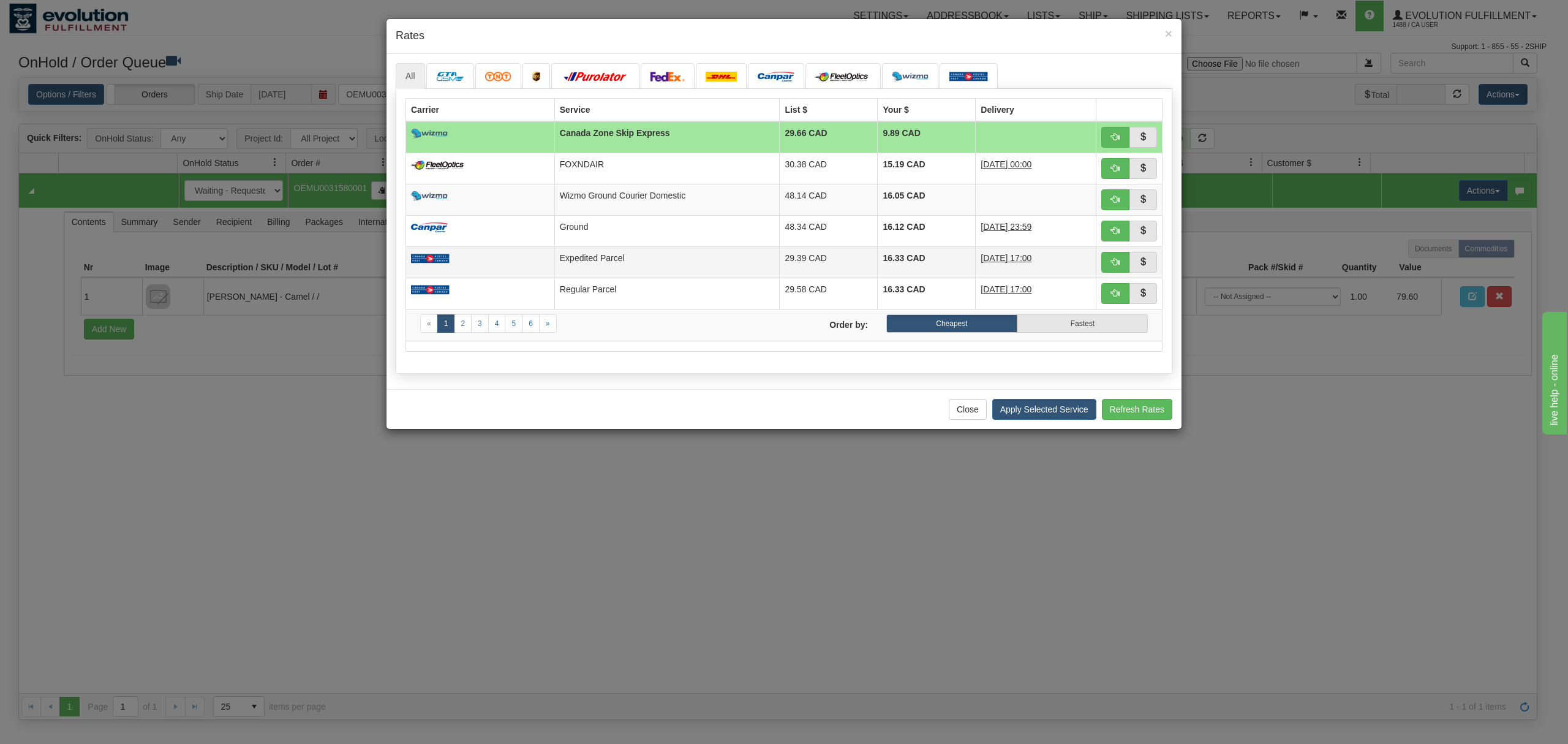
click at [658, 256] on td "Expedited Parcel" at bounding box center [667, 262] width 225 height 31
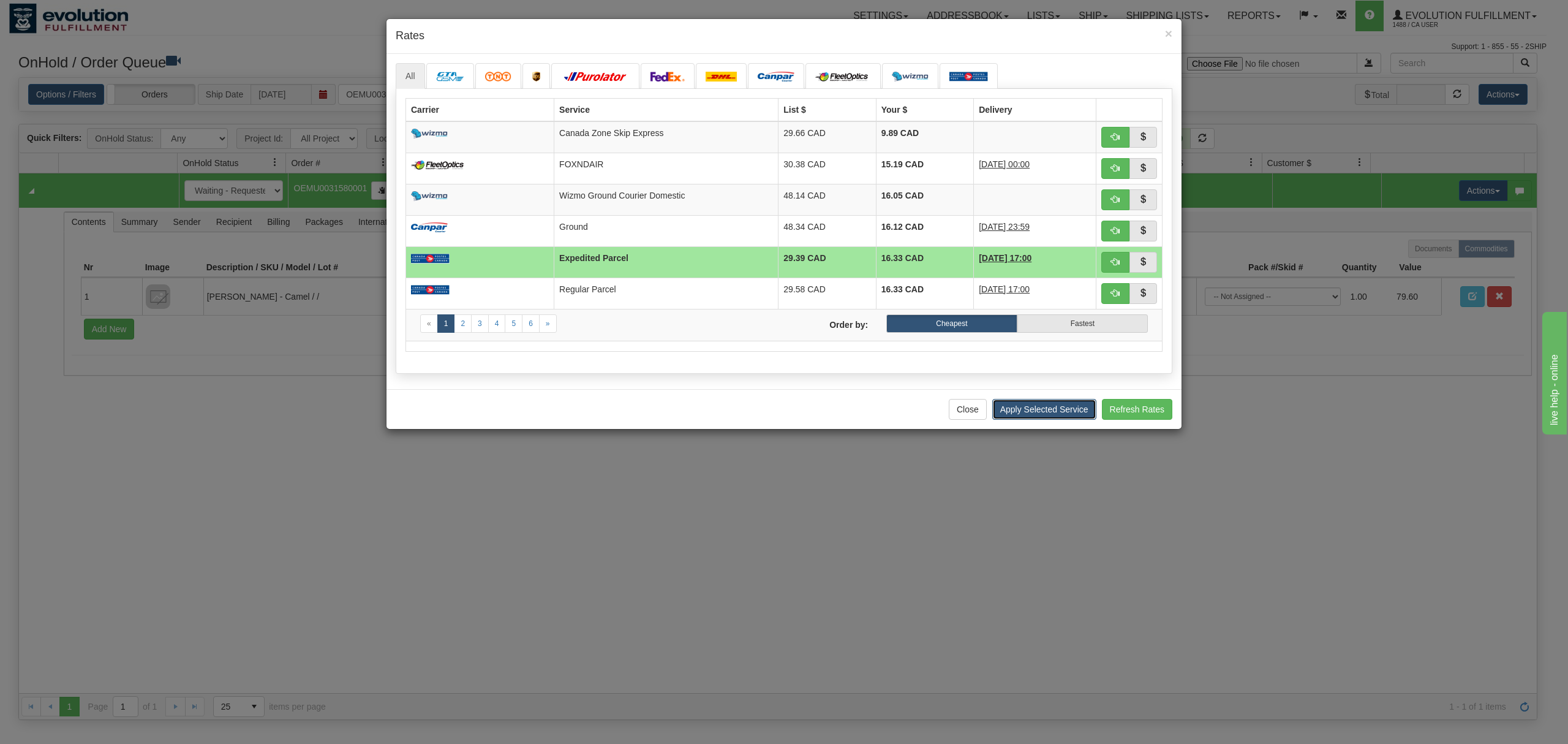
click at [1047, 410] on button "Apply Selected Service" at bounding box center [1045, 409] width 104 height 21
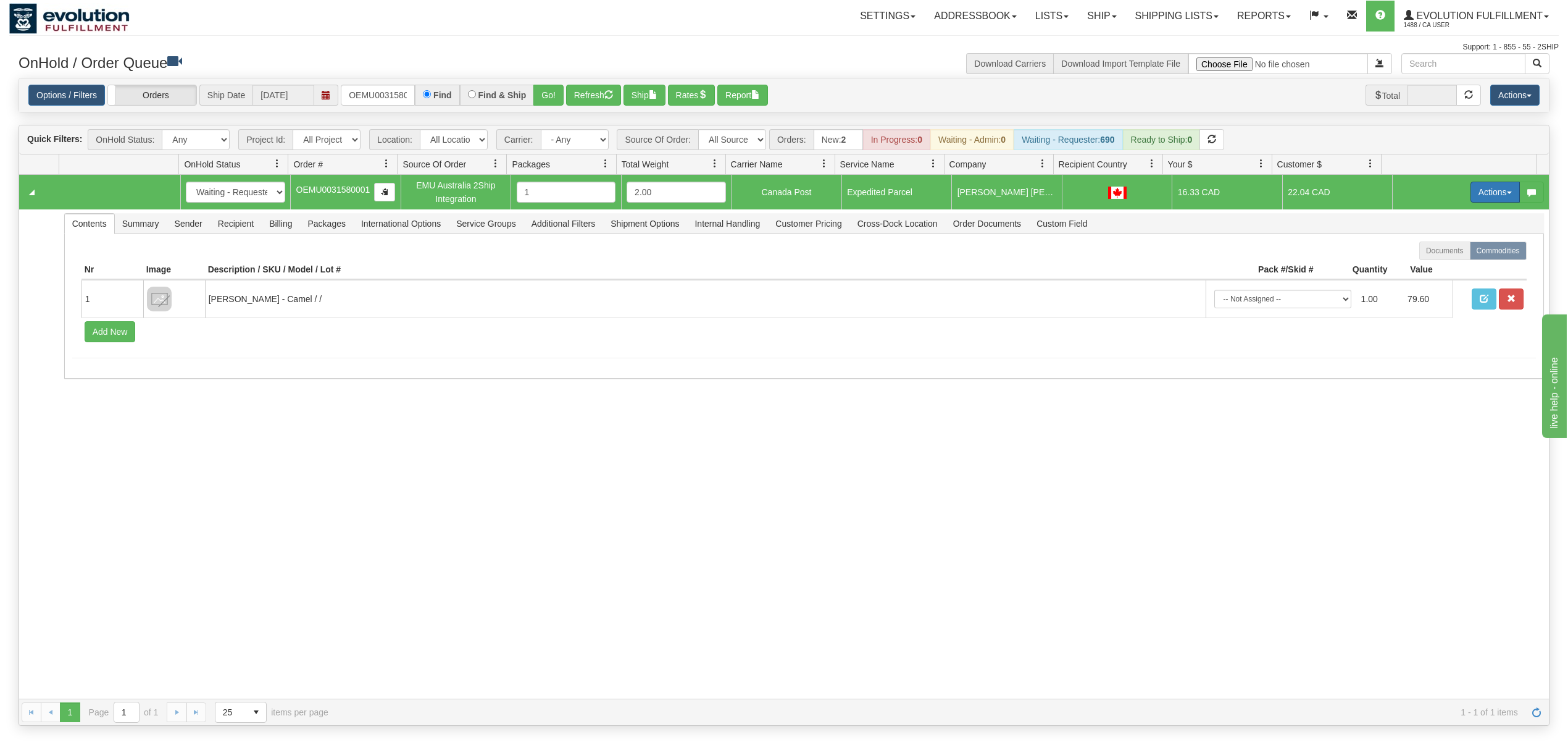
click at [1487, 203] on button "Actions" at bounding box center [1495, 192] width 49 height 21
click at [1433, 265] on span "Ship" at bounding box center [1446, 264] width 26 height 10
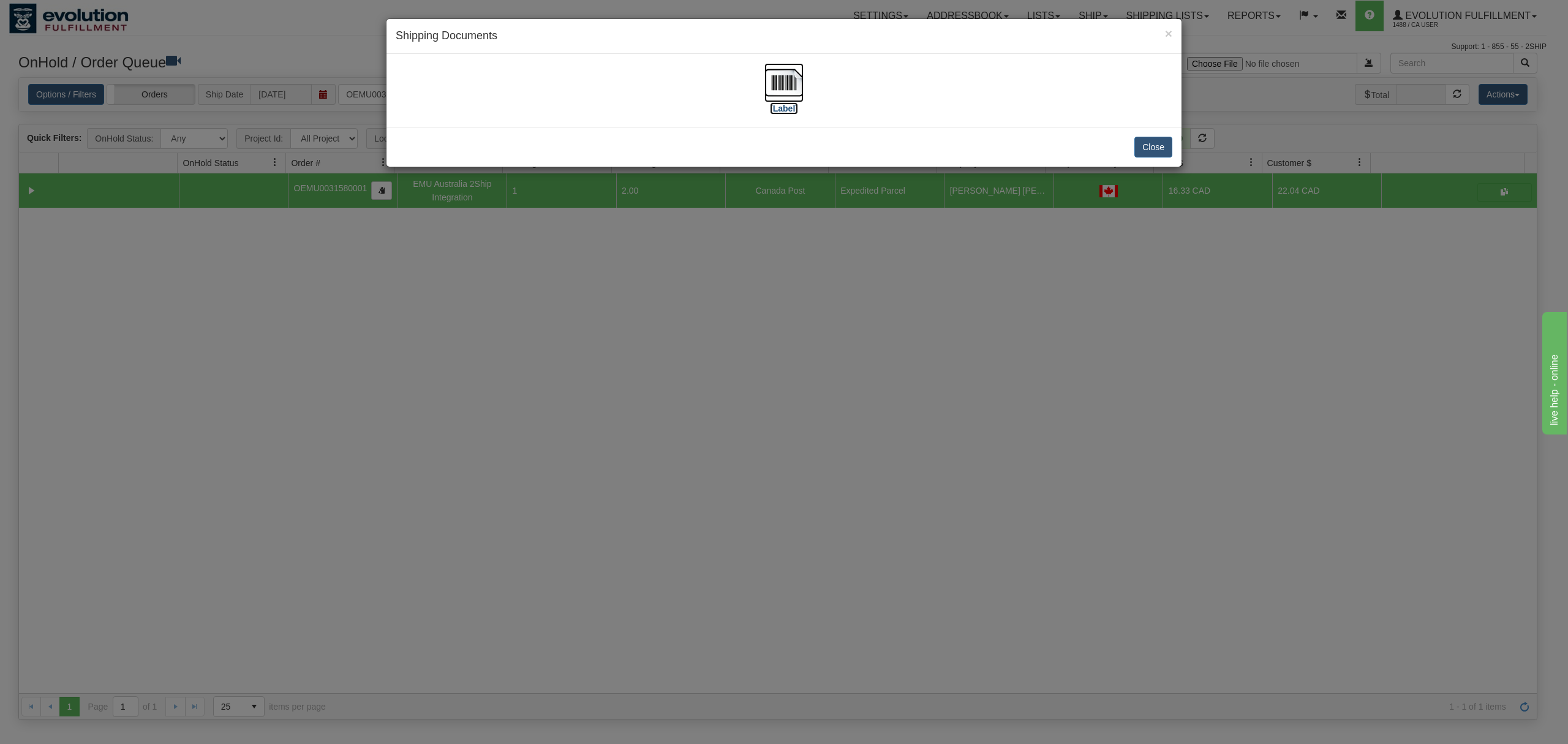
click at [787, 79] on img at bounding box center [783, 82] width 39 height 39
click at [1155, 150] on button "Close" at bounding box center [1153, 147] width 38 height 21
